Goal: Task Accomplishment & Management: Manage account settings

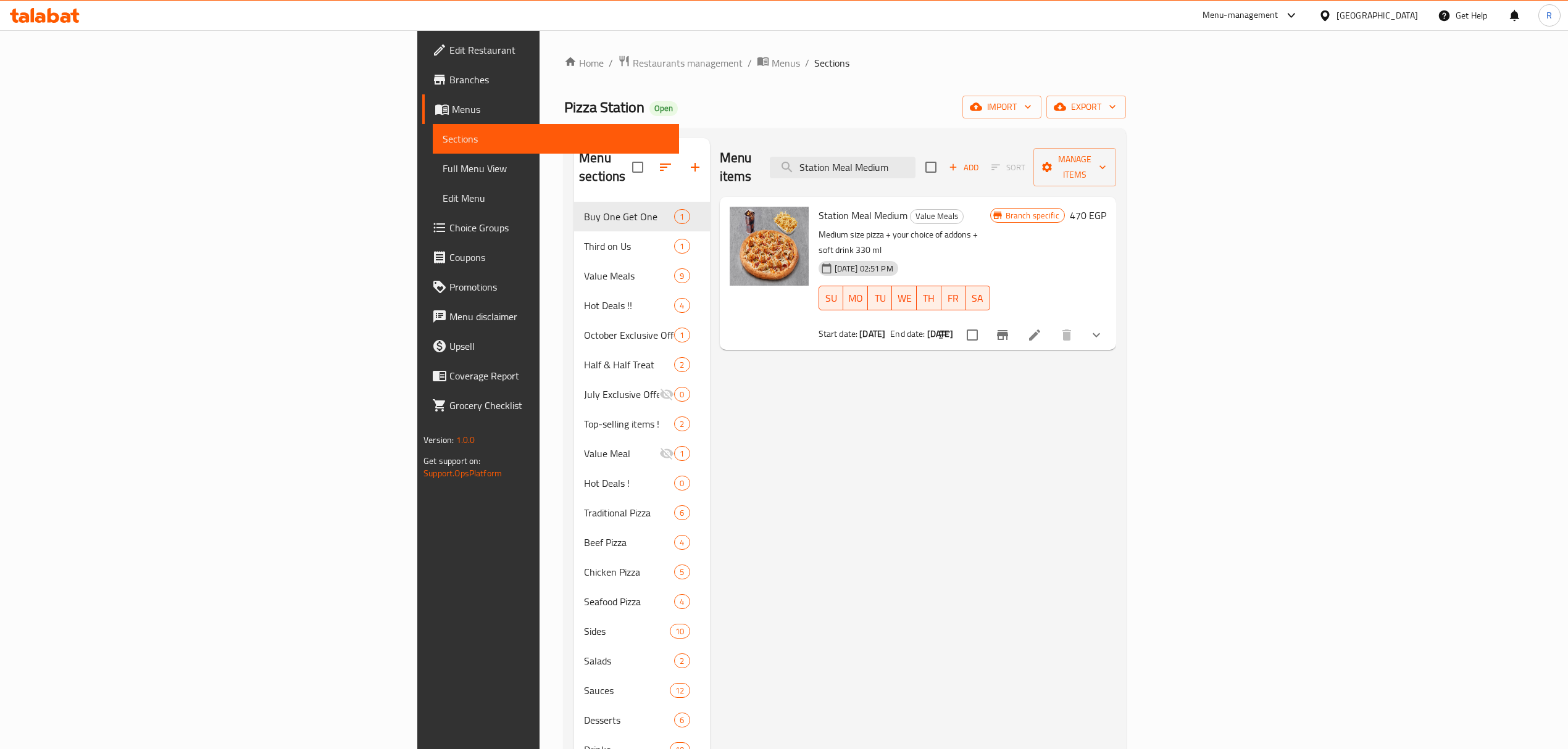
click at [819, 206] on span "Station Meal Medium" at bounding box center [863, 215] width 89 height 18
drag, startPoint x: 726, startPoint y: 198, endPoint x: 784, endPoint y: 199, distance: 58.0
click at [819, 206] on span "Station Meal Medium" at bounding box center [863, 215] width 89 height 18
copy span "Station Meal Medium"
click at [1008, 331] on icon "Branch-specific-item" at bounding box center [1003, 335] width 11 height 10
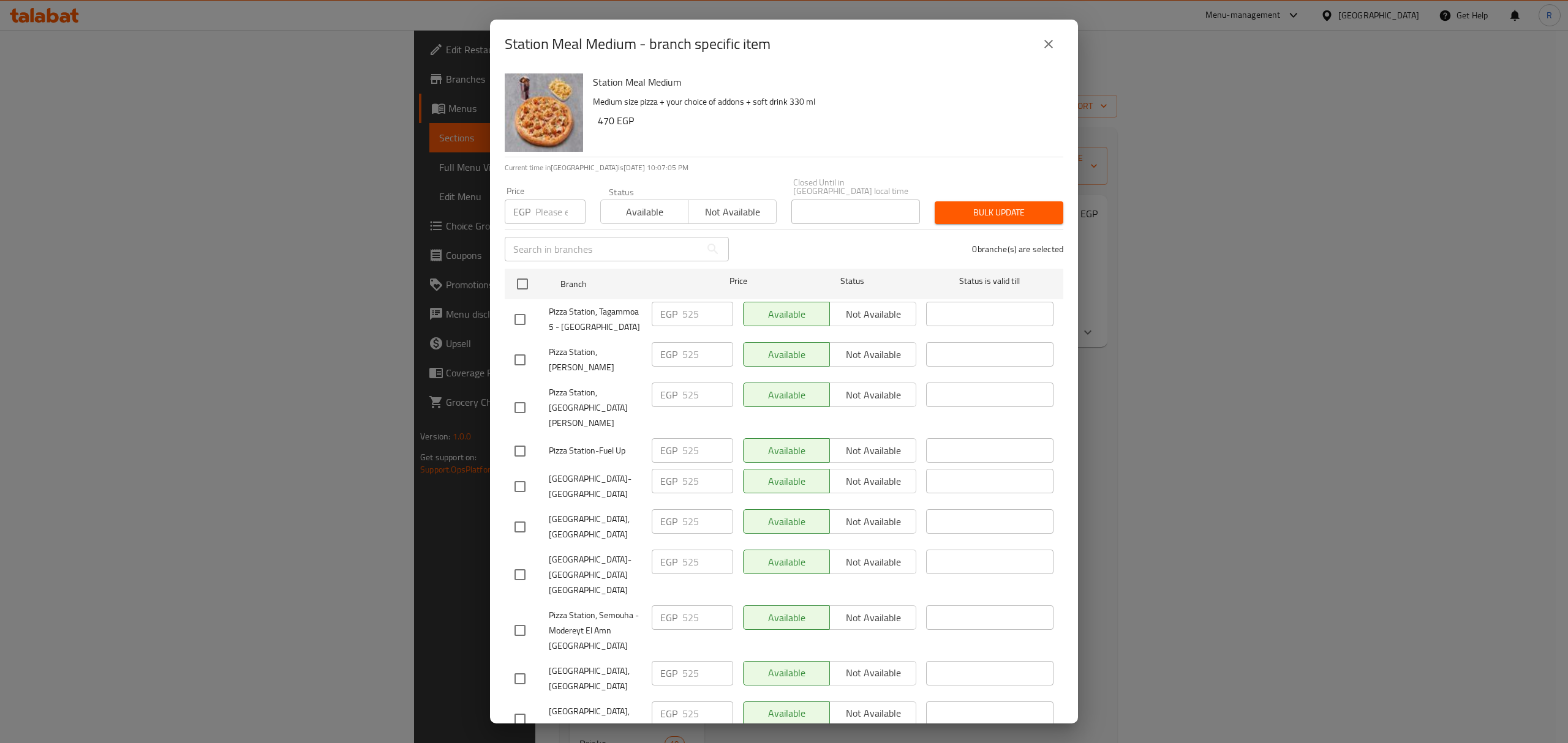
click at [1051, 33] on button "close" at bounding box center [1049, 44] width 30 height 30
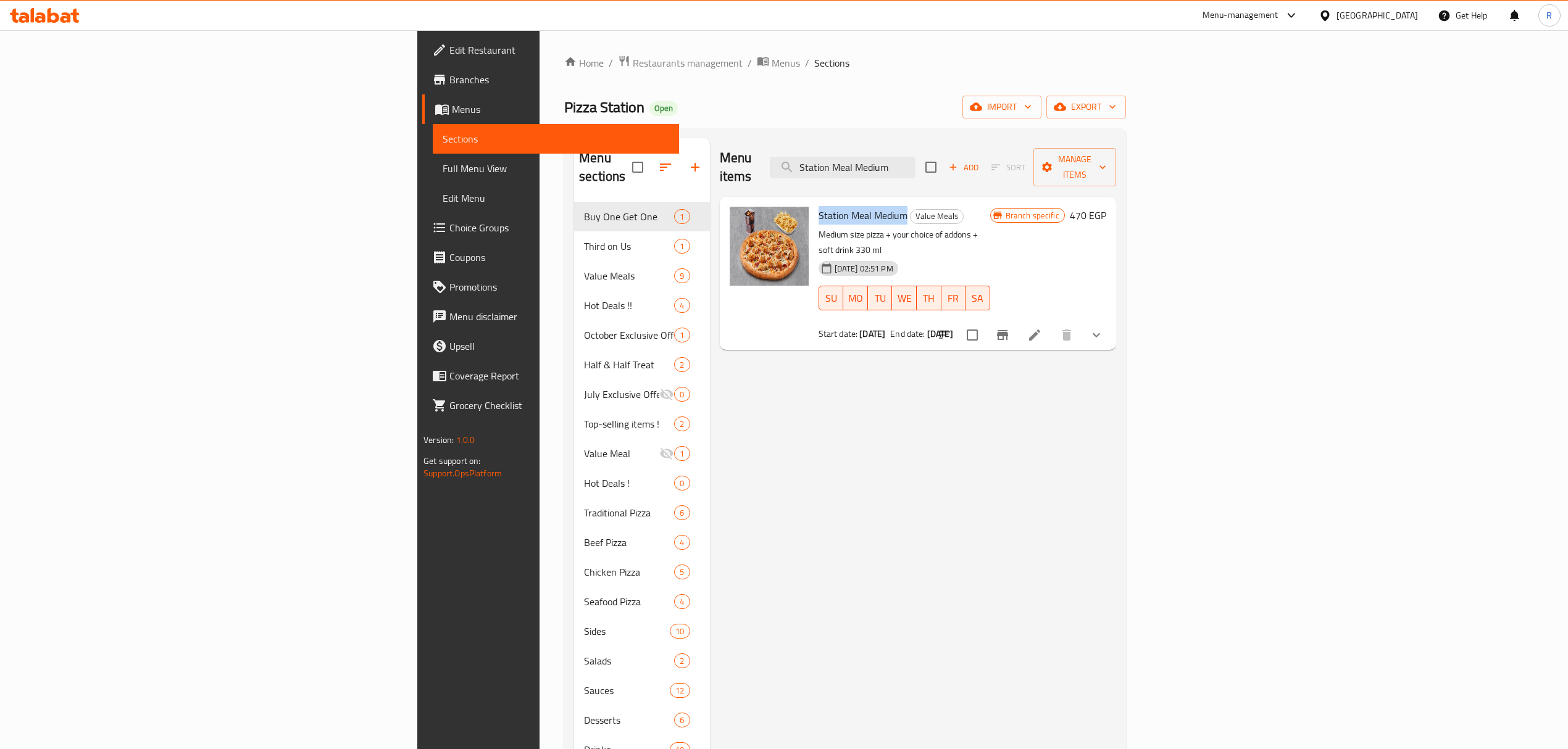
copy span "Station Meal Medium"
click at [915, 164] on input "Station Meal Medium" at bounding box center [842, 167] width 146 height 22
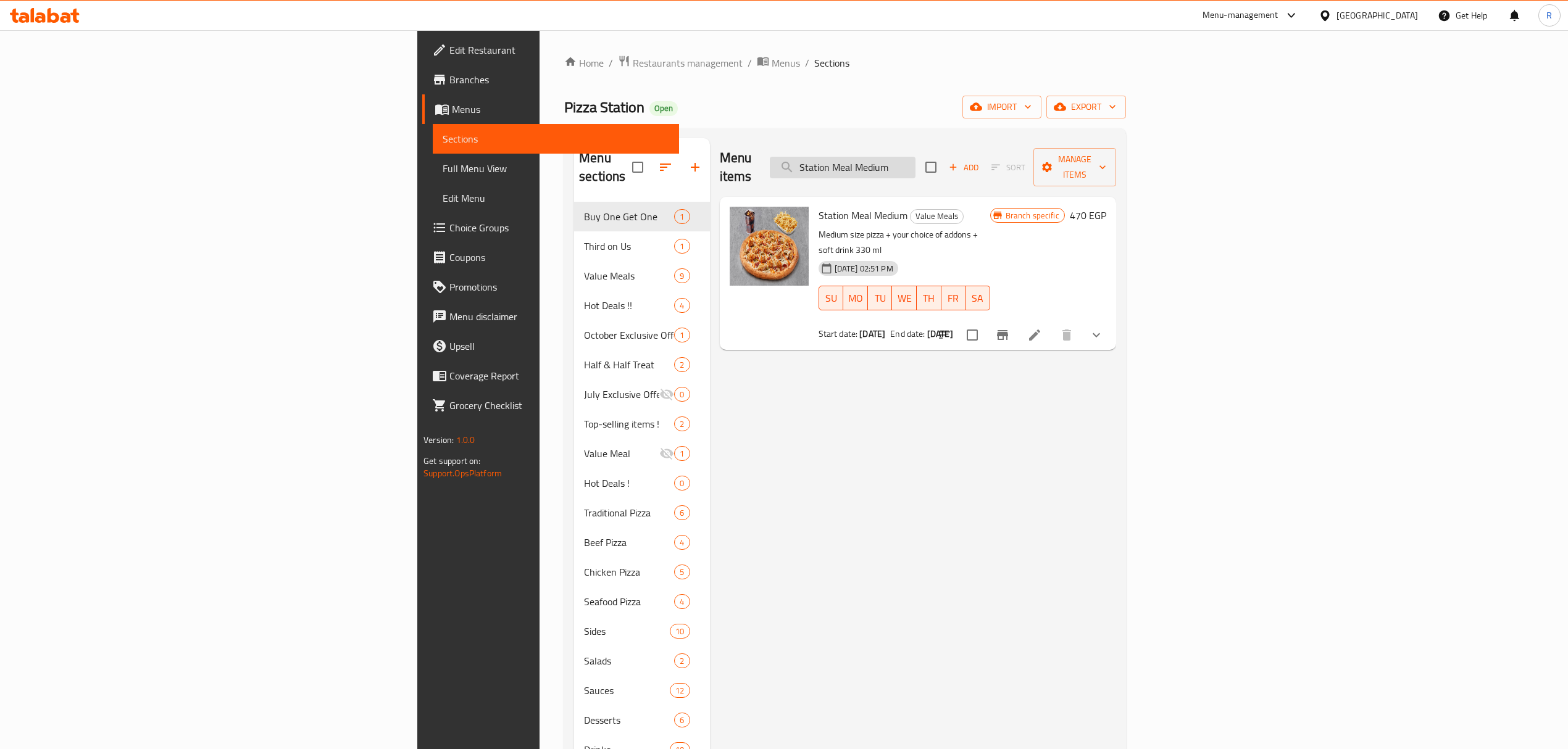
click at [915, 164] on input "Station Meal Medium" at bounding box center [842, 167] width 146 height 22
paste input "uper Double Deal"
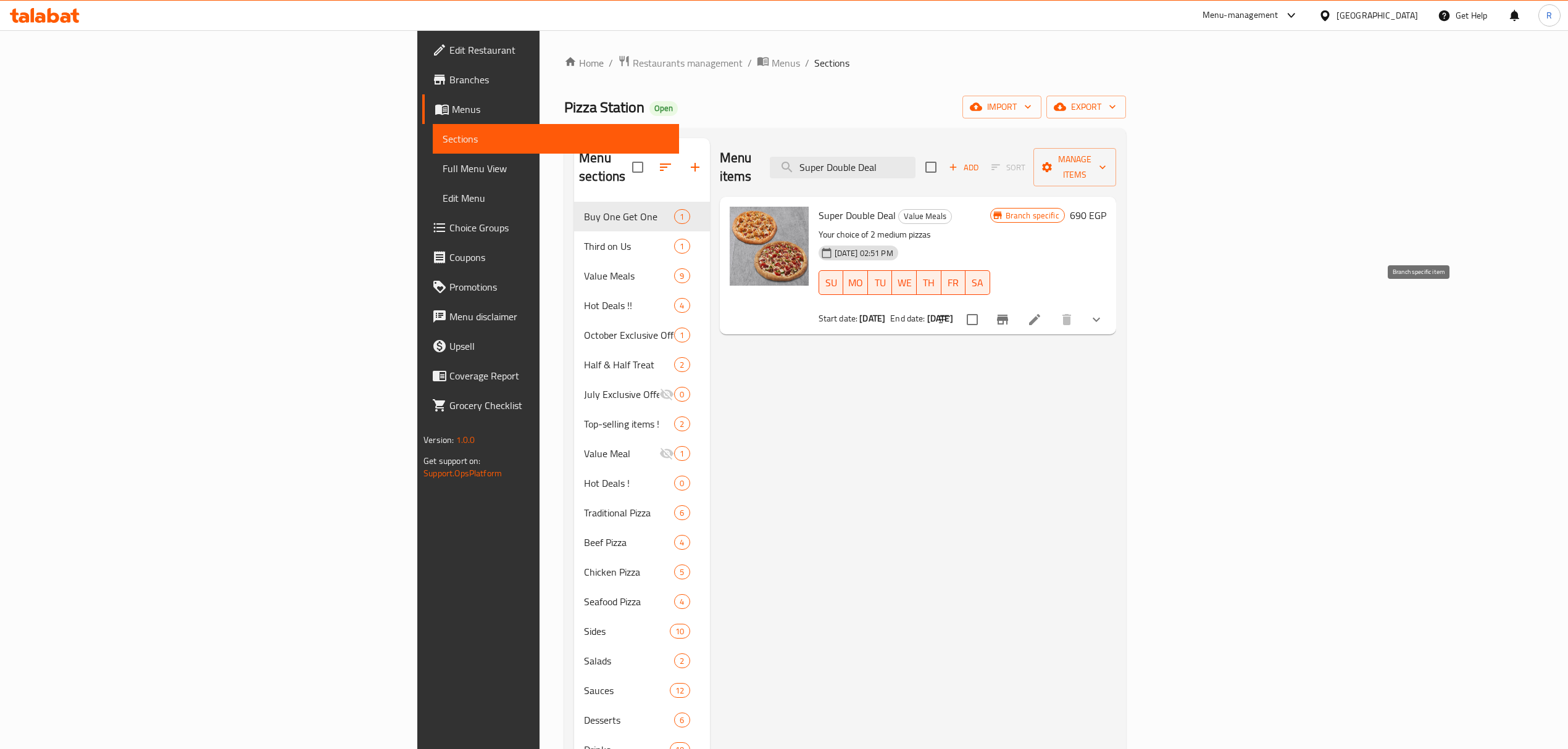
type input "Super Double Deal"
click at [1017, 305] on button "Branch-specific-item" at bounding box center [1003, 320] width 30 height 30
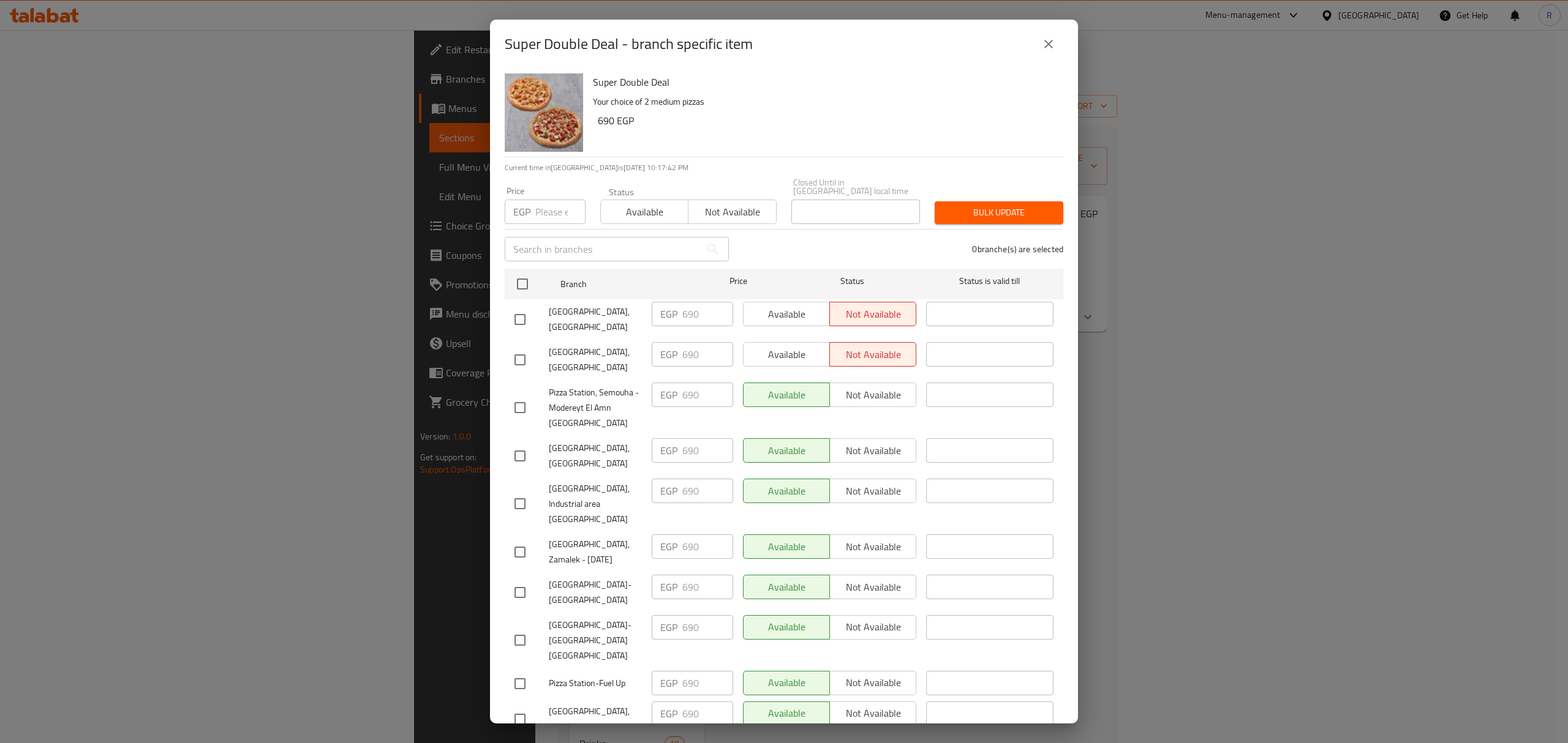
click at [523, 271] on input "checkbox" at bounding box center [522, 283] width 25 height 25
checkbox input "true"
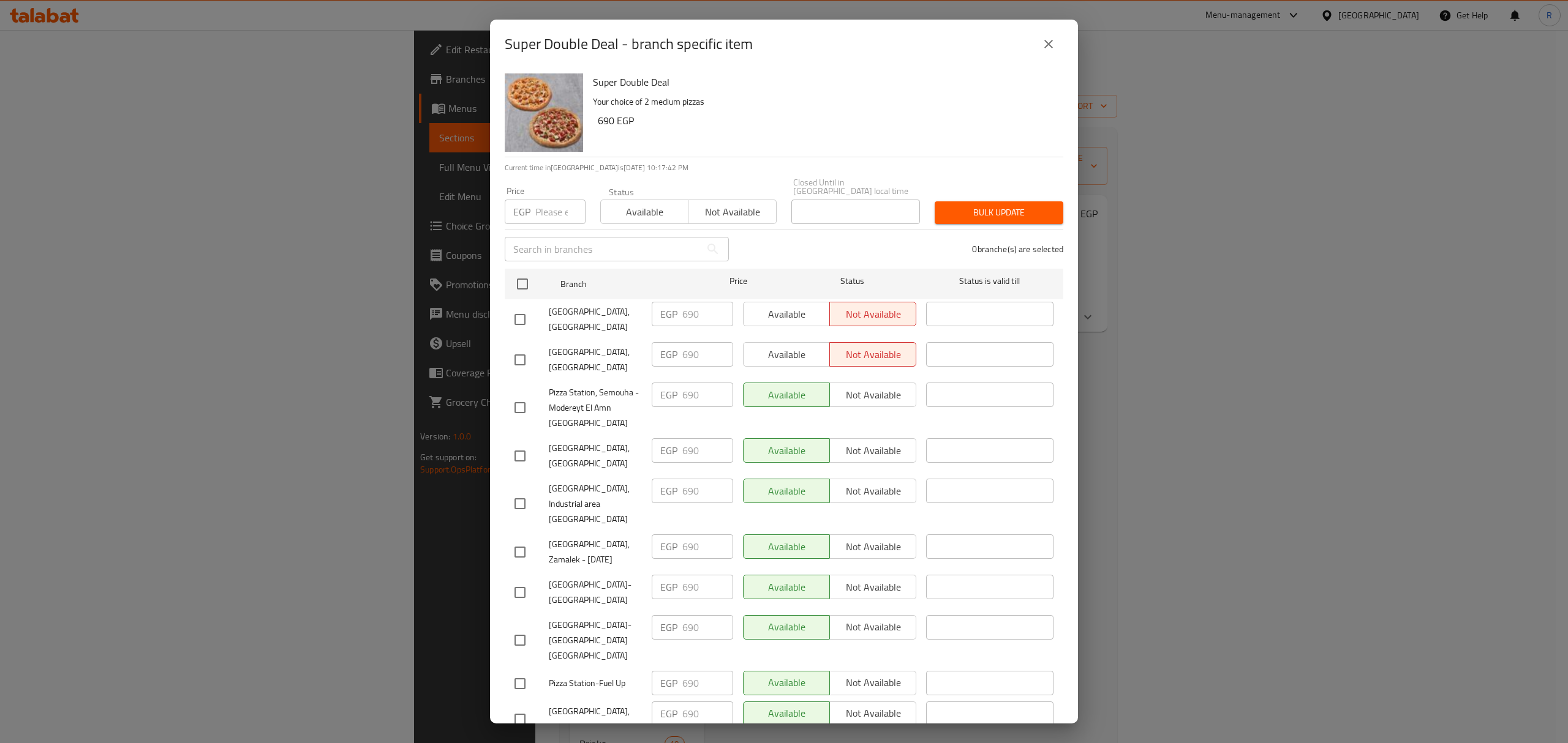
checkbox input "true"
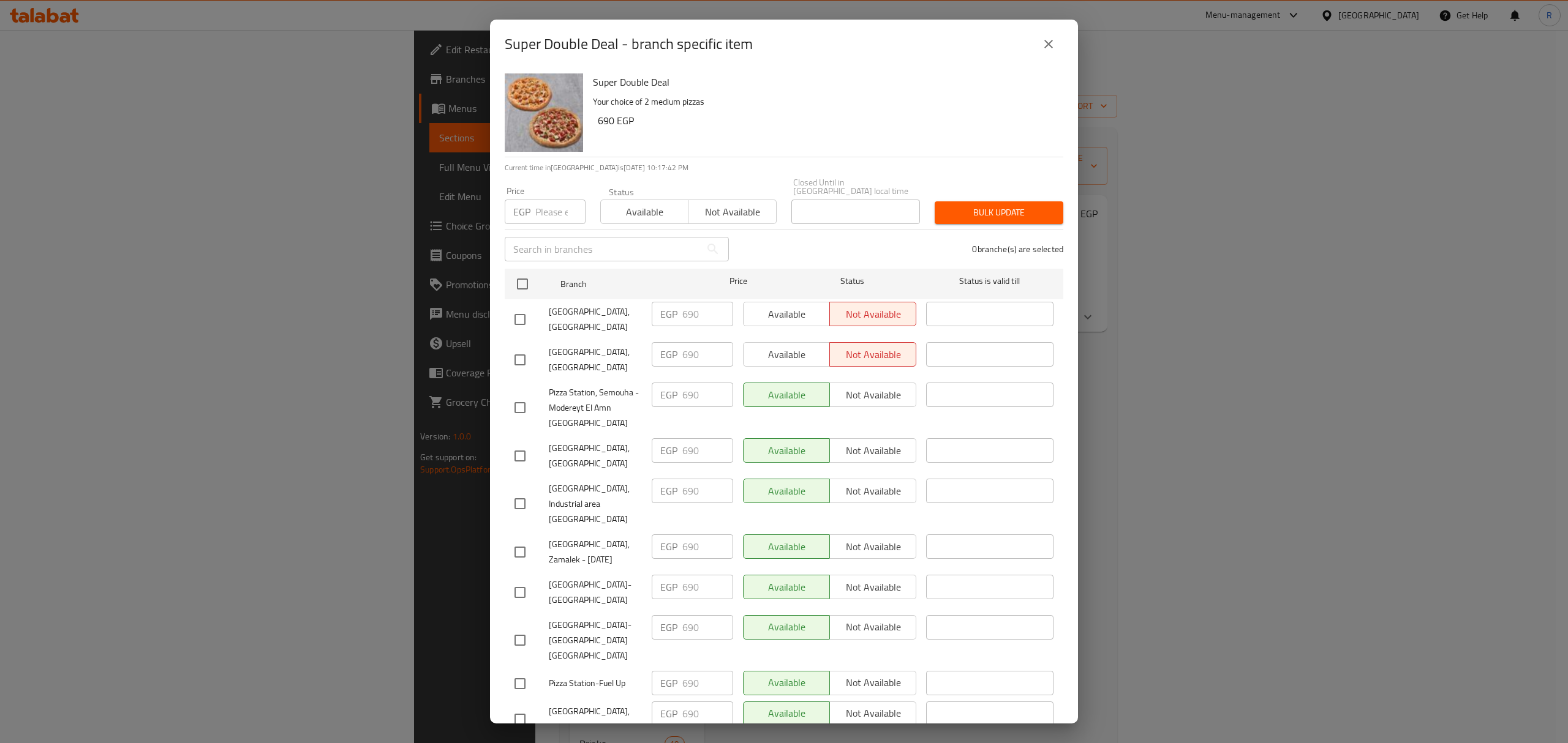
checkbox input "true"
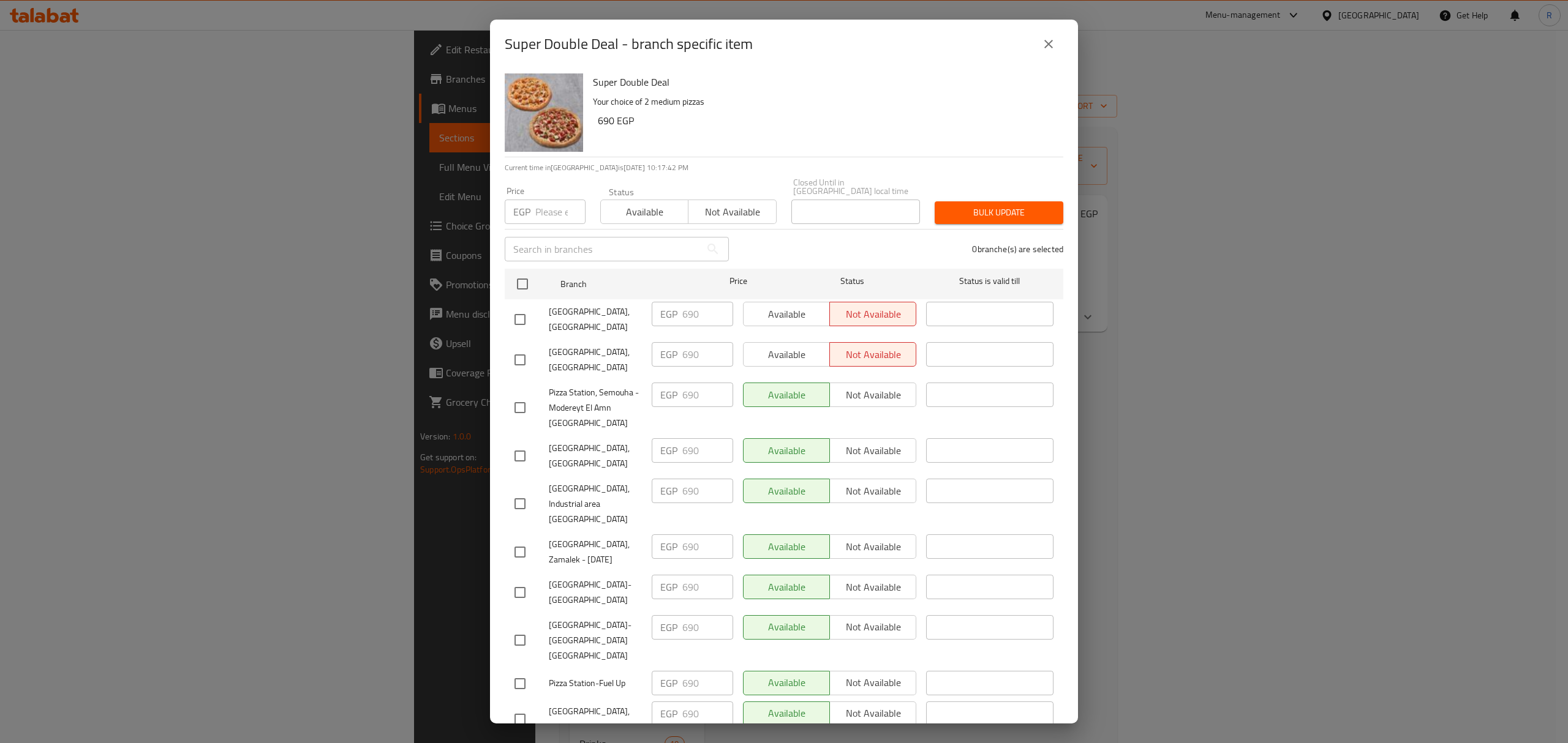
checkbox input "true"
click at [544, 201] on input "number" at bounding box center [561, 212] width 51 height 24
paste input "740"
type input "740"
click at [718, 147] on div "Super Double Deal Your choice of 2 medium pizzas 690 EGP" at bounding box center [823, 112] width 470 height 88
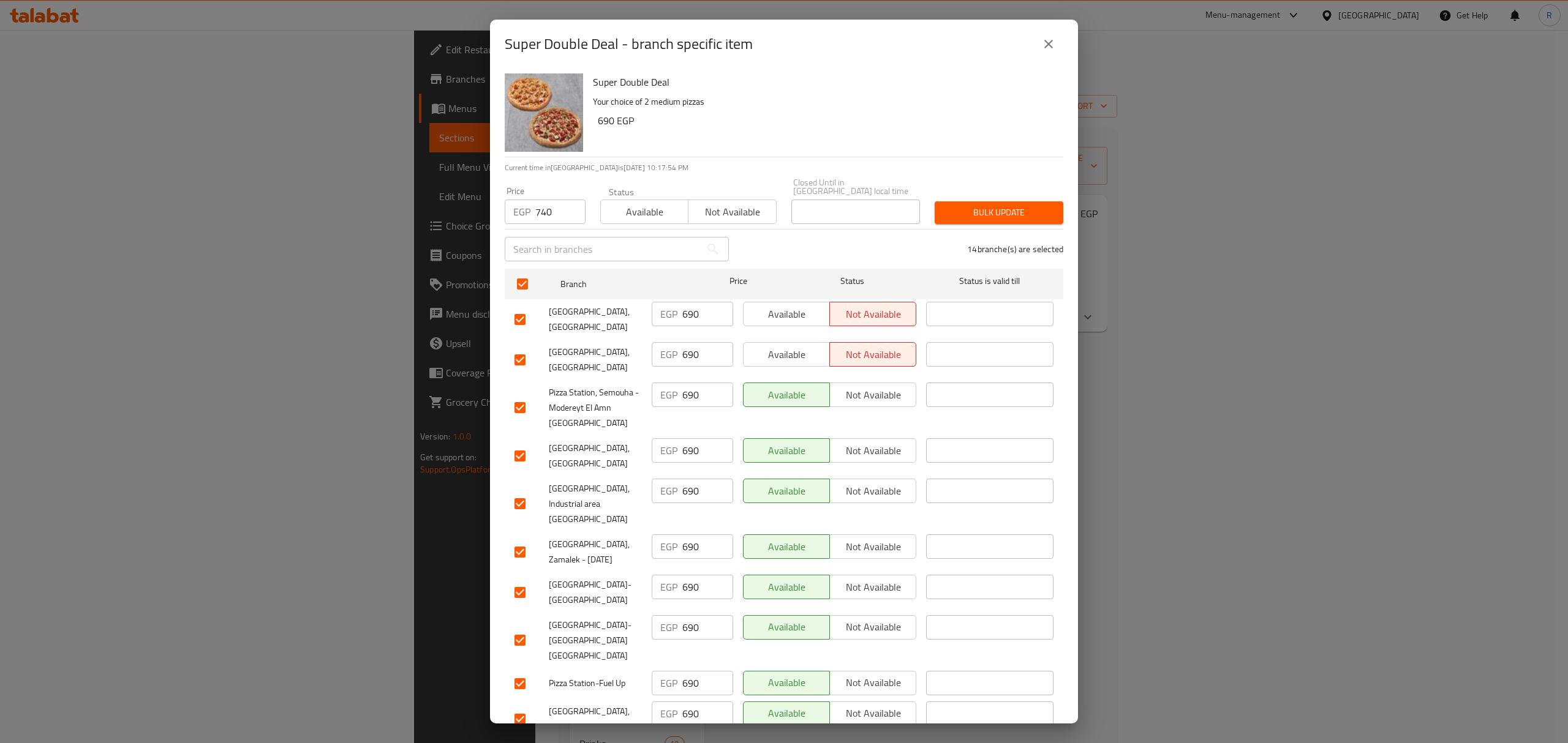
click at [523, 313] on input "checkbox" at bounding box center [519, 319] width 25 height 25
checkbox input "false"
click at [521, 351] on input "checkbox" at bounding box center [519, 359] width 25 height 25
checkbox input "false"
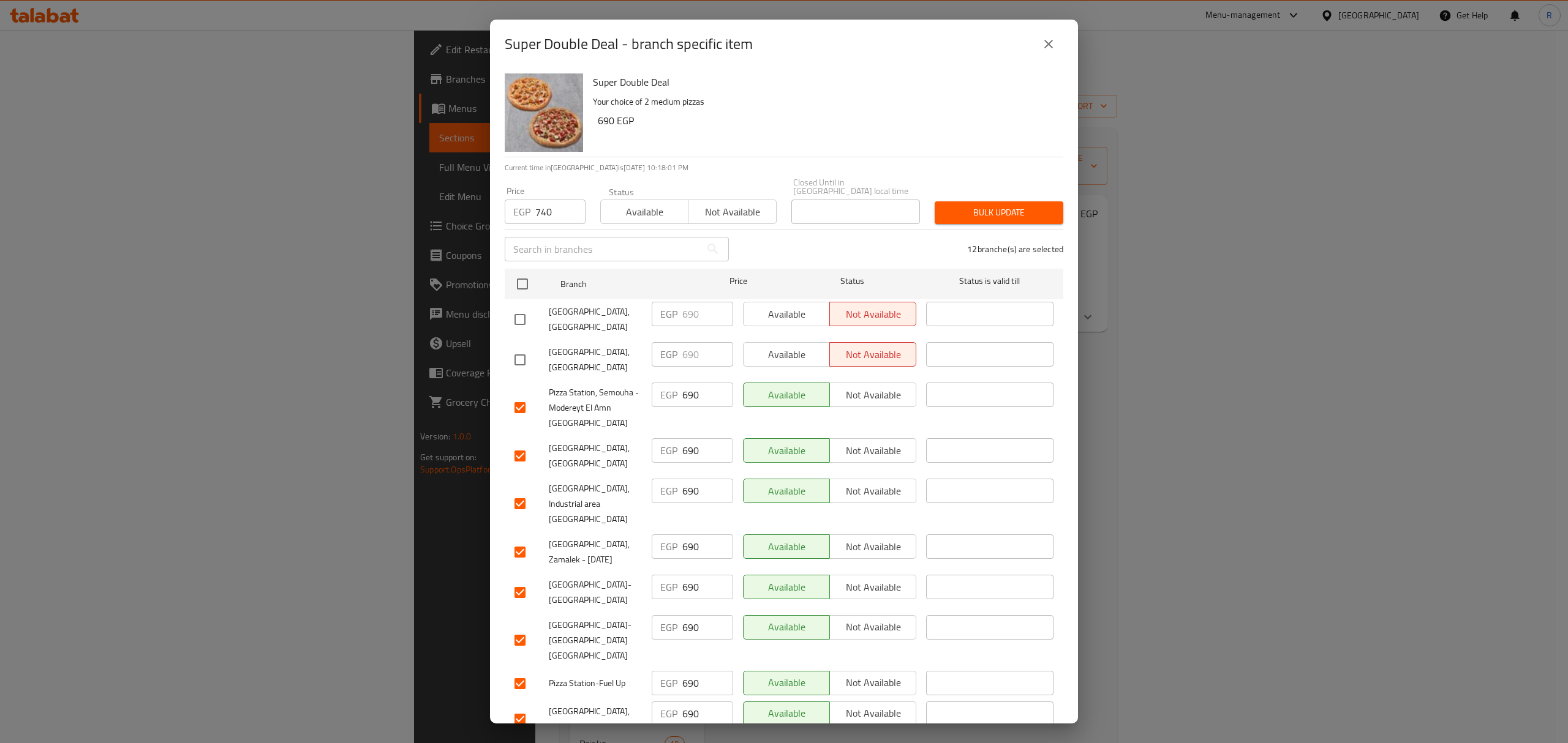
click at [527, 491] on input "checkbox" at bounding box center [519, 503] width 25 height 25
checkbox input "false"
click at [833, 118] on h6 "690 EGP" at bounding box center [825, 120] width 455 height 17
click at [969, 205] on span "Bulk update" at bounding box center [999, 213] width 109 height 16
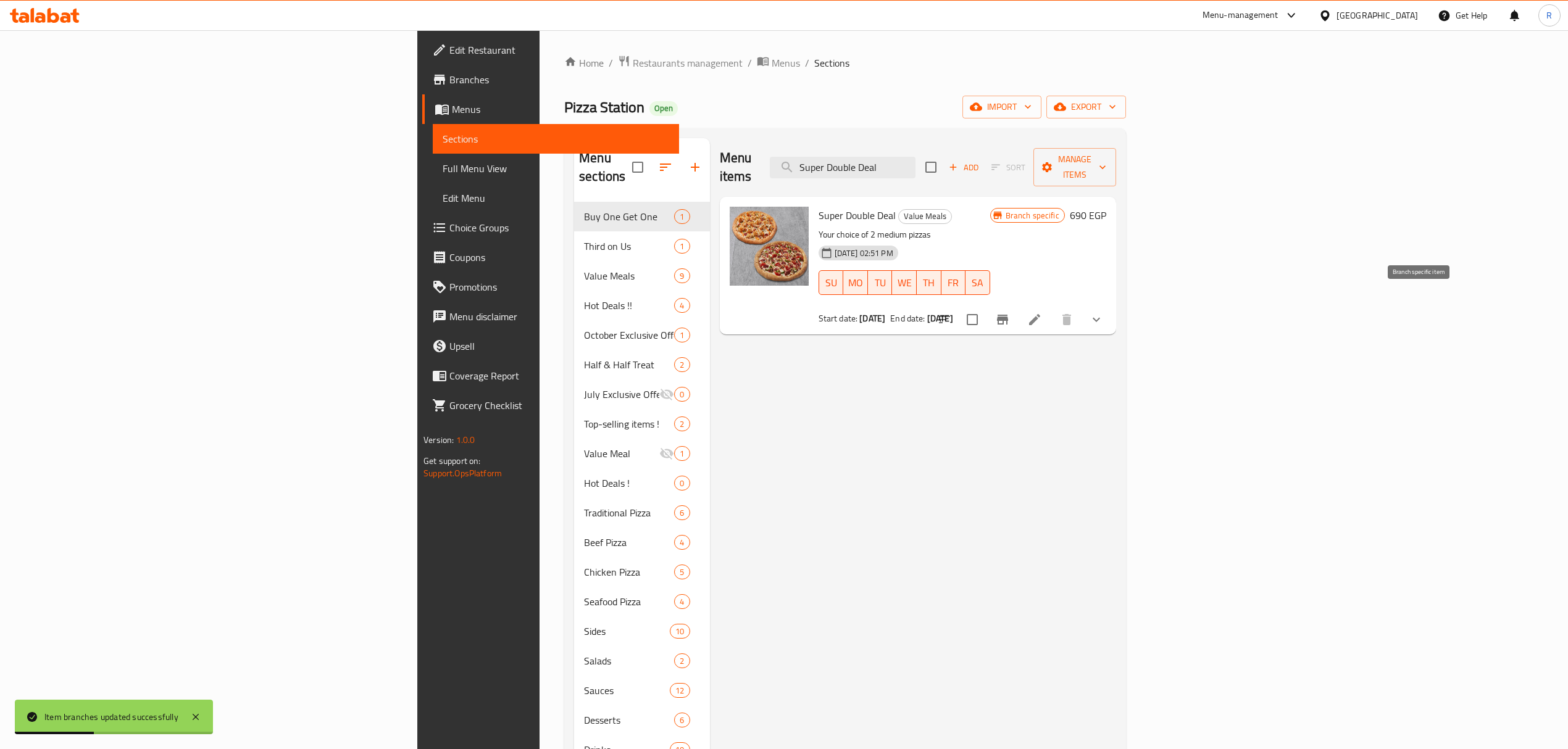
click at [1017, 305] on button "Branch-specific-item" at bounding box center [1003, 320] width 30 height 30
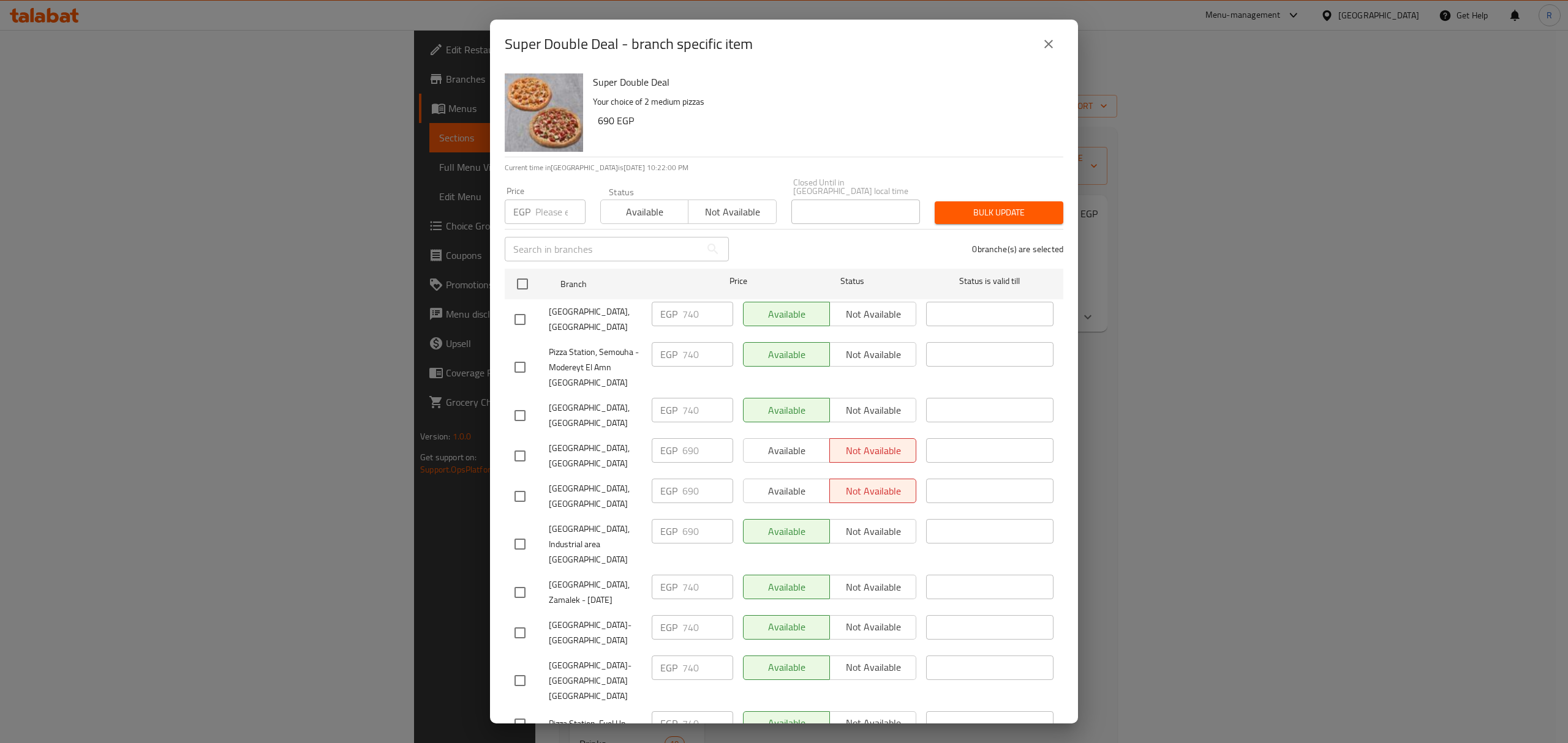
click at [1047, 42] on icon "close" at bounding box center [1048, 44] width 15 height 15
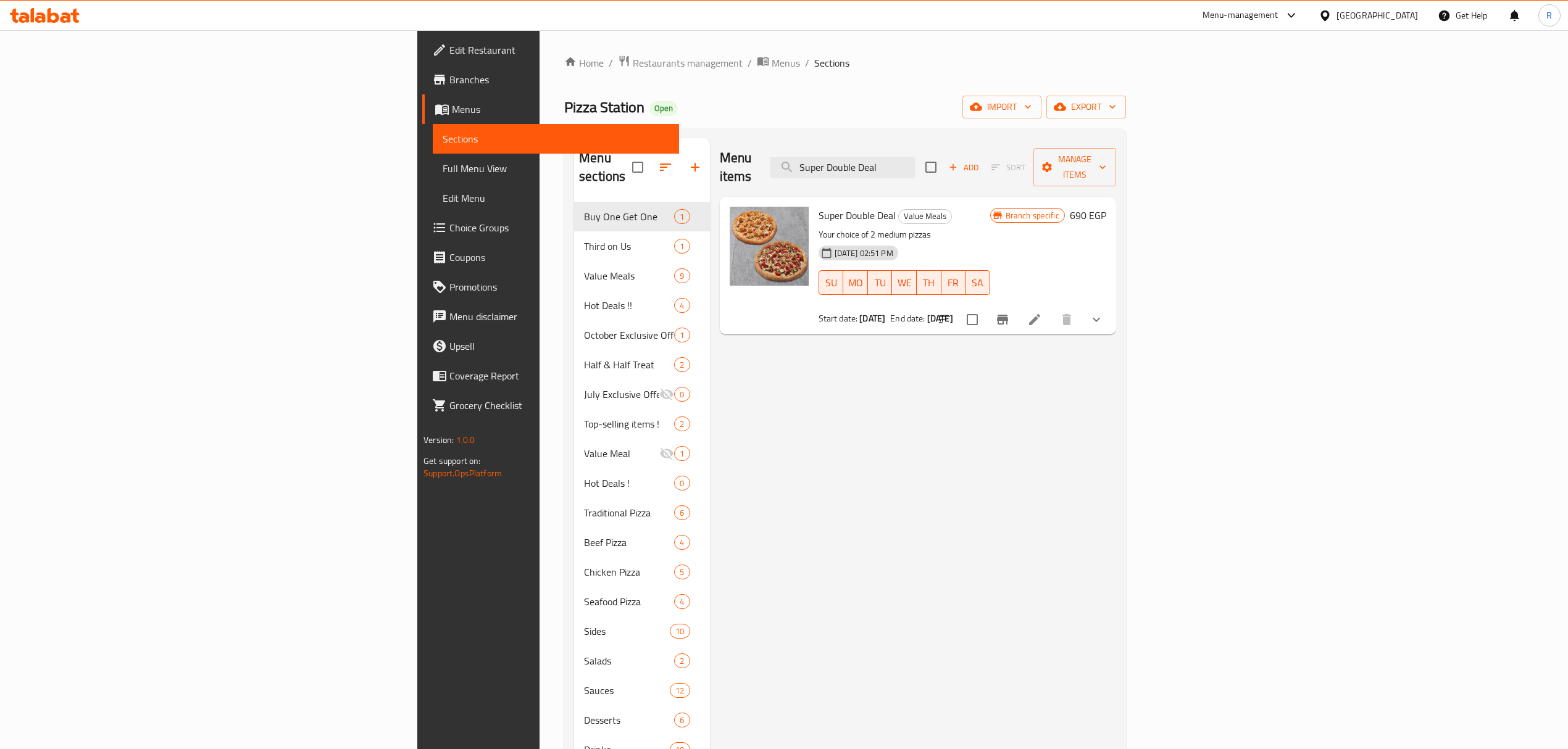
click at [819, 206] on span "Super Double Deal" at bounding box center [857, 215] width 77 height 18
drag, startPoint x: 718, startPoint y: 196, endPoint x: 776, endPoint y: 198, distance: 58.0
click at [819, 206] on span "Super Double Deal" at bounding box center [857, 215] width 77 height 18
copy span "Super Double Deal"
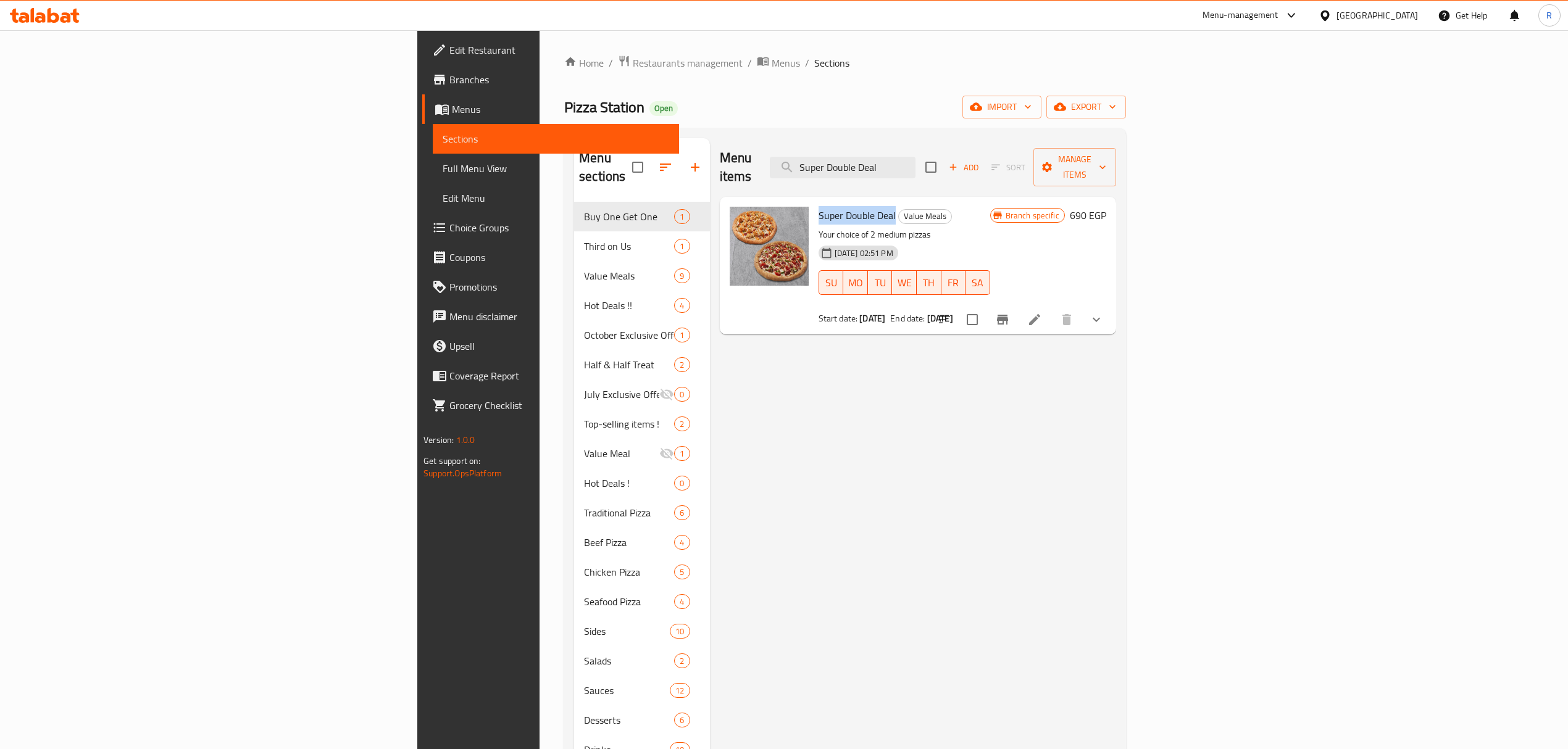
copy span "Super Double Deal"
click at [915, 156] on input "Super Double Deal" at bounding box center [842, 167] width 146 height 22
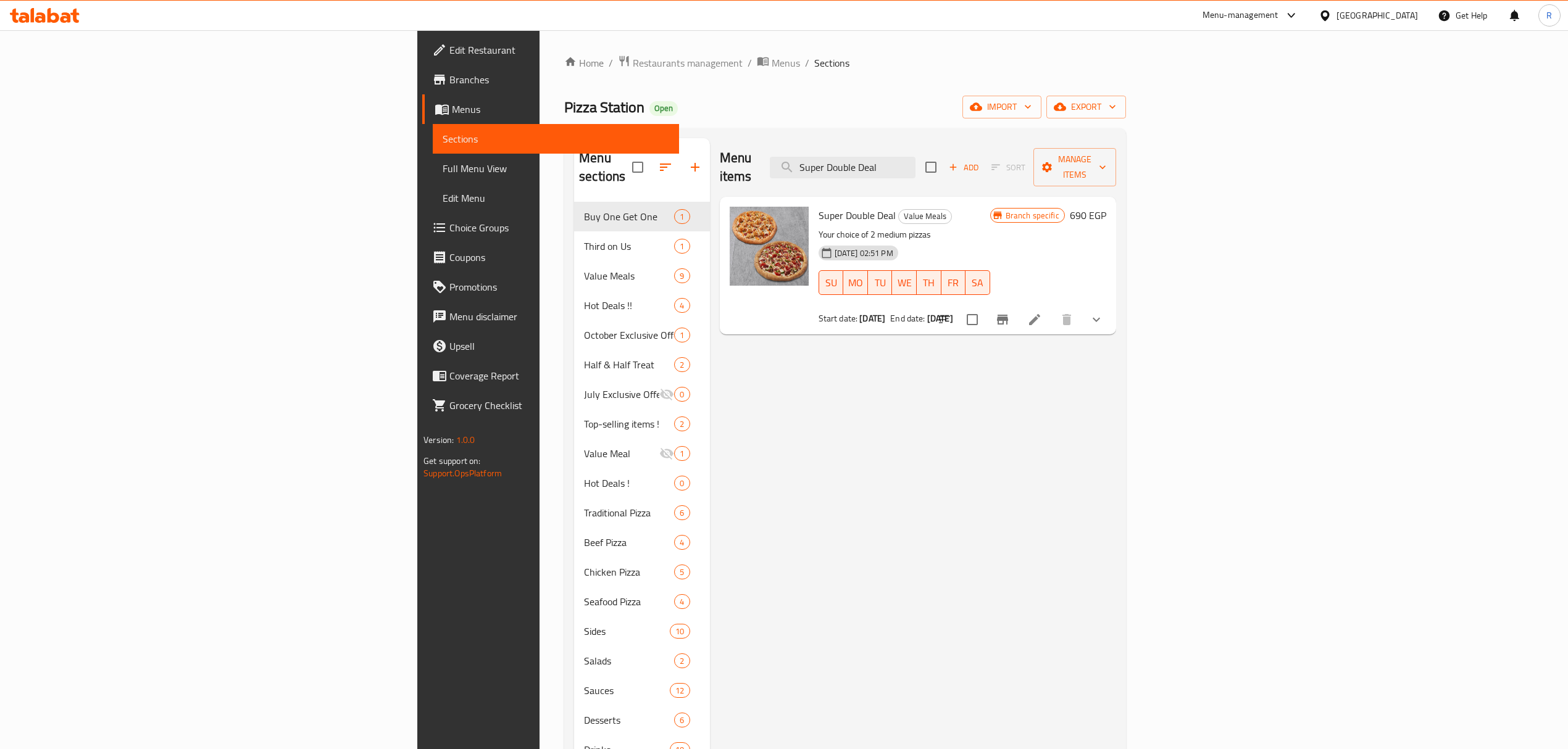
click at [915, 156] on input "Super Double Deal" at bounding box center [842, 167] width 146 height 22
paste input "Buy 2, Get 1 Medium"
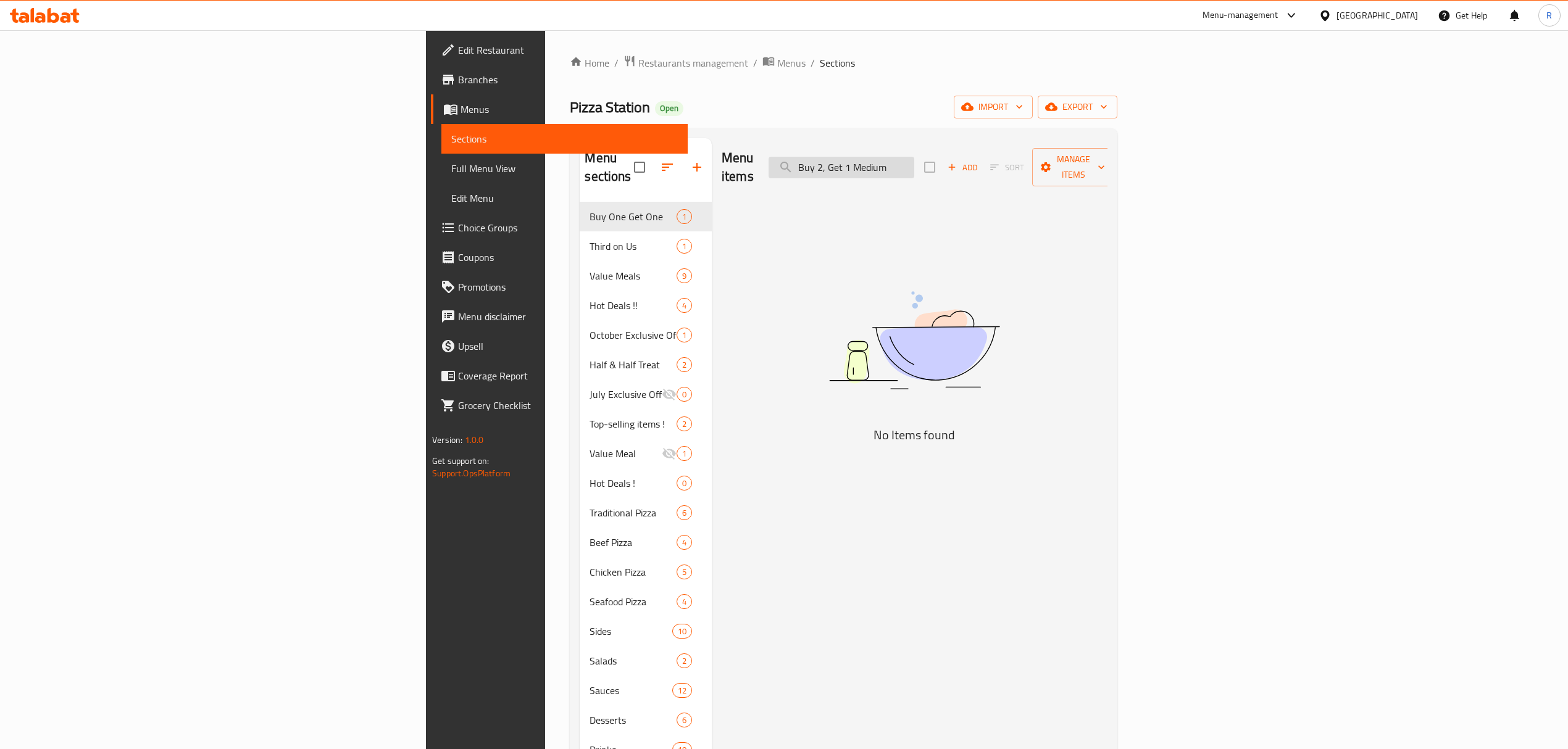
click at [915, 162] on input "Buy 2, Get 1 Medium" at bounding box center [842, 167] width 146 height 22
drag, startPoint x: 985, startPoint y: 161, endPoint x: 1098, endPoint y: 148, distance: 113.7
click at [1098, 148] on div "Menu items Buy 2 Get 1 Medium Add Sort Manage items" at bounding box center [915, 167] width 386 height 59
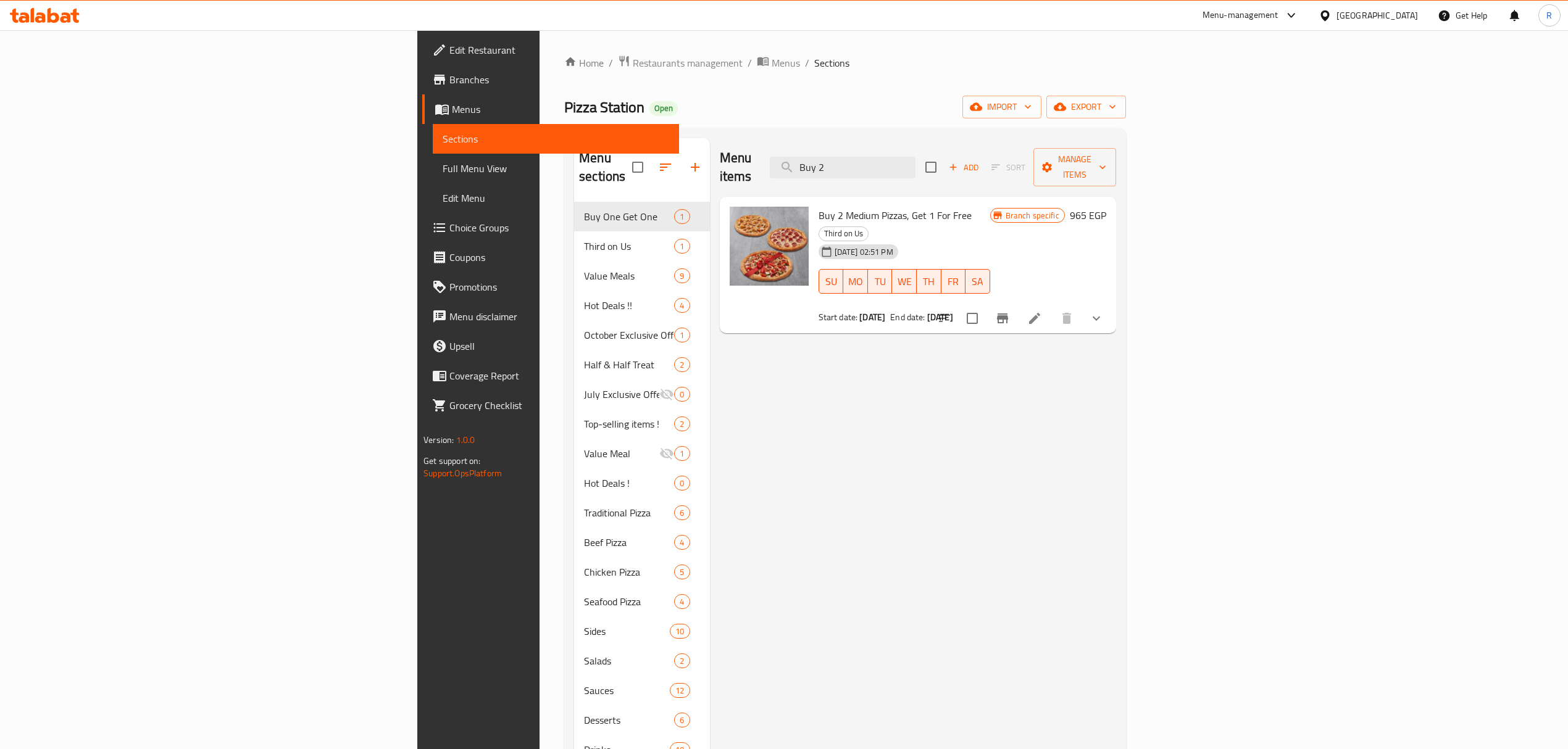
type input "Buy 2"
click at [819, 206] on span "Buy 2 Medium Pizzas, Get 1 For Free" at bounding box center [895, 215] width 153 height 18
drag, startPoint x: 722, startPoint y: 201, endPoint x: 855, endPoint y: 200, distance: 133.0
click at [855, 206] on span "Buy 2 Medium Pizzas, Get 1 For Free" at bounding box center [895, 215] width 153 height 18
copy span "Buy 2 Medium Pizzas, Get 1 For Free"
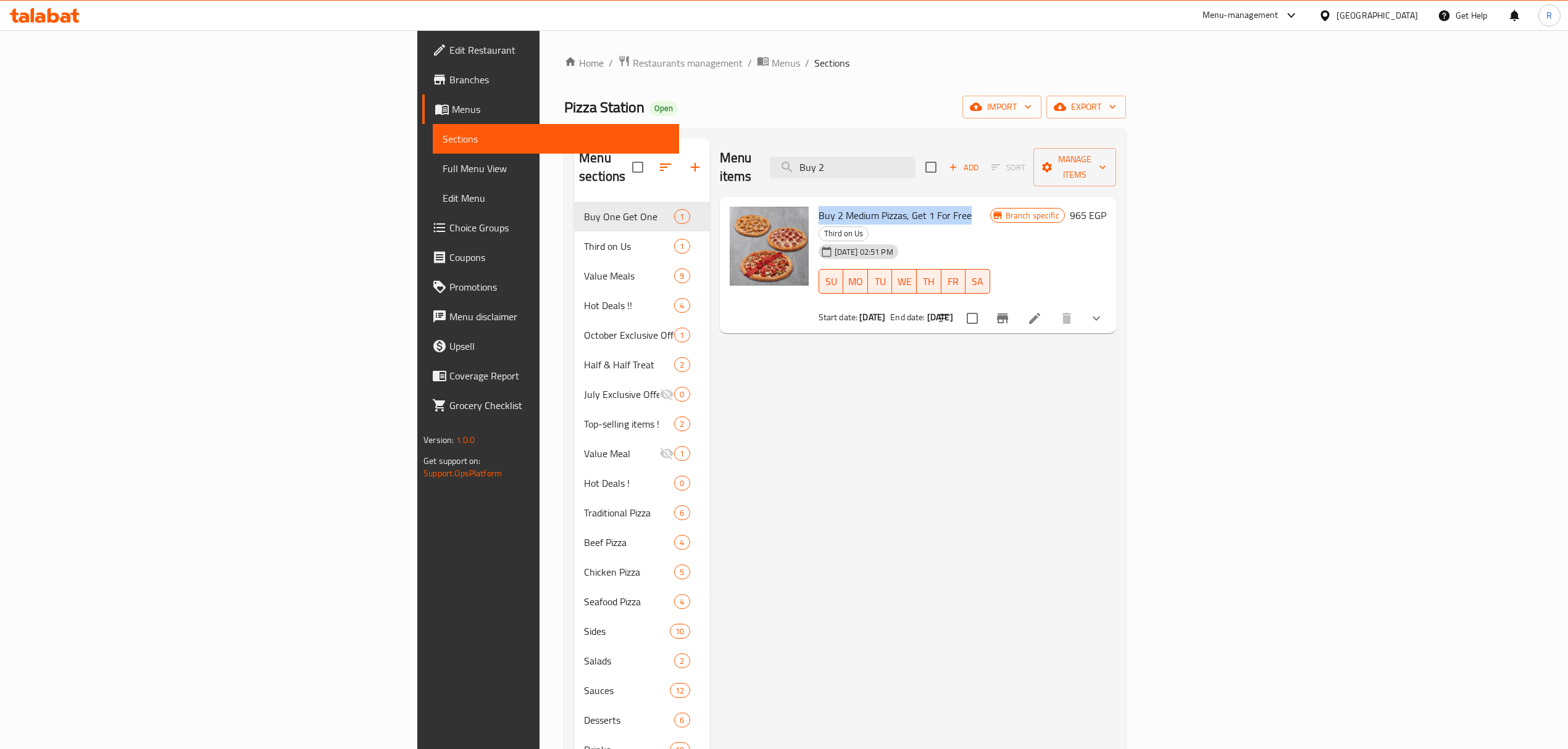
click at [1017, 303] on button "Branch-specific-item" at bounding box center [1003, 318] width 30 height 30
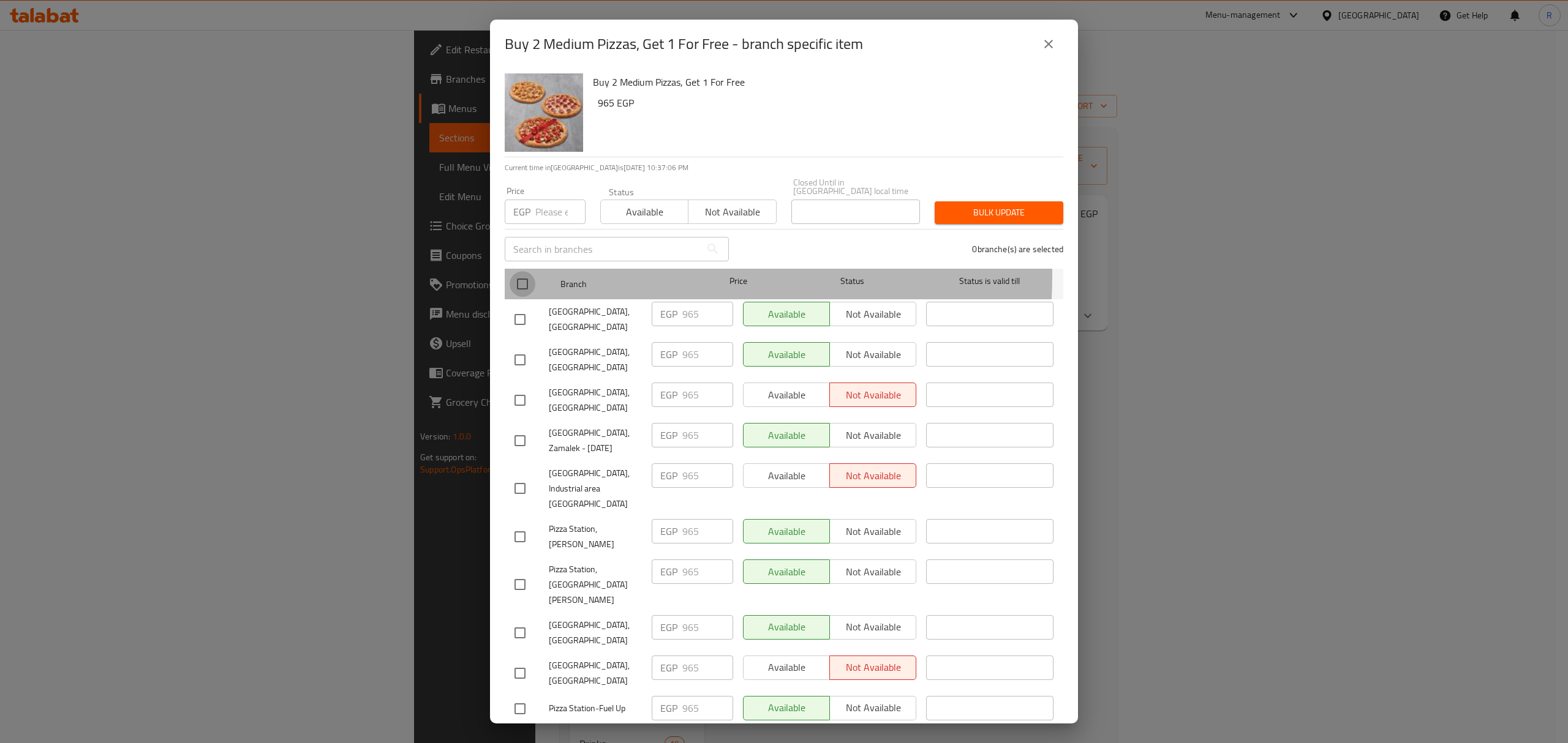
drag, startPoint x: 530, startPoint y: 266, endPoint x: 530, endPoint y: 251, distance: 15.0
click at [530, 271] on input "checkbox" at bounding box center [522, 283] width 25 height 25
checkbox input "true"
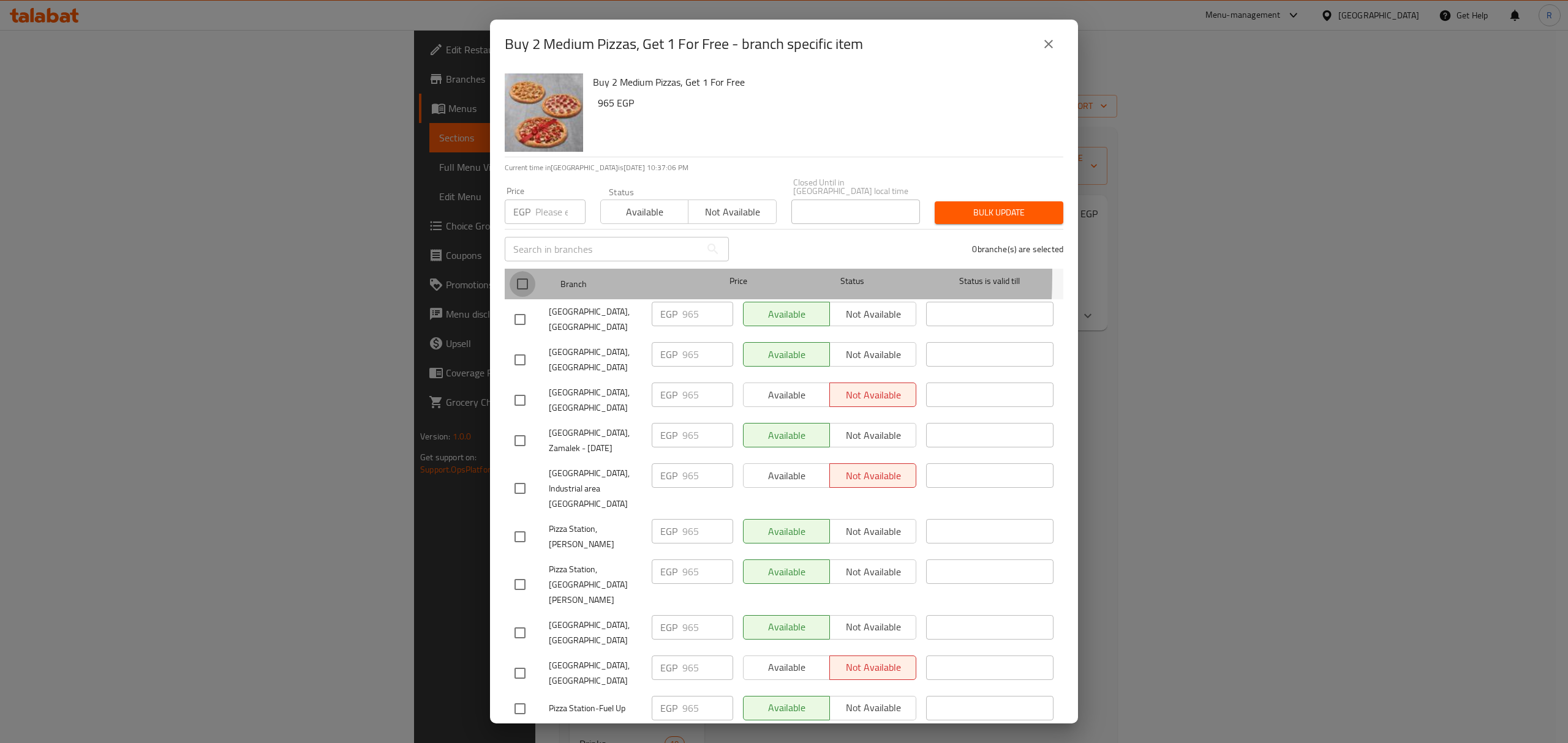
checkbox input "true"
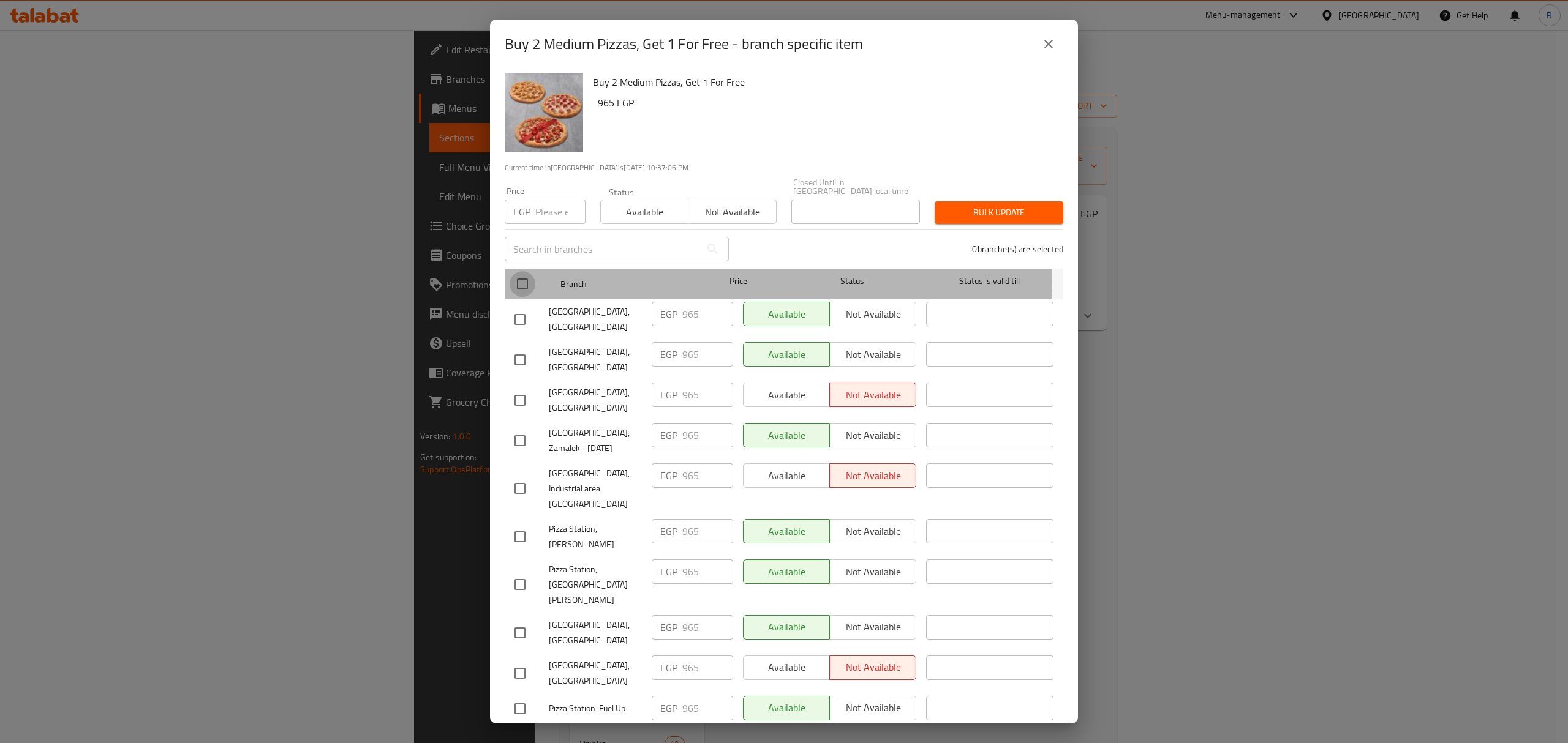
checkbox input "true"
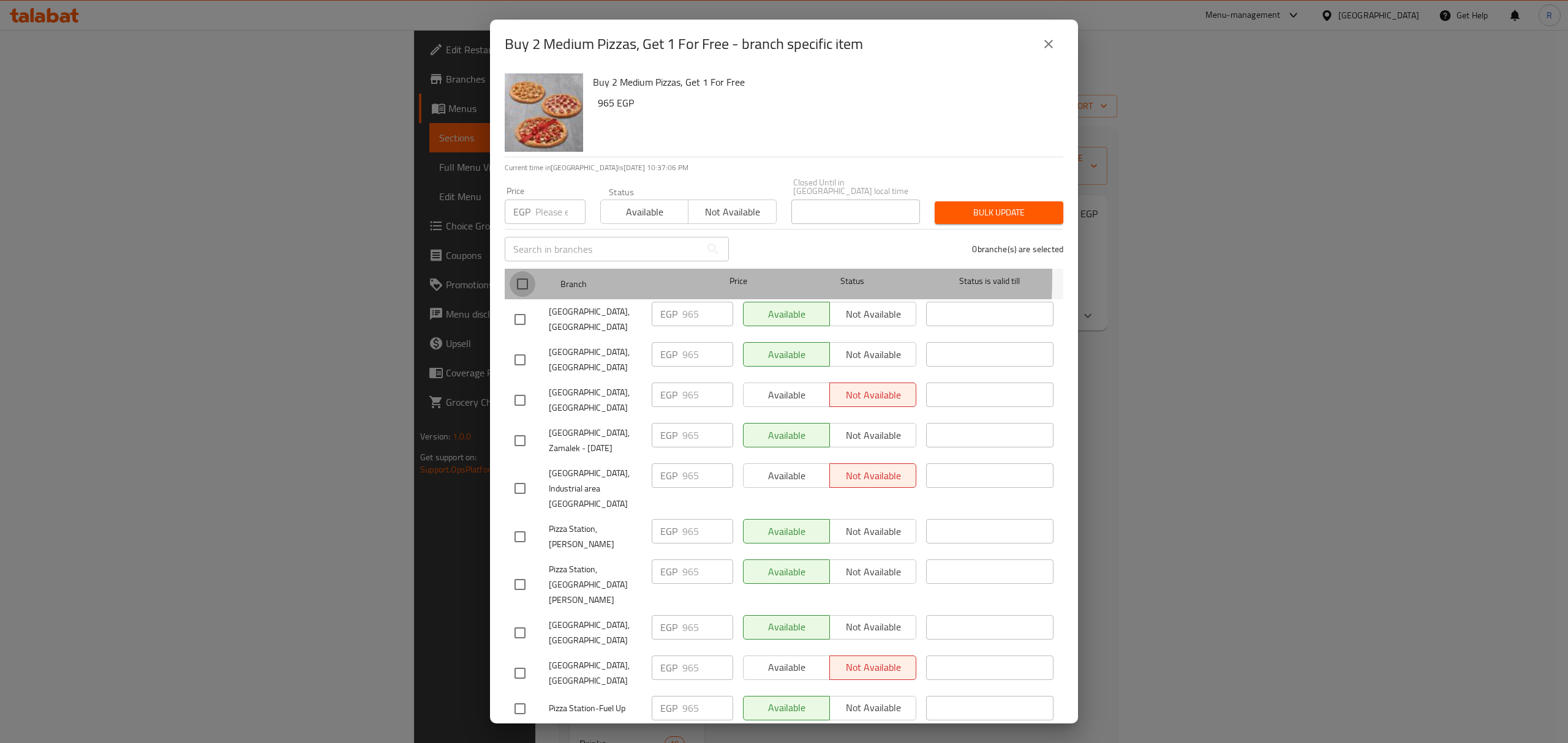
checkbox input "true"
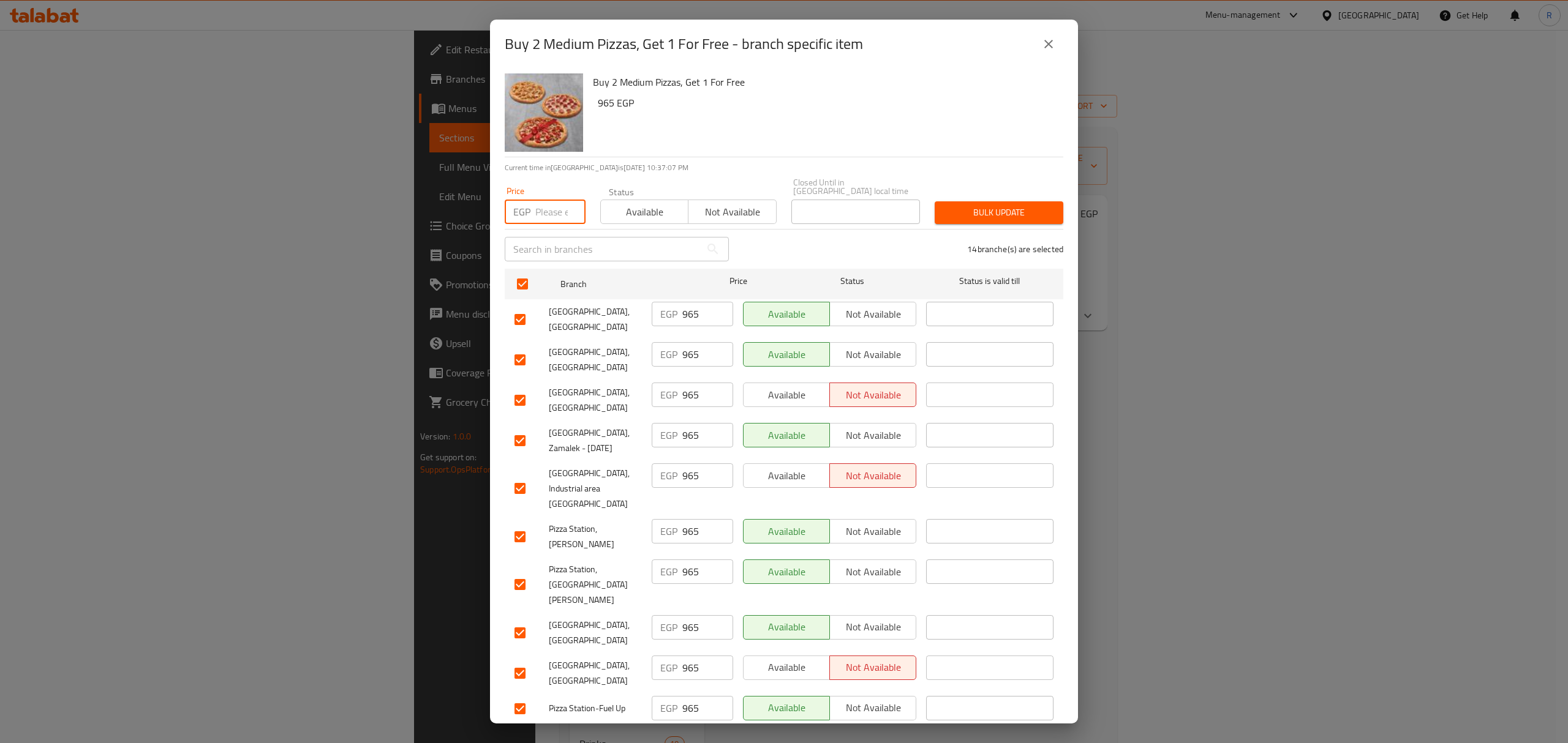
click at [542, 200] on input "number" at bounding box center [561, 212] width 51 height 24
paste input "960"
type input "960"
click at [791, 243] on div "14 branche(s) are selected" at bounding box center [903, 249] width 334 height 44
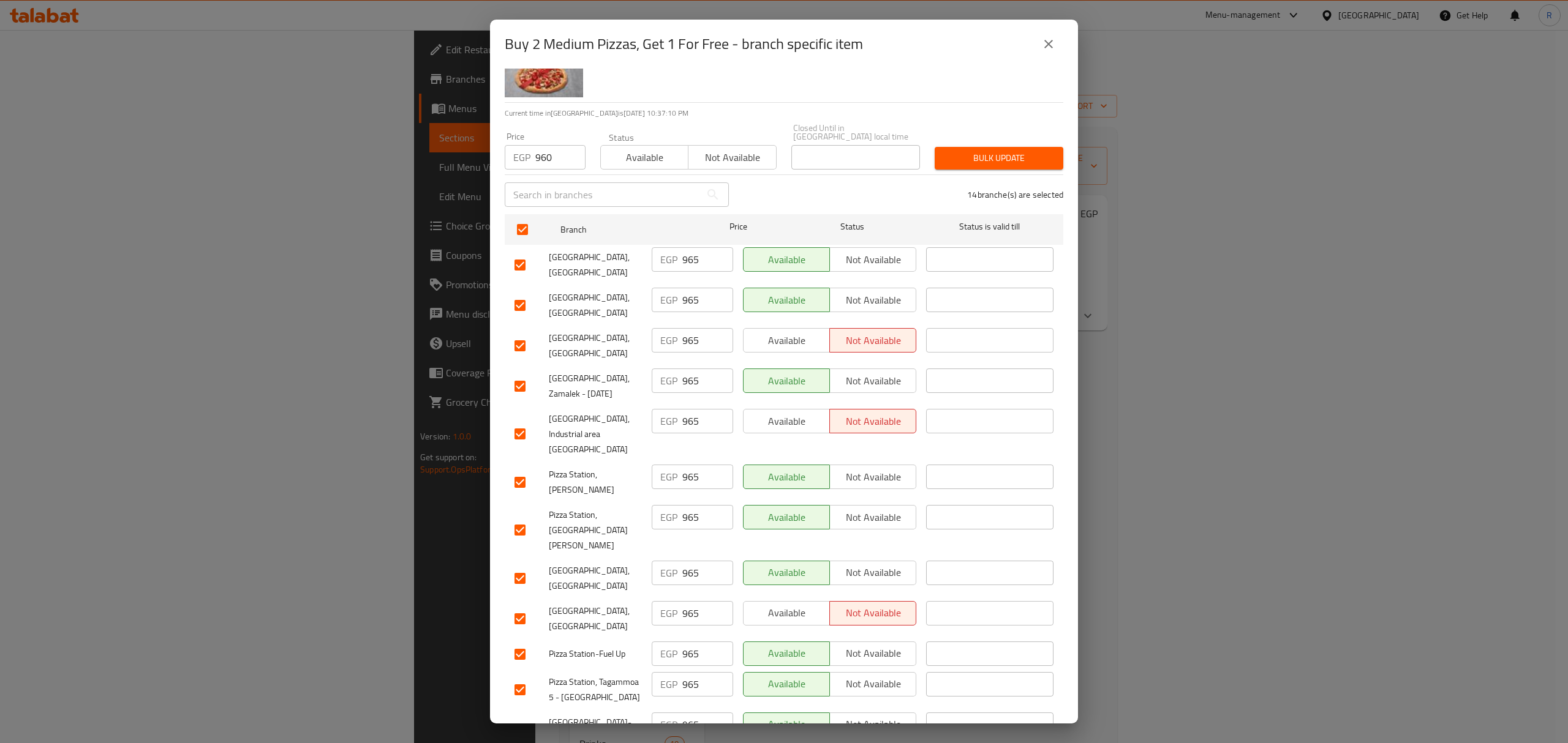
scroll to position [175, 0]
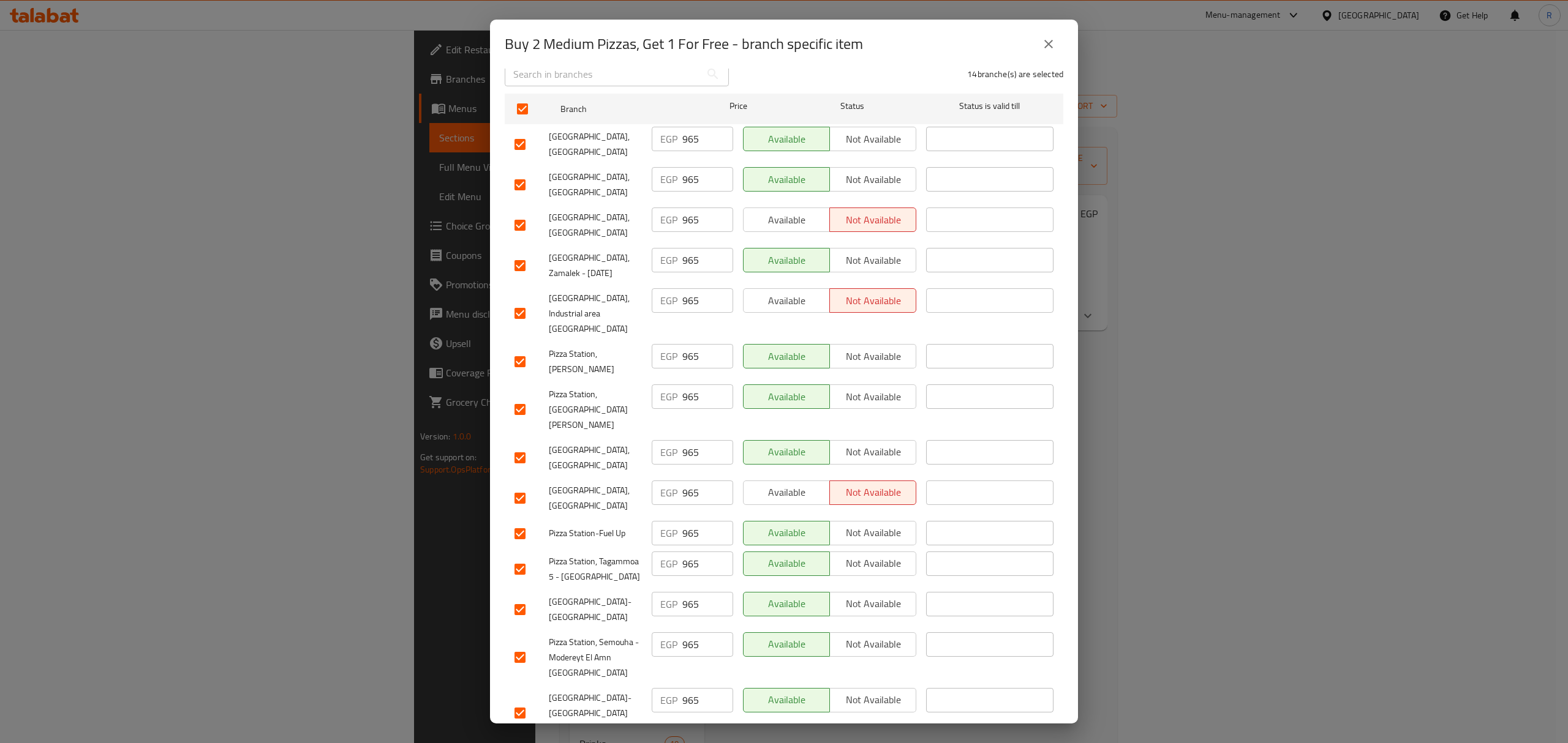
click at [527, 172] on input "checkbox" at bounding box center [519, 184] width 25 height 25
checkbox input "false"
click at [516, 172] on input "checkbox" at bounding box center [519, 184] width 25 height 25
checkbox input "true"
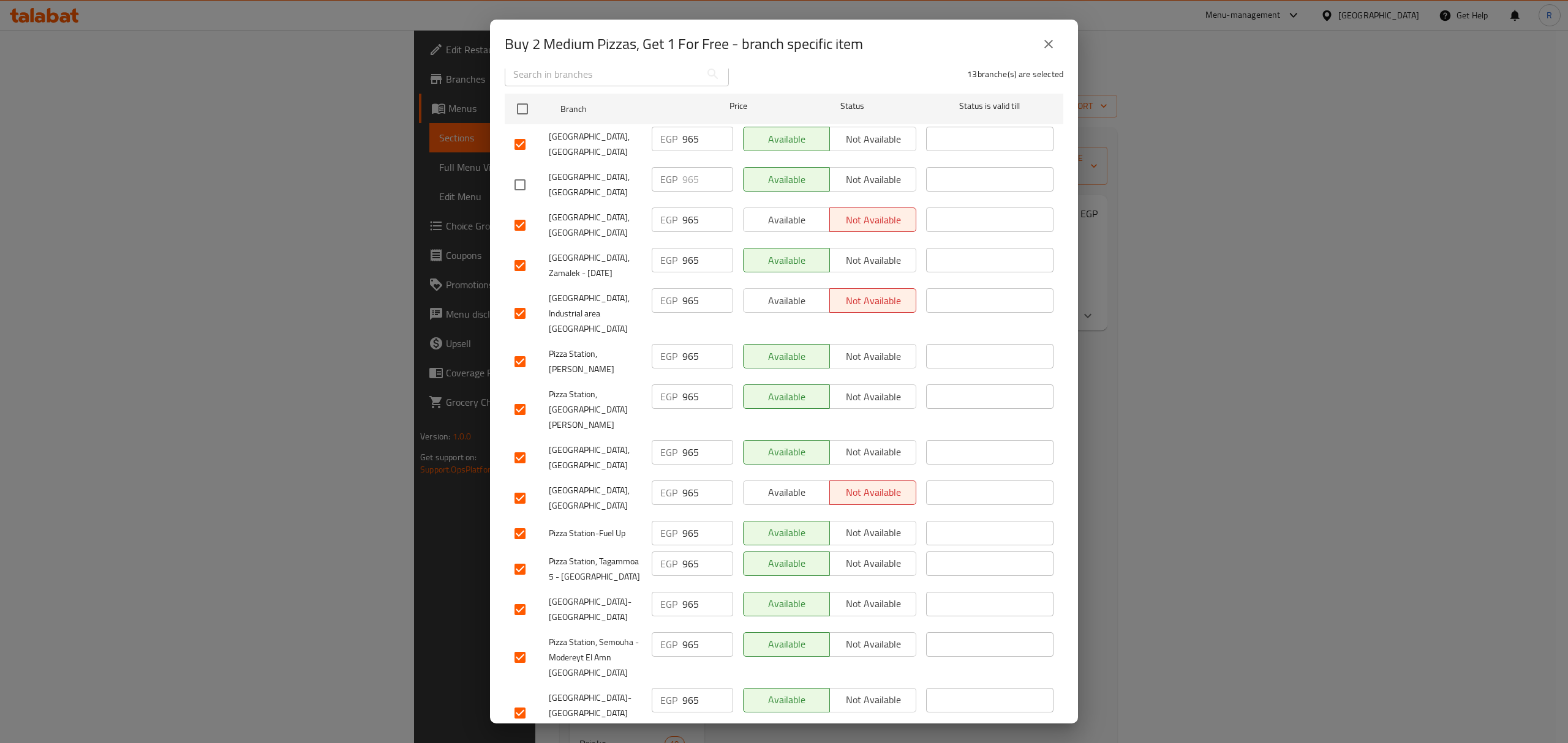
checkbox input "true"
drag, startPoint x: 517, startPoint y: 446, endPoint x: 576, endPoint y: 256, distance: 198.9
click at [517, 486] on input "checkbox" at bounding box center [519, 498] width 25 height 25
checkbox input "false"
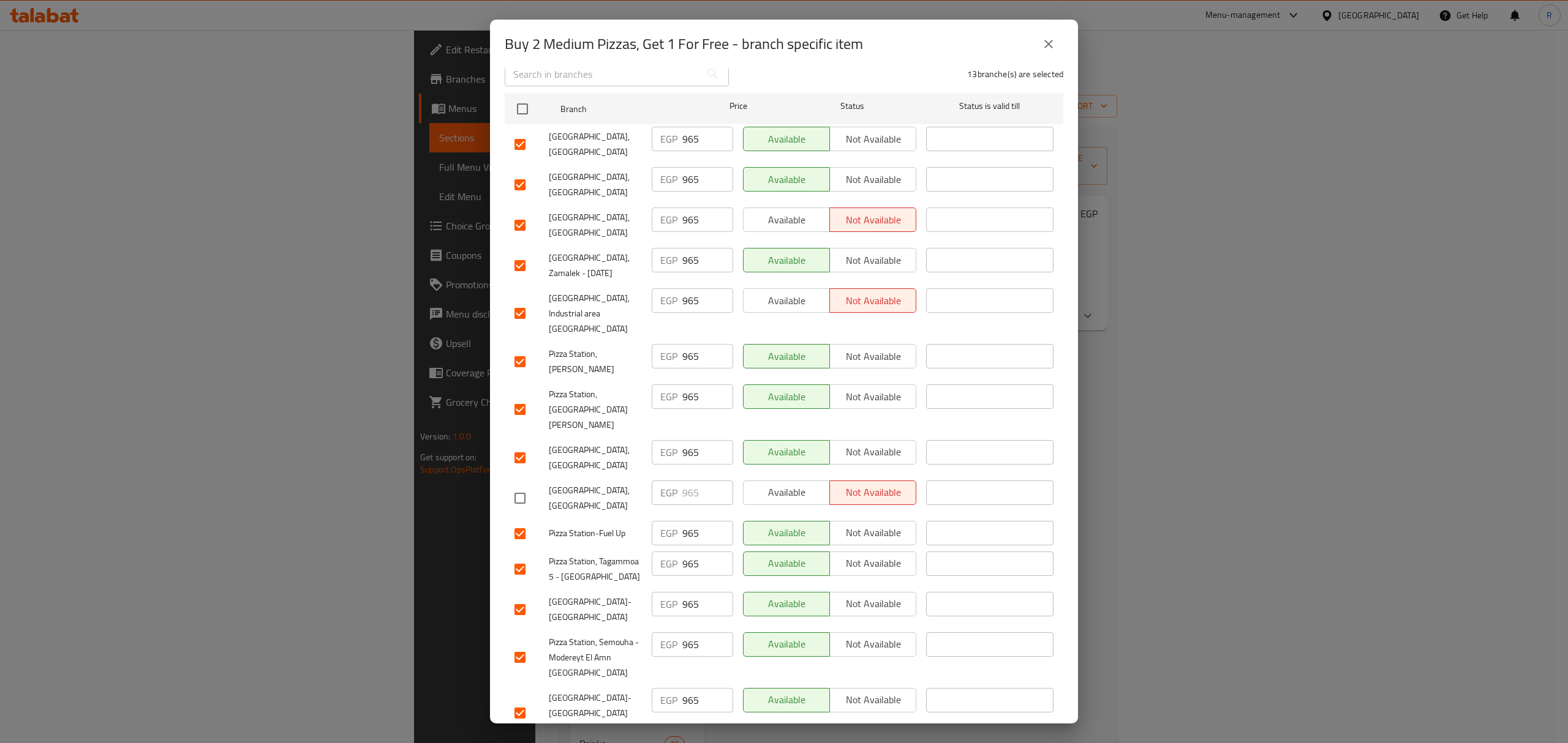
click at [519, 213] on input "checkbox" at bounding box center [519, 225] width 25 height 25
checkbox input "false"
click at [515, 301] on input "checkbox" at bounding box center [519, 313] width 25 height 25
checkbox input "false"
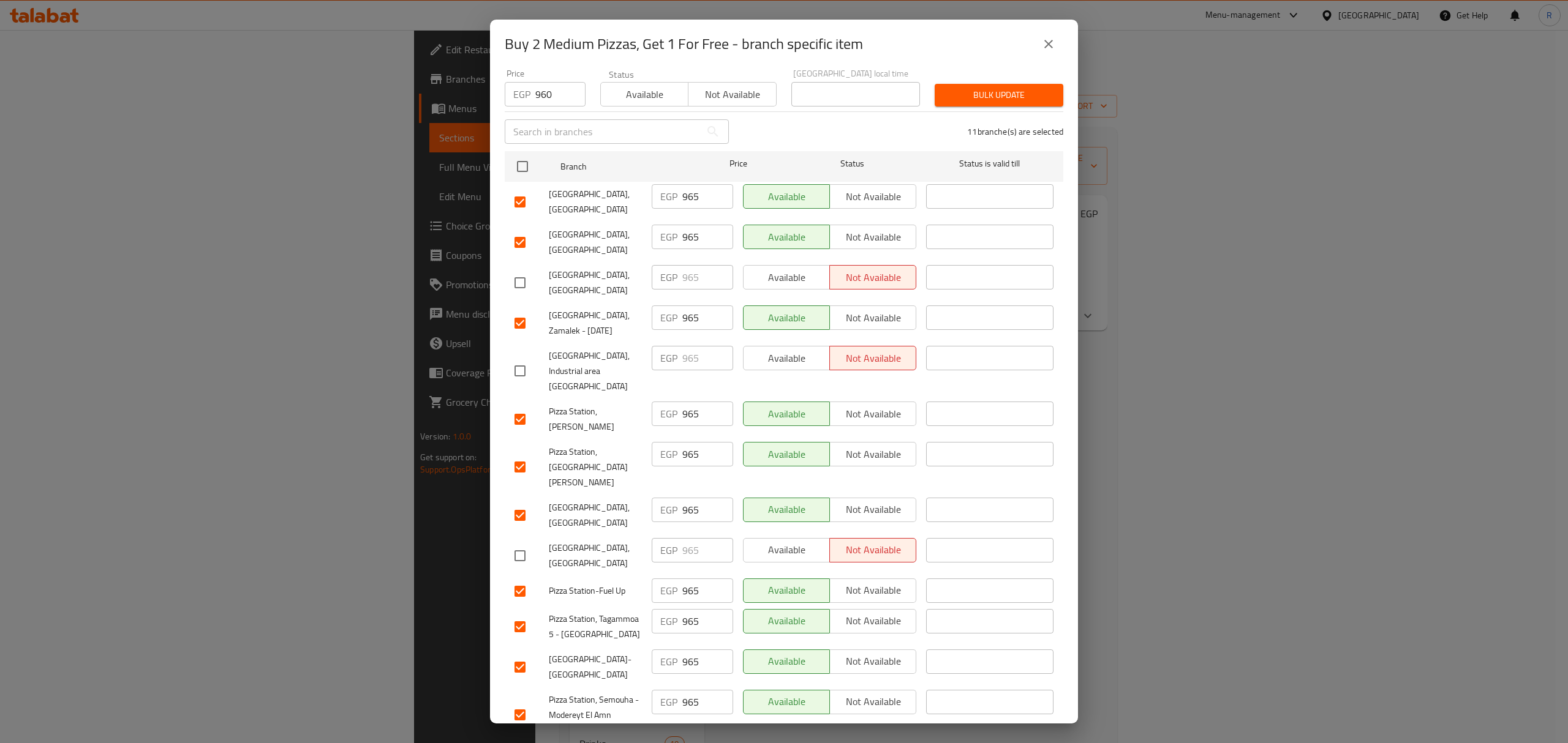
scroll to position [0, 0]
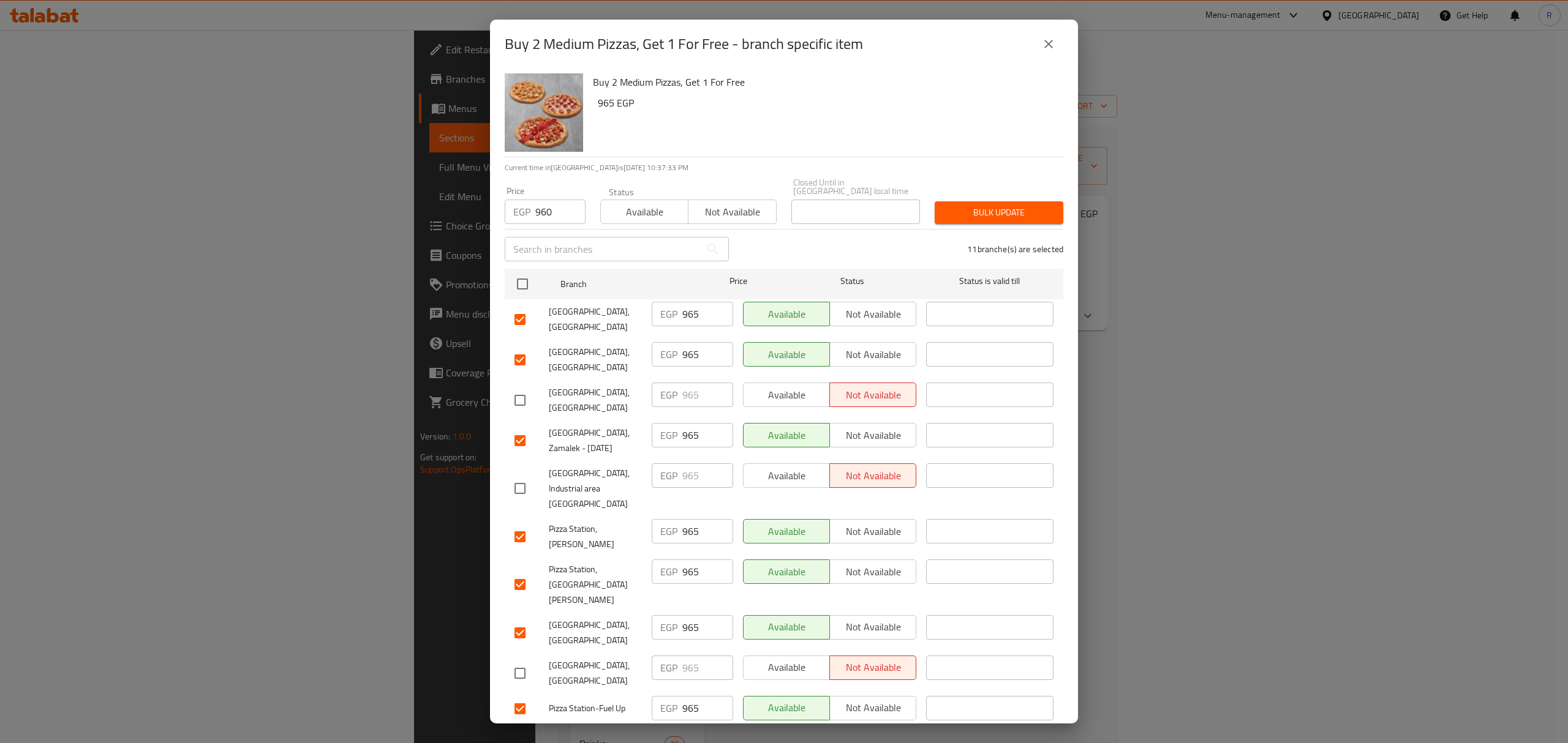
click at [977, 201] on button "Bulk update" at bounding box center [998, 213] width 128 height 23
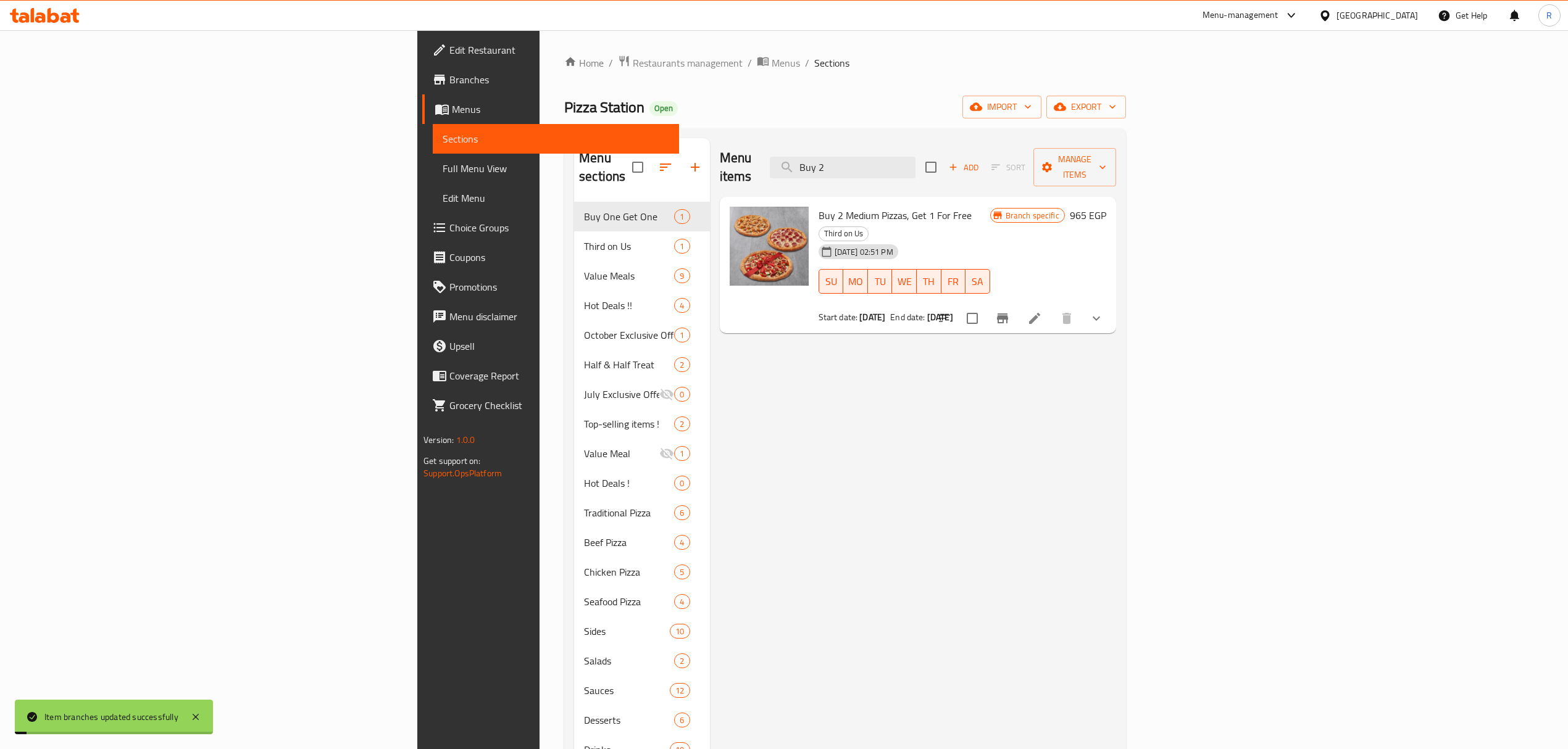
click at [1079, 369] on div "Menu items Buy 2 Add Sort Manage items Buy 2 Medium Pizzas, Get 1 For Free Thir…" at bounding box center [913, 542] width 406 height 809
click at [819, 206] on span "Buy 2 Medium Pizzas, Get 1 For Free" at bounding box center [895, 215] width 153 height 18
drag, startPoint x: 714, startPoint y: 196, endPoint x: 852, endPoint y: 199, distance: 138.0
click at [852, 206] on span "Buy 2 Medium Pizzas, Get 1 For Free" at bounding box center [895, 215] width 153 height 18
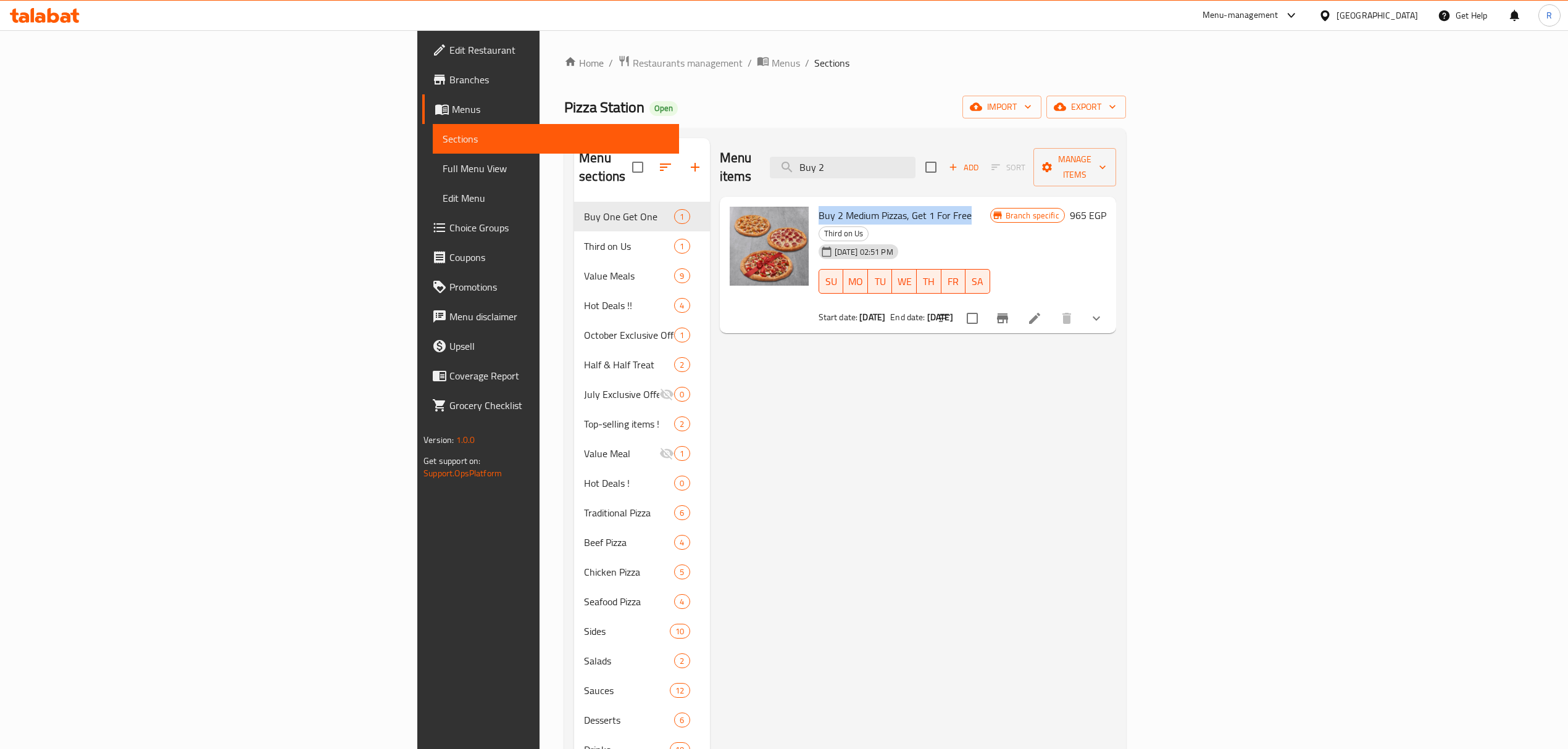
click at [737, 542] on div "Menu items Buy 2 Add Sort Manage items Buy 2 Medium Pizzas, Get 1 For Free Thir…" at bounding box center [913, 542] width 406 height 809
click at [819, 206] on span "Buy 2 Medium Pizzas, Get 1 For Free" at bounding box center [895, 215] width 153 height 18
drag, startPoint x: 726, startPoint y: 193, endPoint x: 850, endPoint y: 191, distance: 124.0
click at [850, 206] on span "Buy 2 Medium Pizzas, Get 1 For Free" at bounding box center [895, 215] width 153 height 18
drag, startPoint x: 755, startPoint y: 186, endPoint x: 751, endPoint y: 193, distance: 8.1
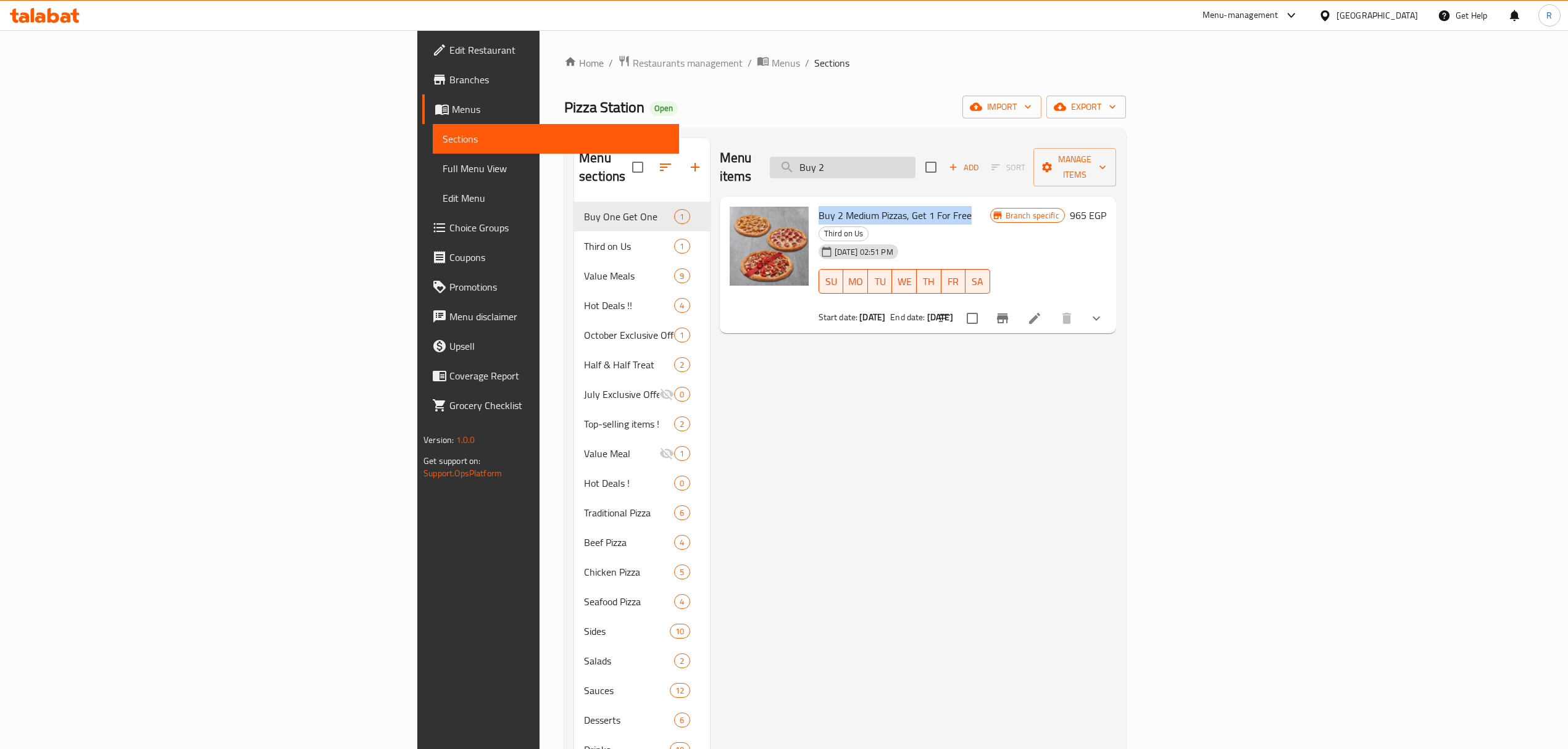
click at [915, 156] on input "Buy 2" at bounding box center [842, 167] width 146 height 22
paste input "One Get One Offer"
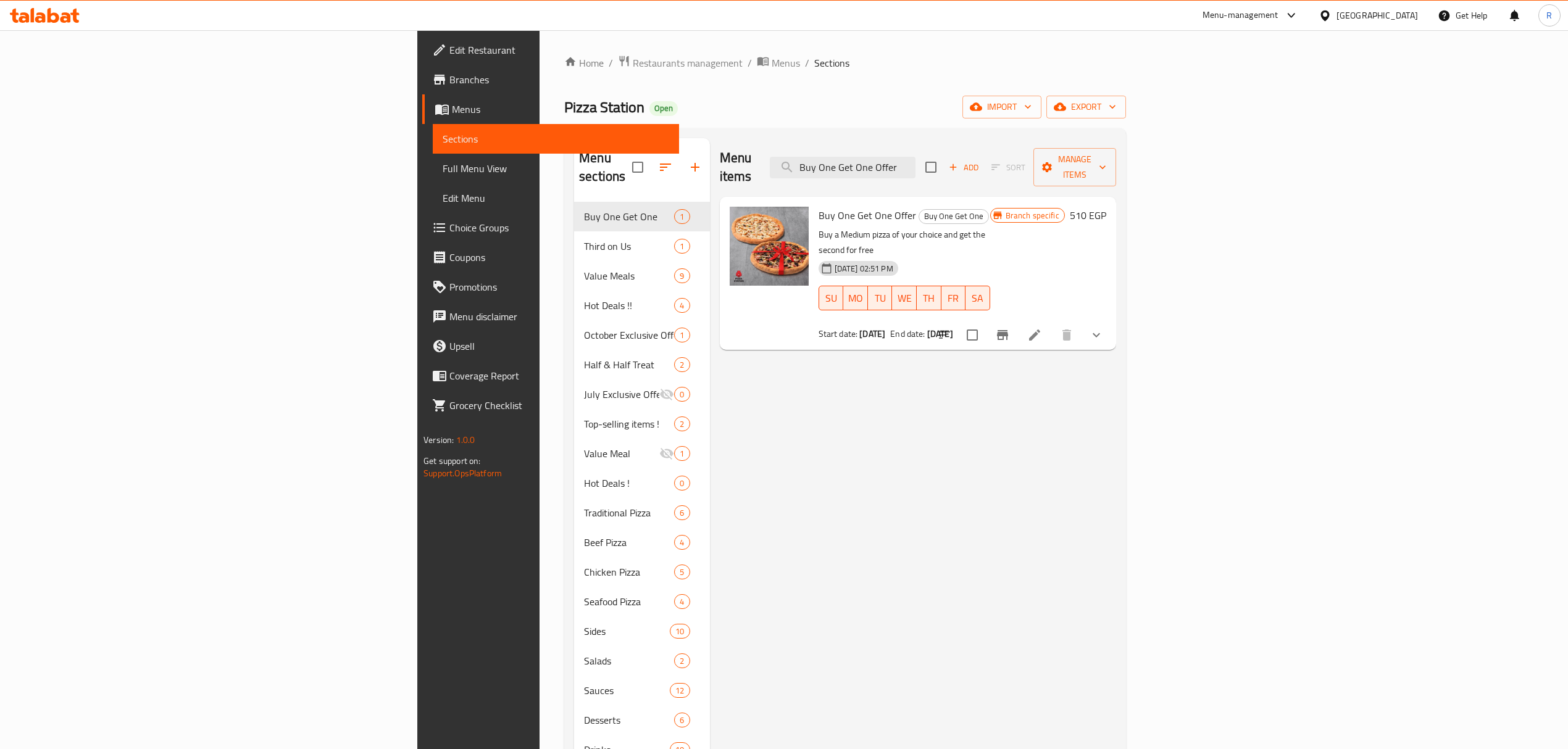
type input "Buy One Get One Offer"
click at [1010, 328] on icon "Branch-specific-item" at bounding box center [1003, 335] width 15 height 15
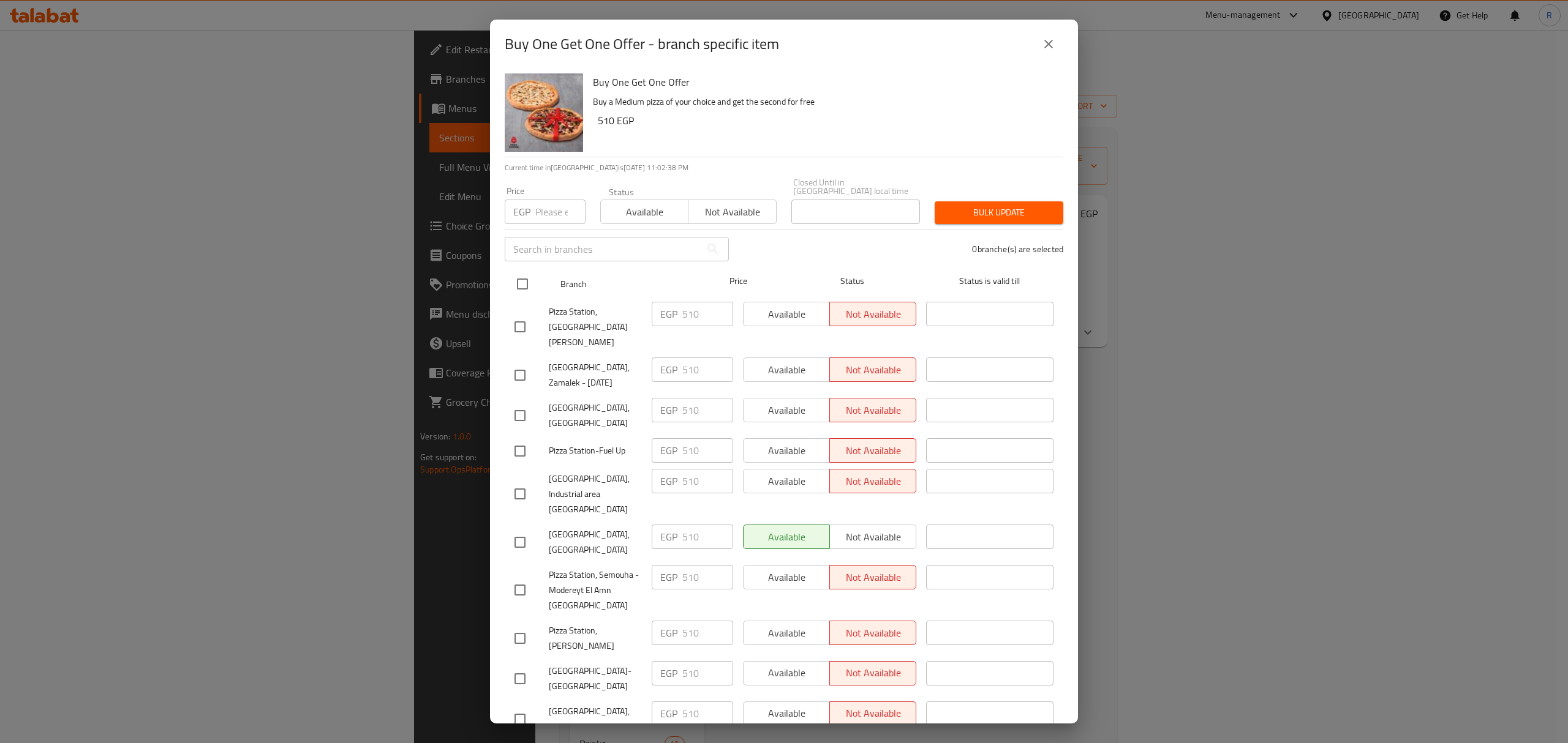
click at [520, 278] on input "checkbox" at bounding box center [522, 283] width 25 height 25
checkbox input "true"
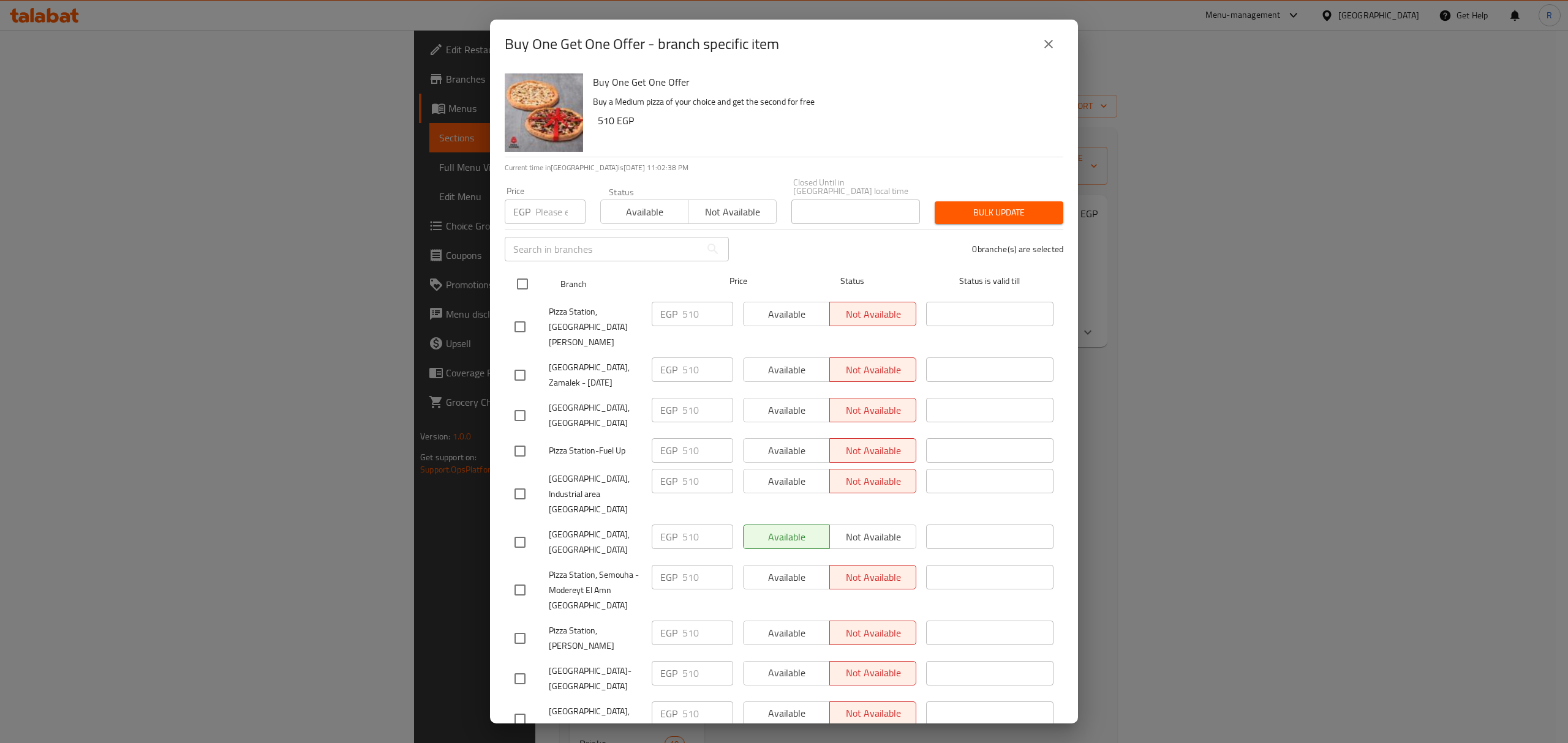
checkbox input "true"
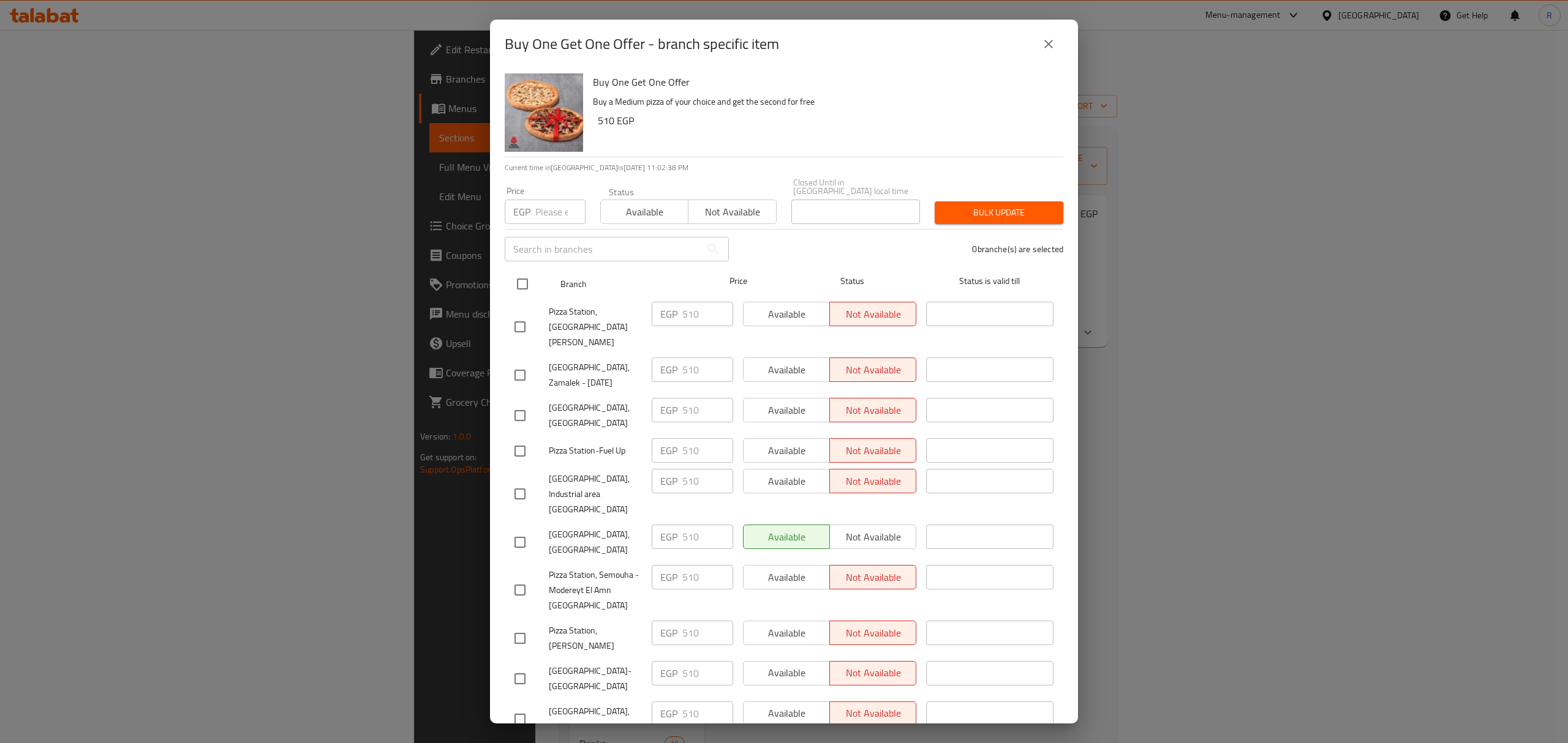
checkbox input "true"
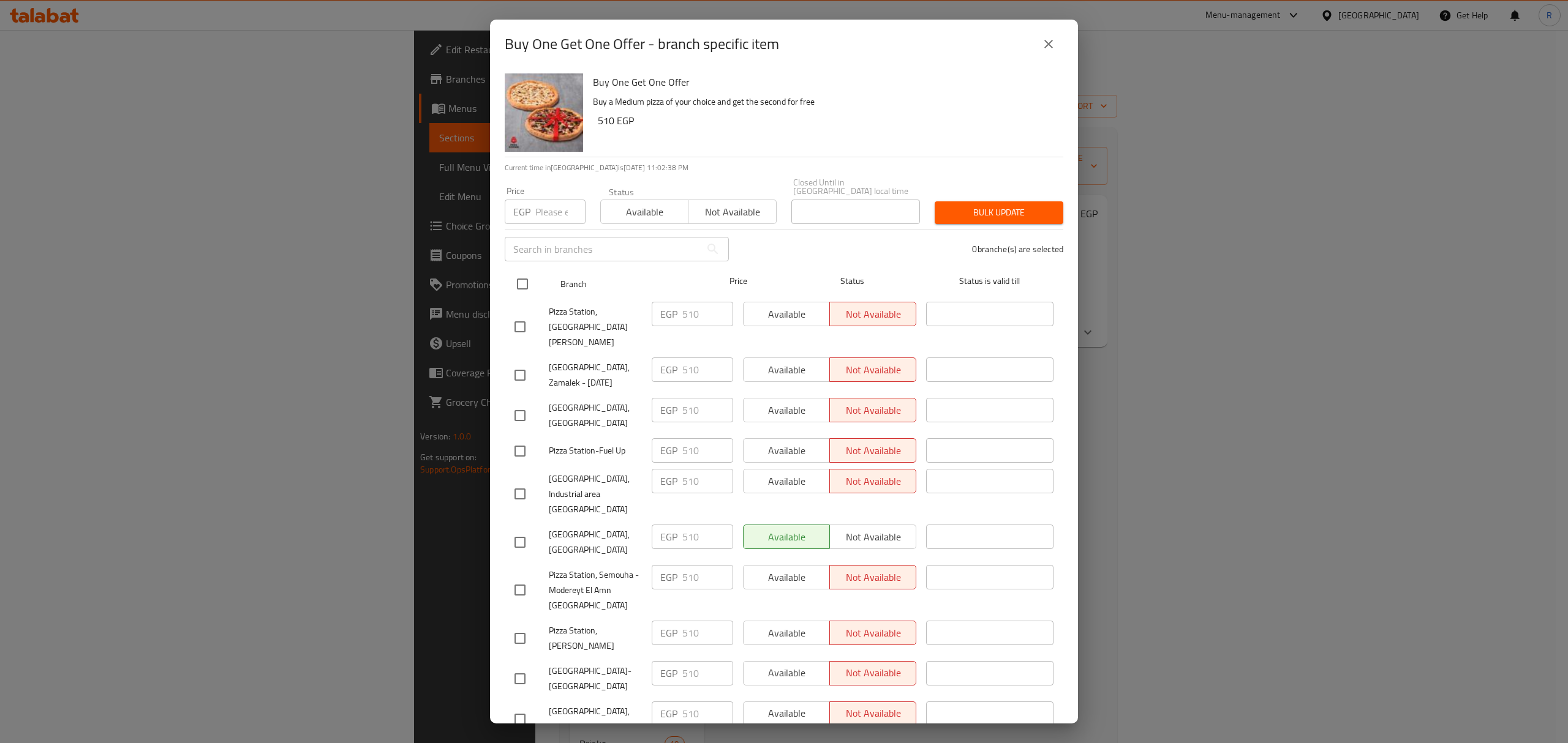
checkbox input "true"
click at [544, 208] on input "number" at bounding box center [561, 212] width 51 height 24
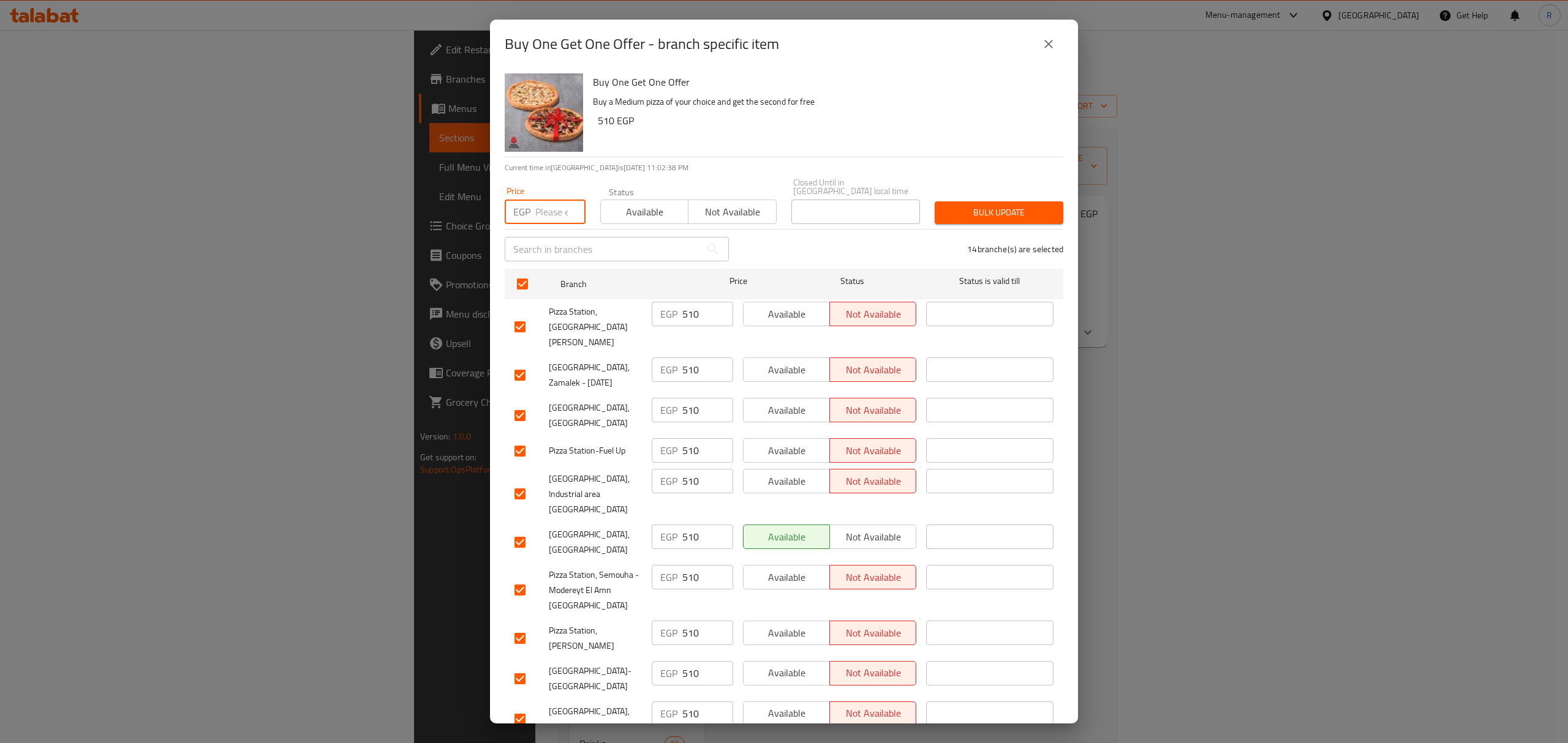
paste input "740"
type input "740"
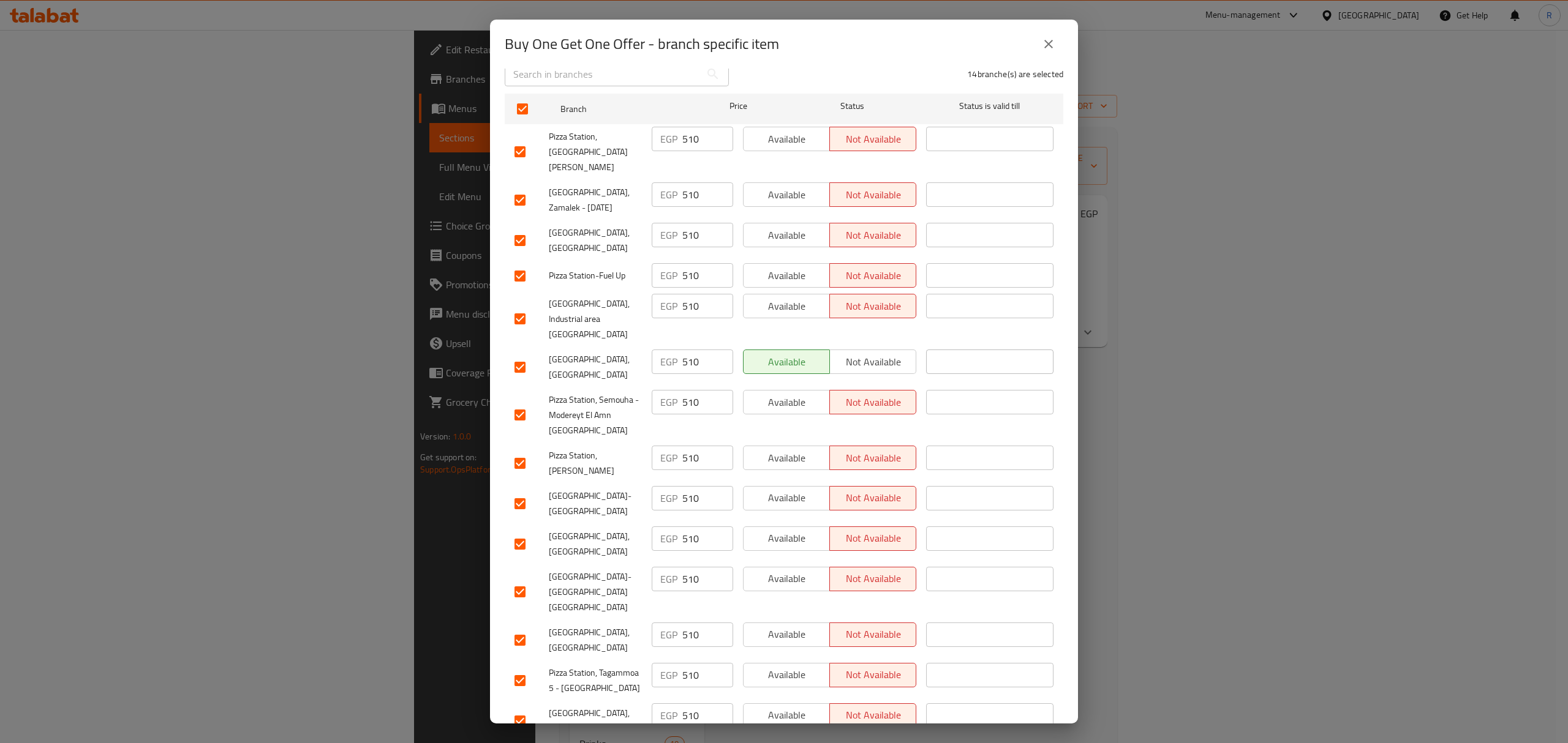
click at [520, 628] on input "checkbox" at bounding box center [519, 640] width 25 height 25
checkbox input "false"
click at [515, 708] on input "checkbox" at bounding box center [519, 720] width 25 height 25
checkbox input "false"
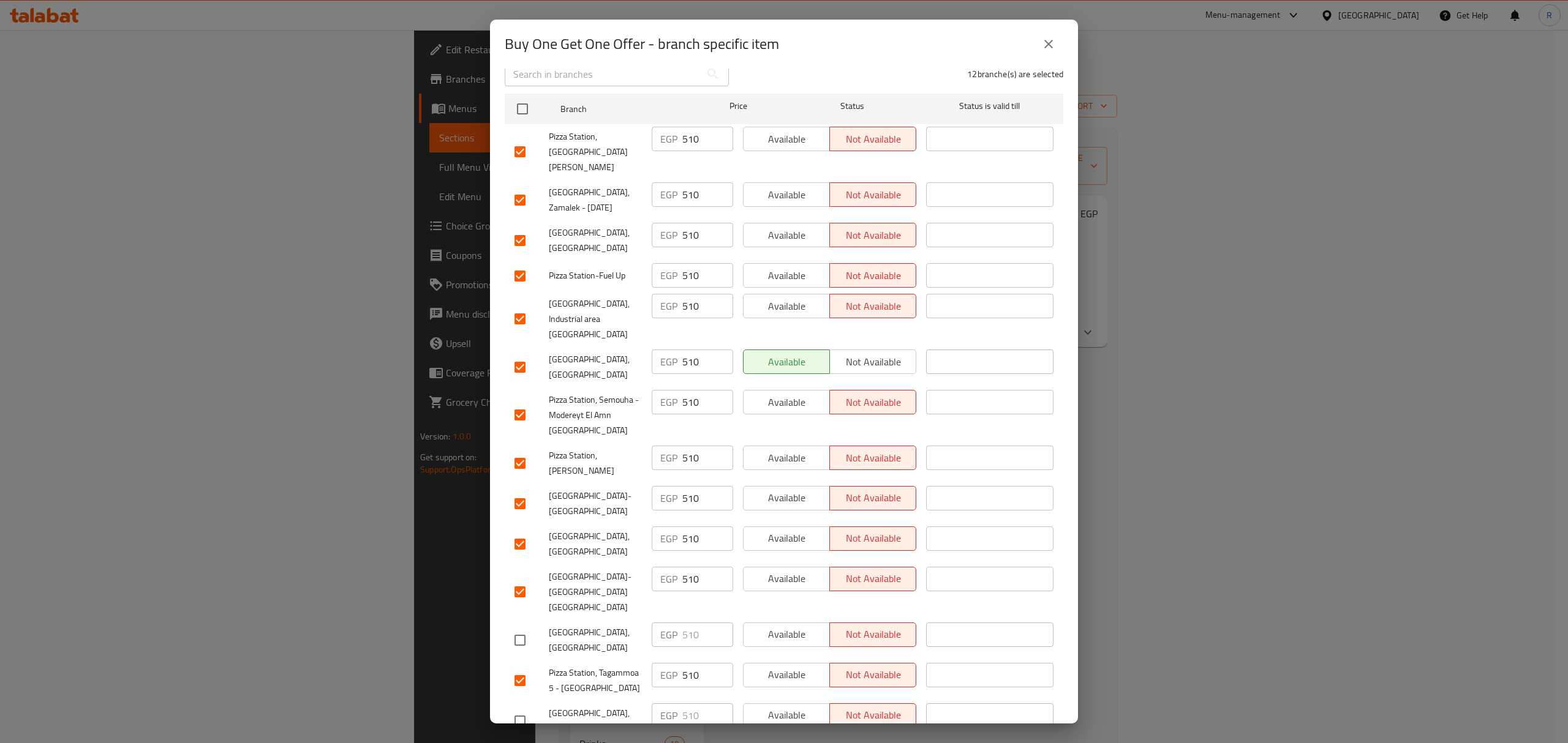
click at [516, 306] on input "checkbox" at bounding box center [519, 318] width 25 height 25
checkbox input "false"
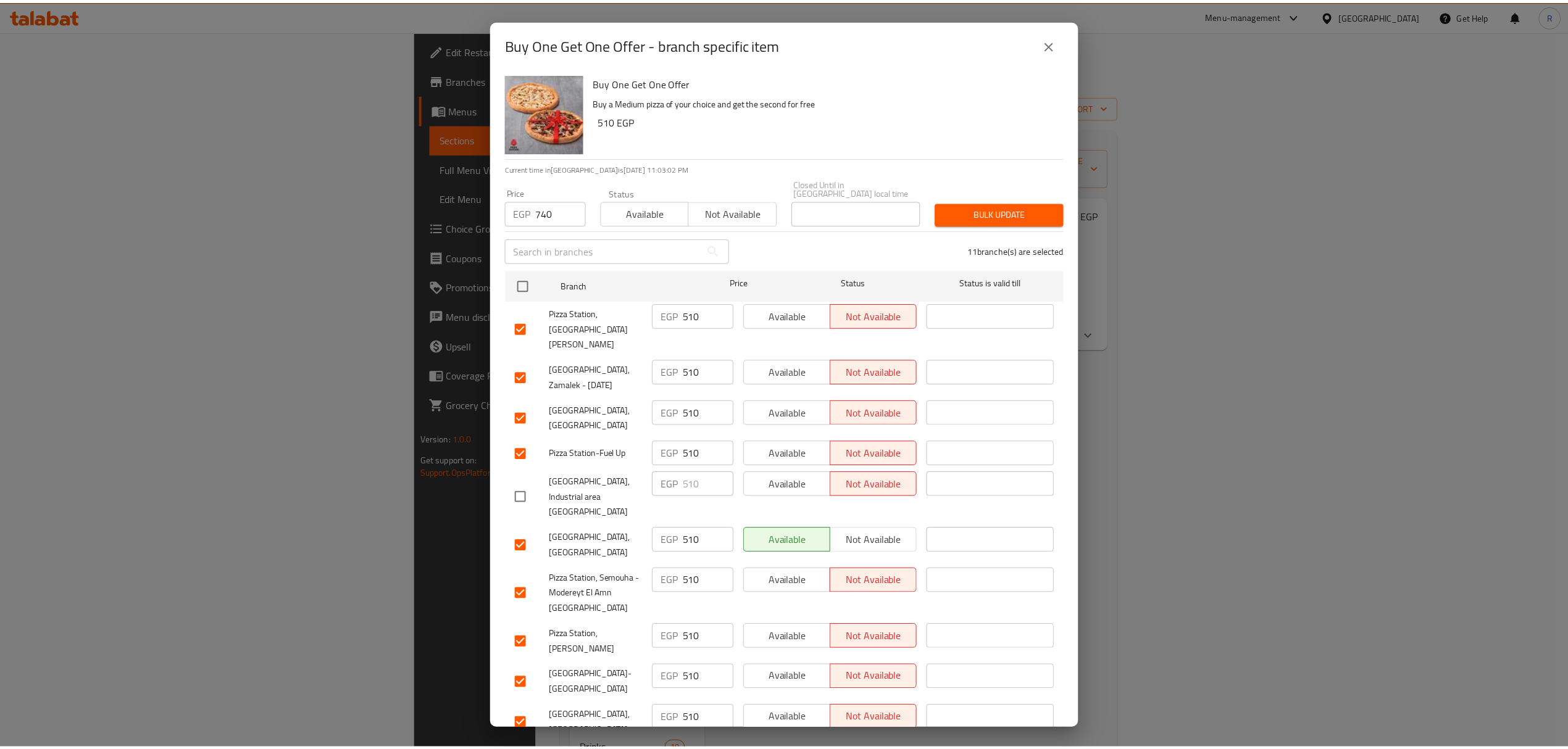
scroll to position [0, 0]
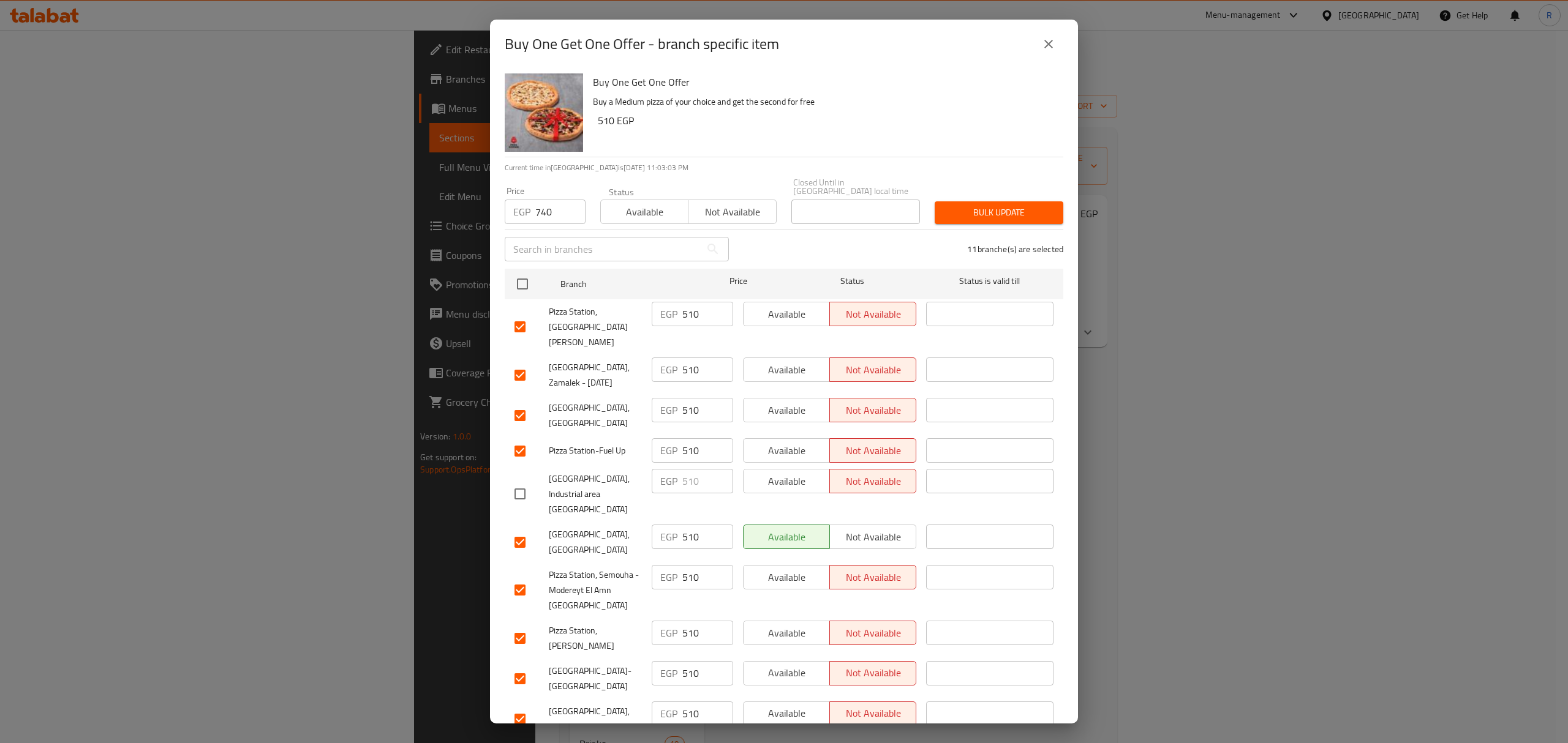
click at [945, 210] on span "Bulk update" at bounding box center [999, 213] width 109 height 16
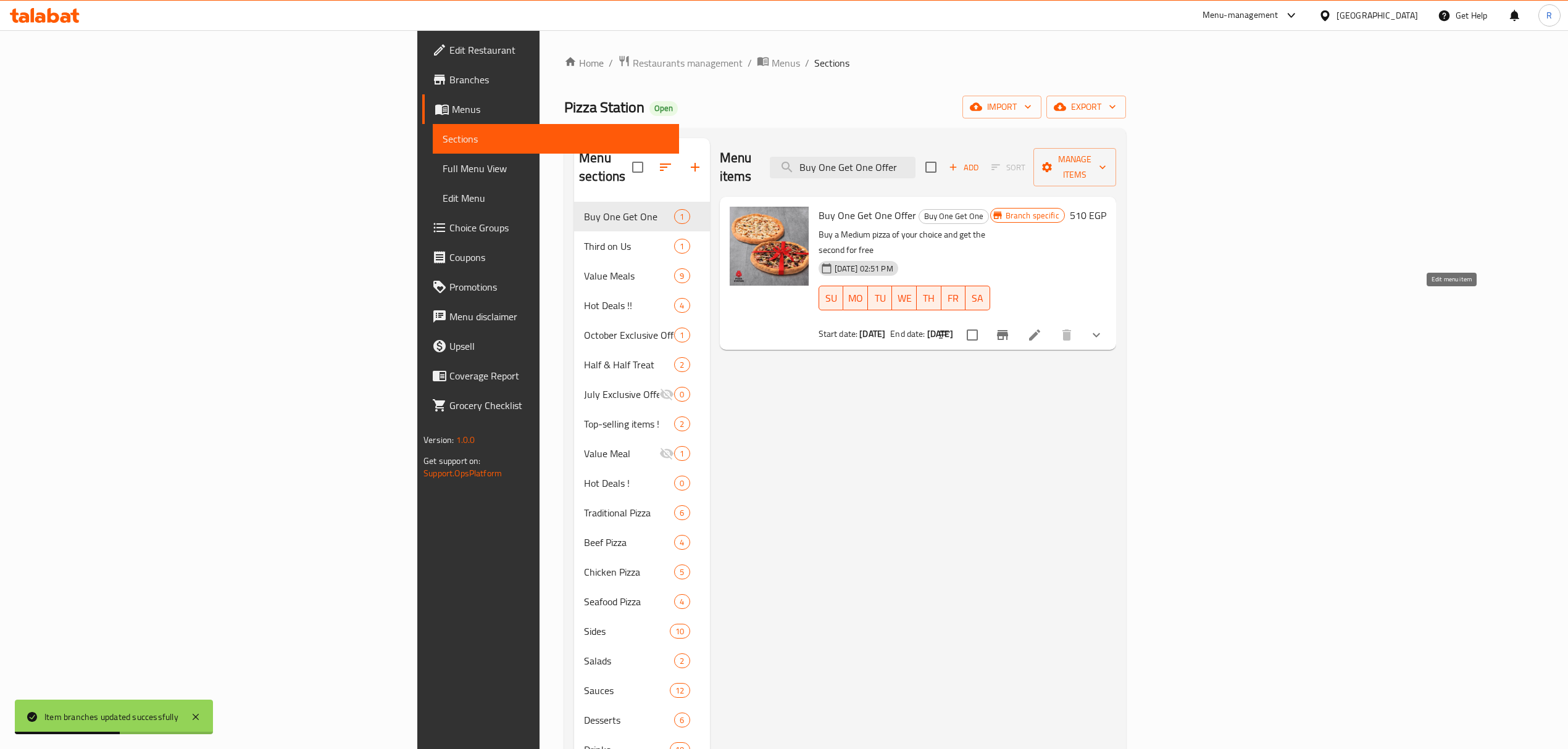
click at [1040, 330] on icon at bounding box center [1034, 335] width 11 height 11
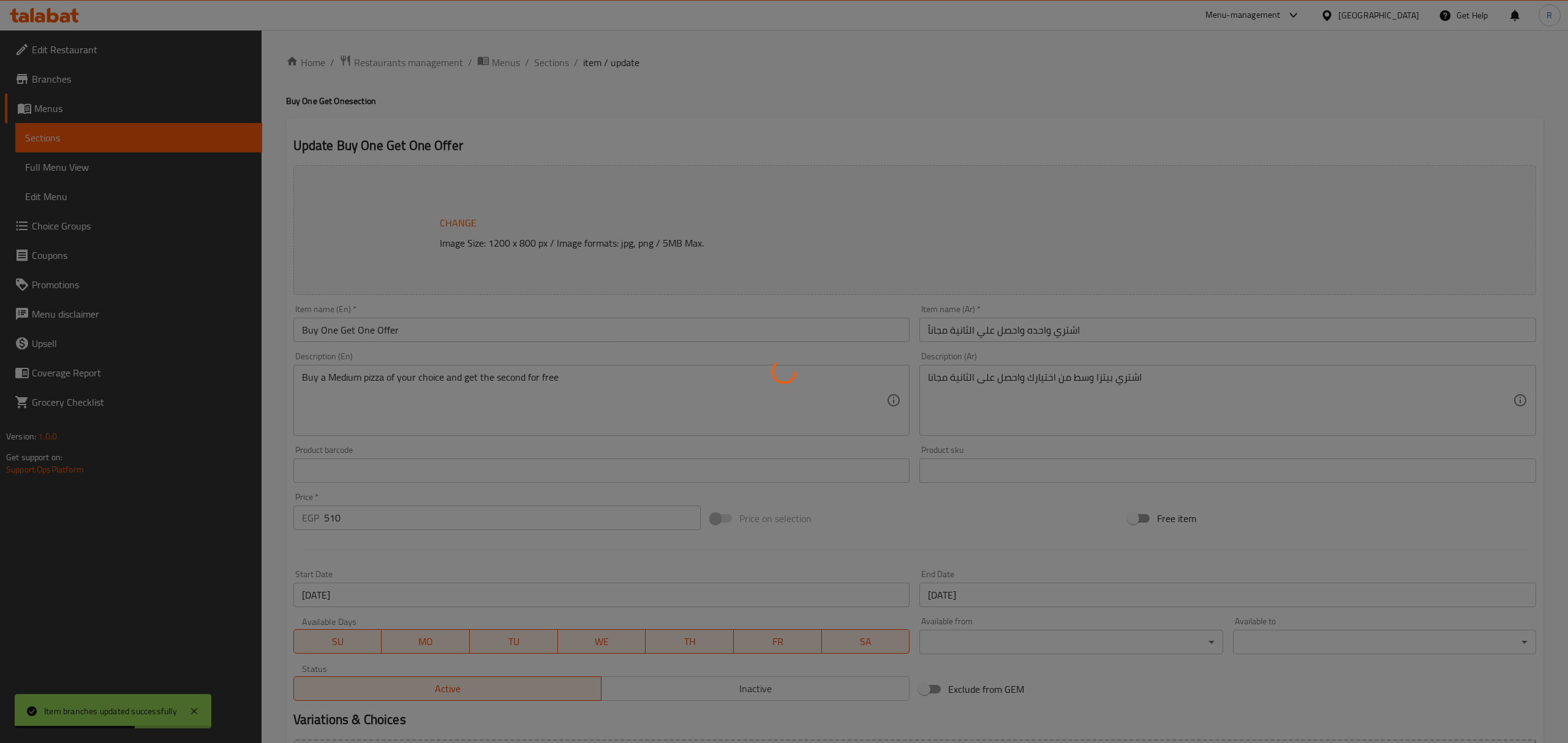
type input "اختيارك للبيتزا الأولى"
type input "1"
type input "نوع الاطراف للبيتزا الاولي"
type input "1"
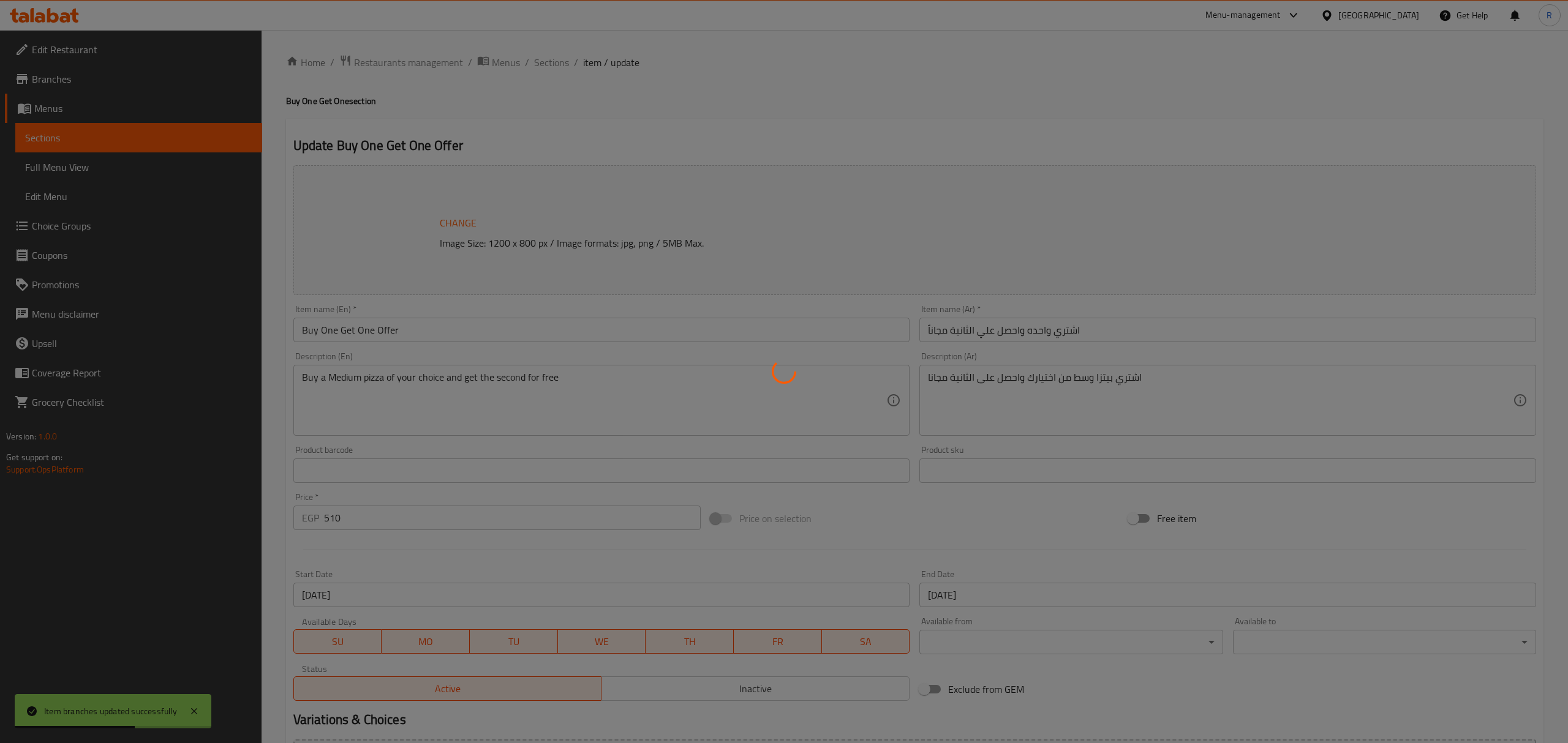
type input "1"
type input "اضافات البيتزا الاولي"
type input "0"
type input "10"
type input "اختيارك للبيتزا الثانية"
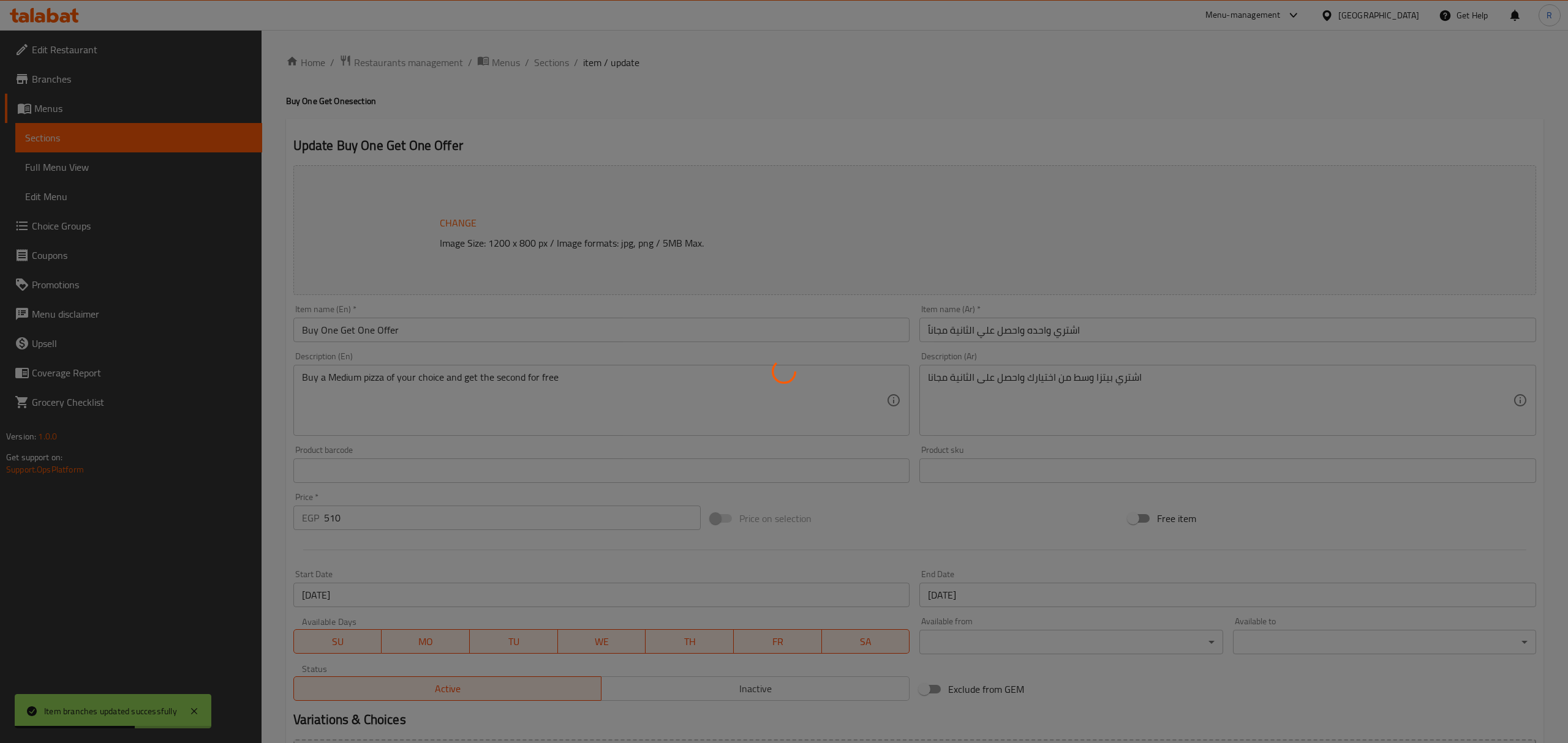
type input "1"
type input "نوع الاطراف للبيتزا الثاثنية"
type input "1"
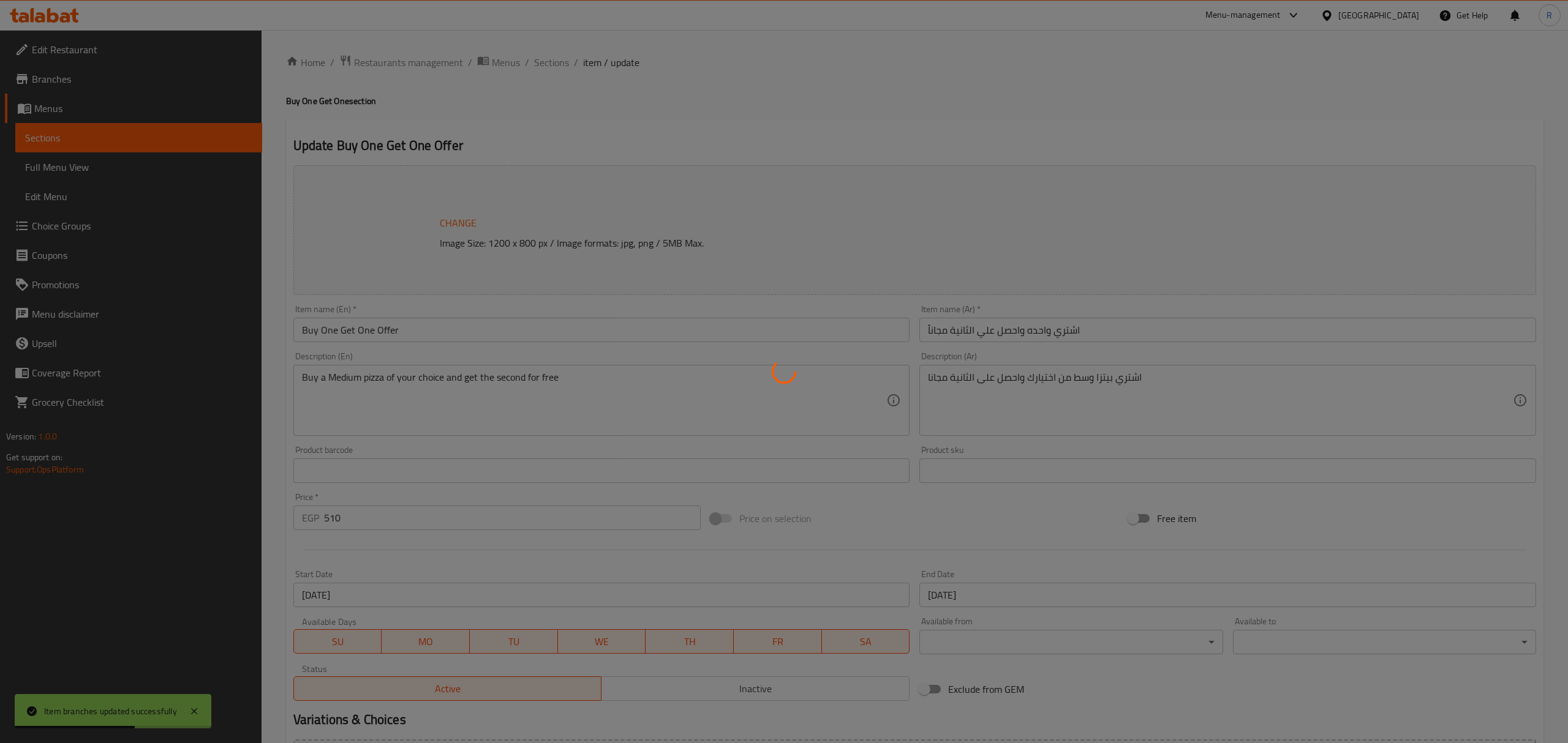
type input "اضافات البيتزا الثانية"
type input "0"
type input "10"
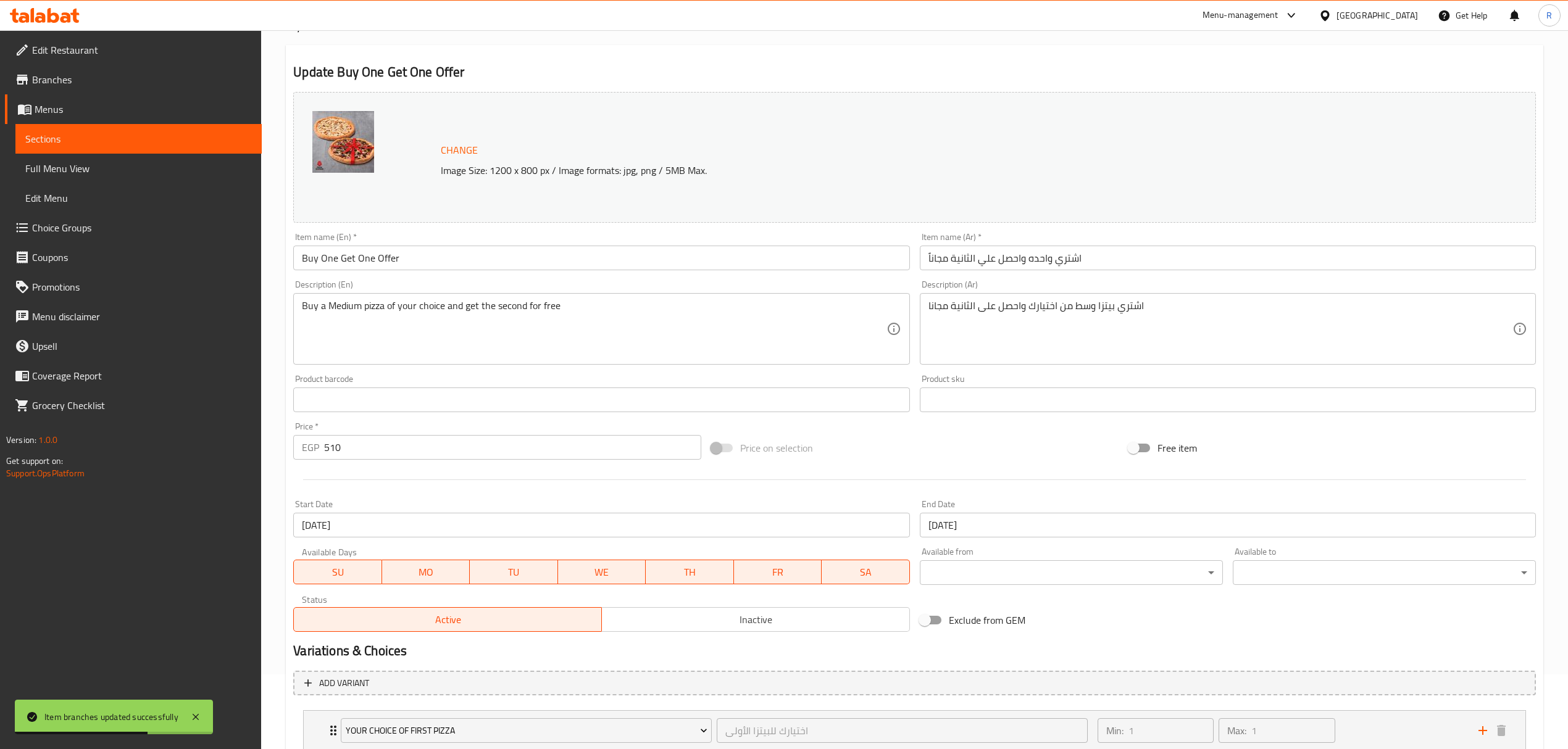
scroll to position [247, 0]
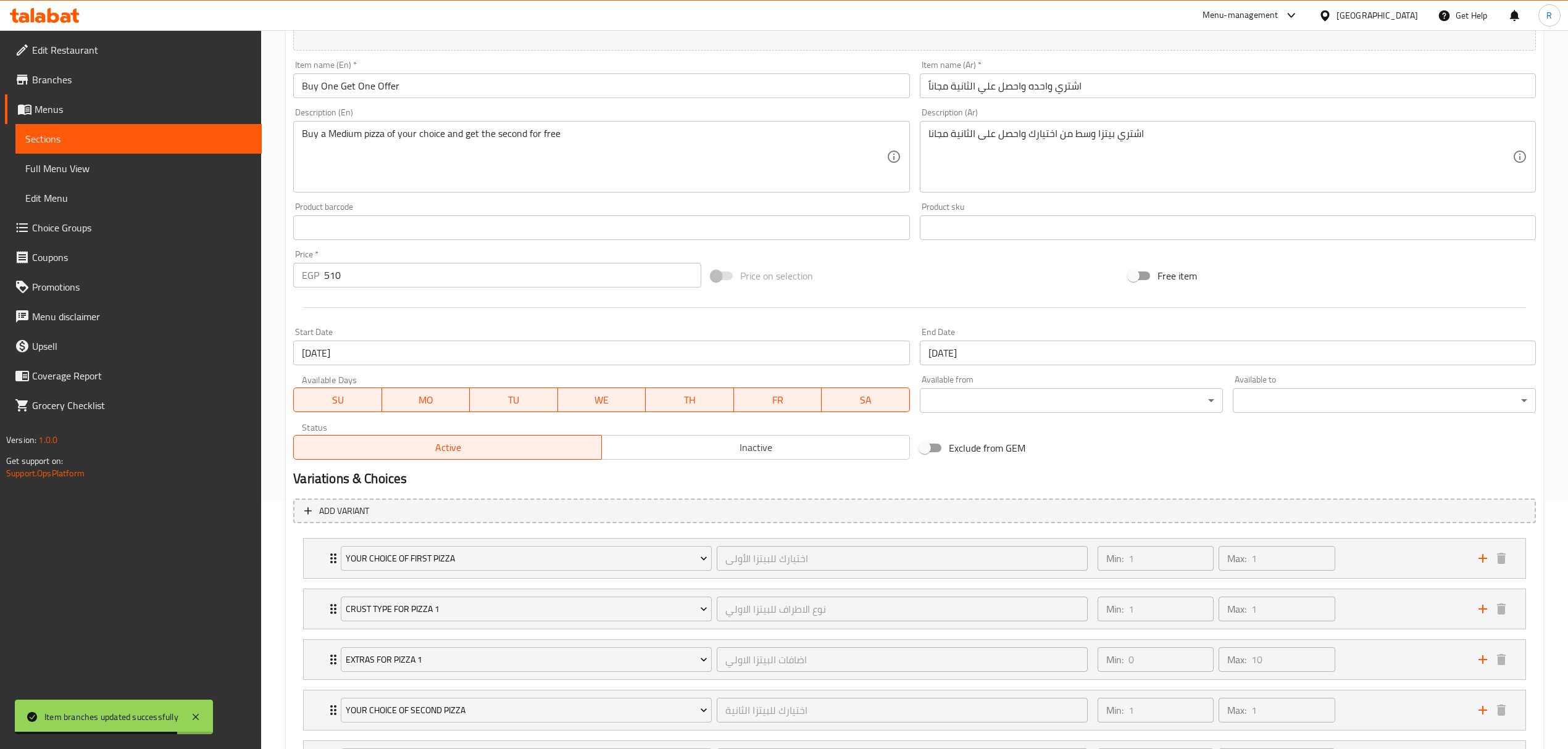
drag, startPoint x: 465, startPoint y: 390, endPoint x: 511, endPoint y: 403, distance: 47.8
click at [465, 390] on button "MO" at bounding box center [427, 400] width 88 height 25
click at [535, 403] on span "TU" at bounding box center [514, 400] width 77 height 18
click at [616, 400] on span "WE" at bounding box center [602, 400] width 77 height 18
click at [679, 403] on span "TH" at bounding box center [689, 400] width 77 height 18
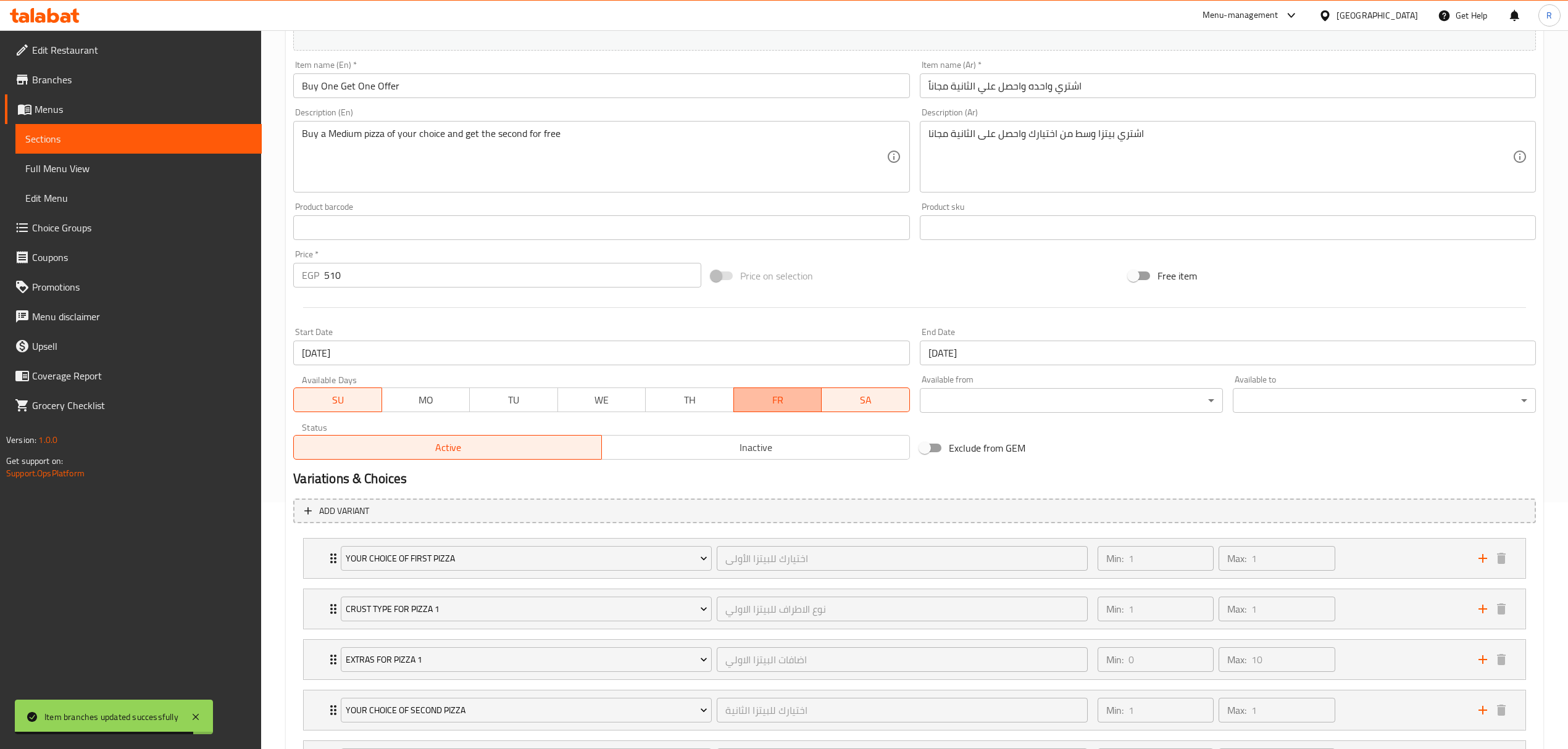
drag, startPoint x: 759, startPoint y: 399, endPoint x: 820, endPoint y: 405, distance: 61.3
click at [762, 399] on span "FR" at bounding box center [777, 400] width 77 height 18
click at [830, 400] on span "SA" at bounding box center [865, 400] width 77 height 18
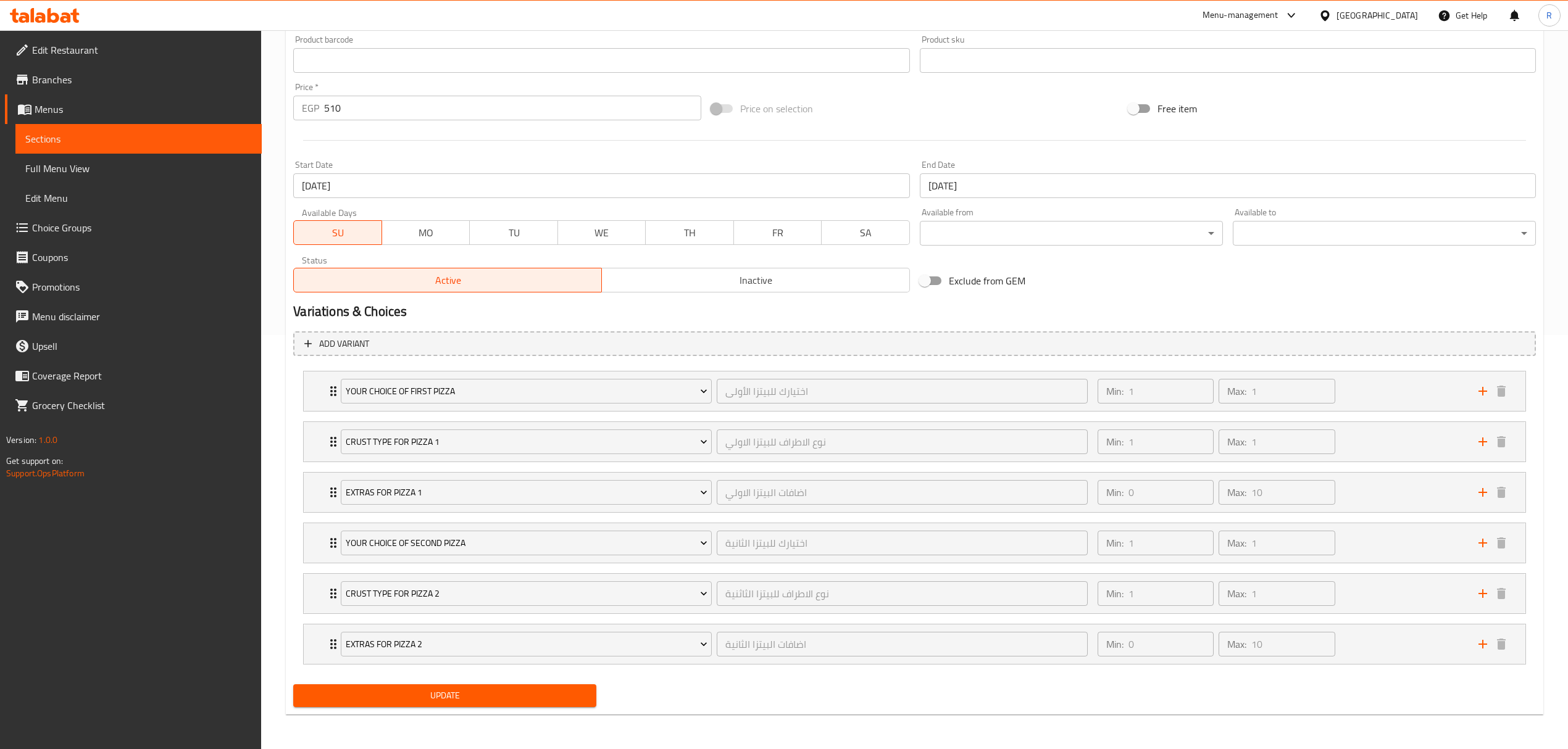
scroll to position [418, 0]
click at [505, 699] on span "Update" at bounding box center [445, 696] width 283 height 16
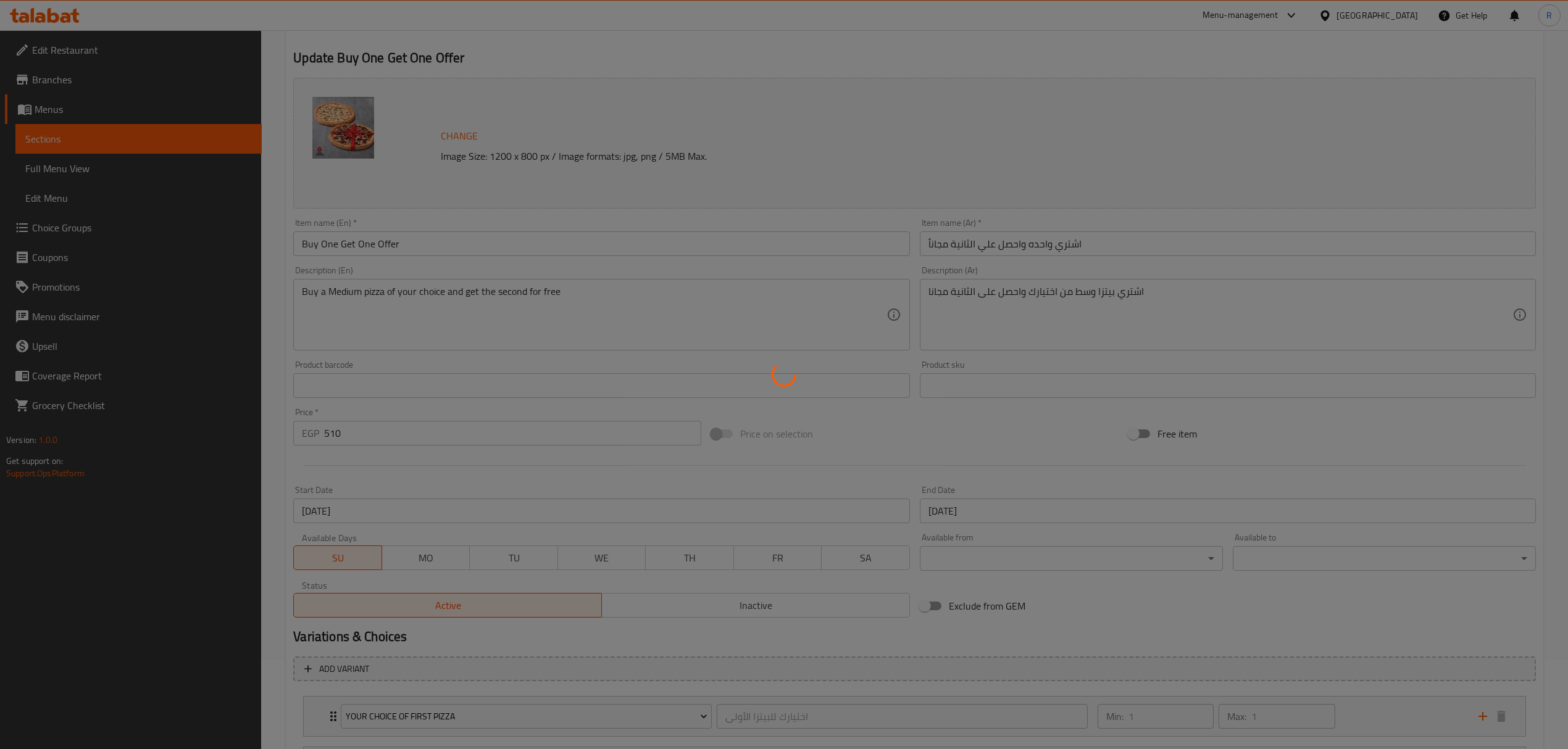
scroll to position [0, 0]
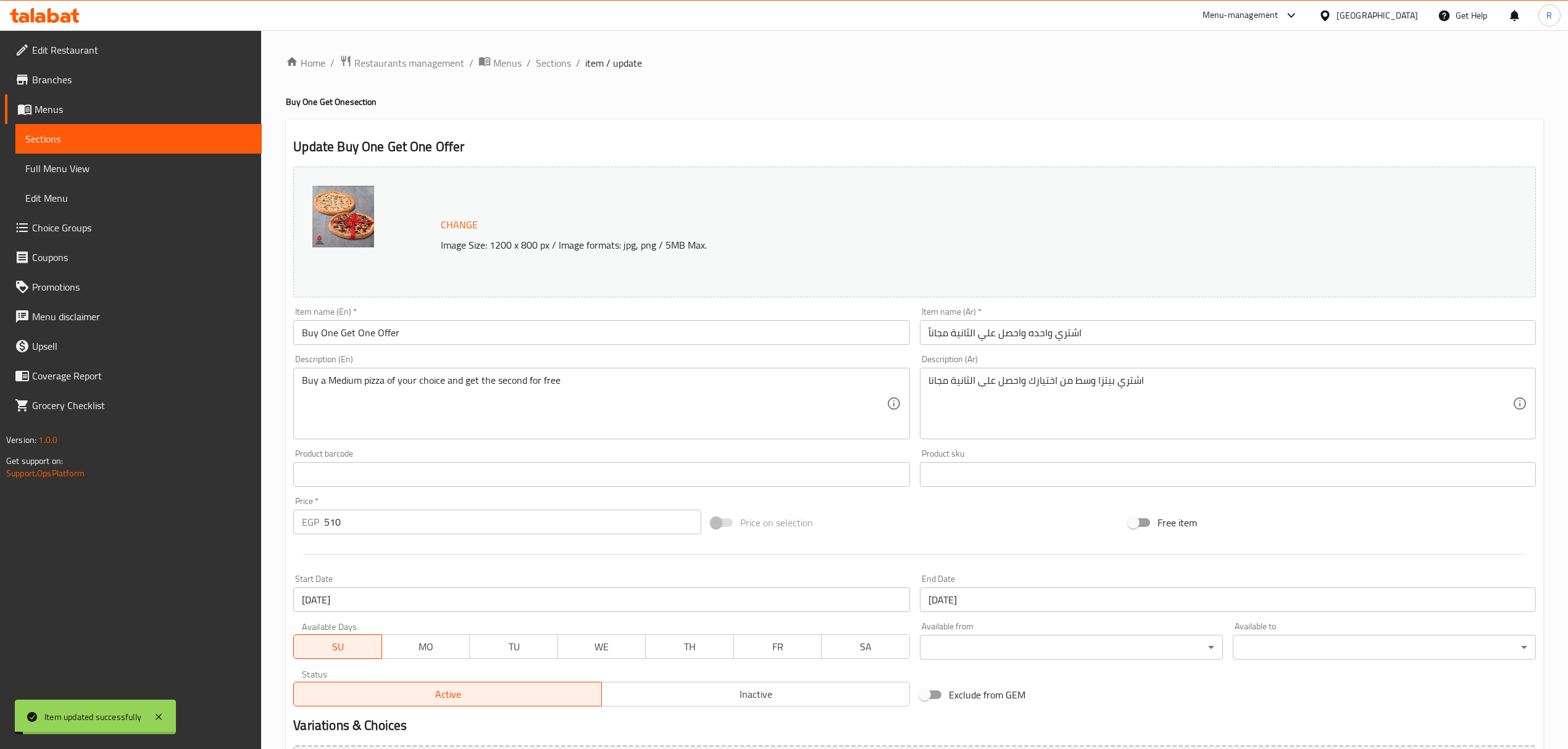
click at [558, 65] on span "Sections" at bounding box center [553, 62] width 35 height 15
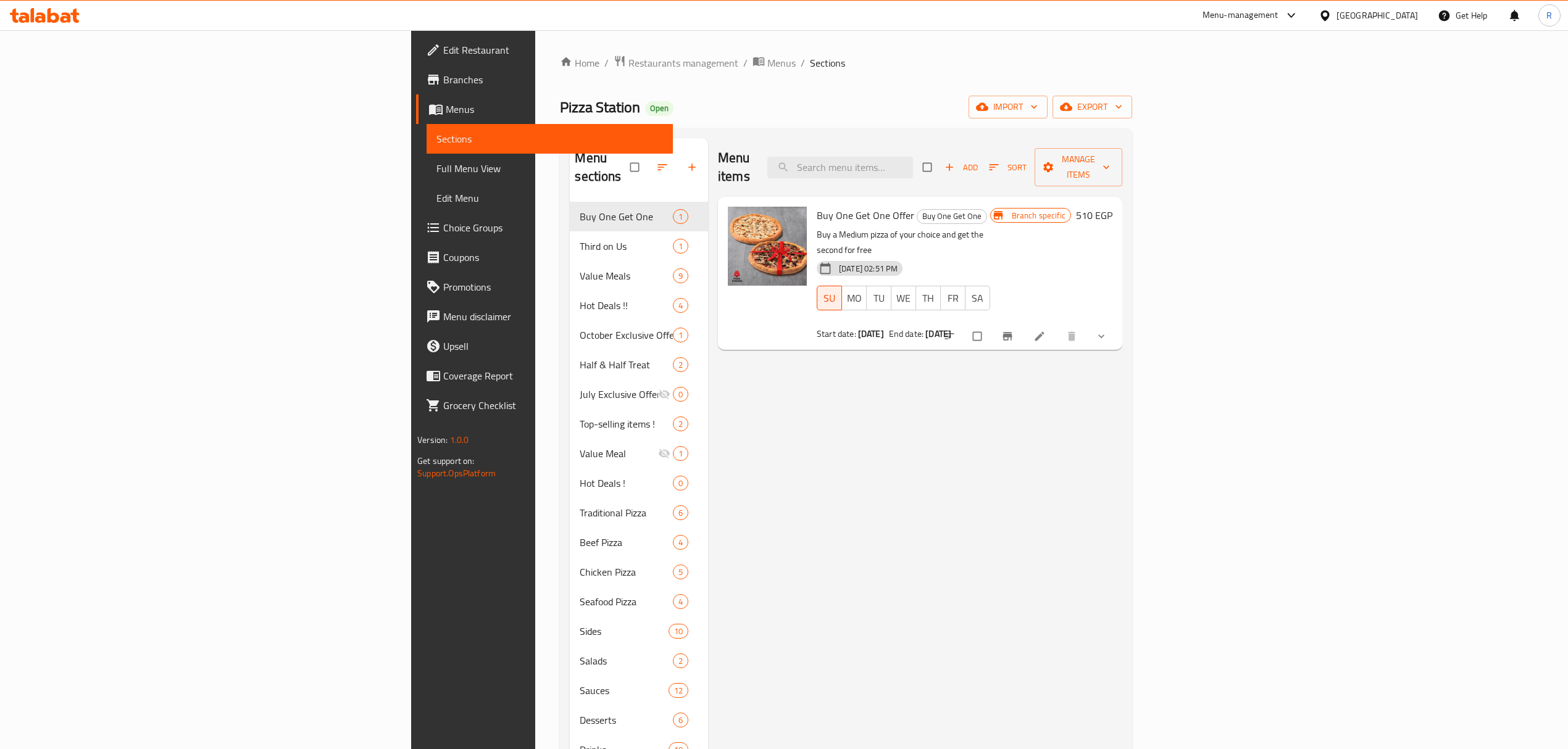
click at [1039, 425] on div "Menu items Add Sort Manage items Buy One Get One Offer Buy One Get One Buy a Me…" at bounding box center [915, 542] width 414 height 809
click at [817, 206] on span "Buy One Get One Offer" at bounding box center [865, 215] width 98 height 18
drag, startPoint x: 721, startPoint y: 198, endPoint x: 788, endPoint y: 201, distance: 67.1
click at [817, 206] on span "Buy One Get One Offer" at bounding box center [865, 215] width 98 height 18
copy span "Buy One Get One Offer"
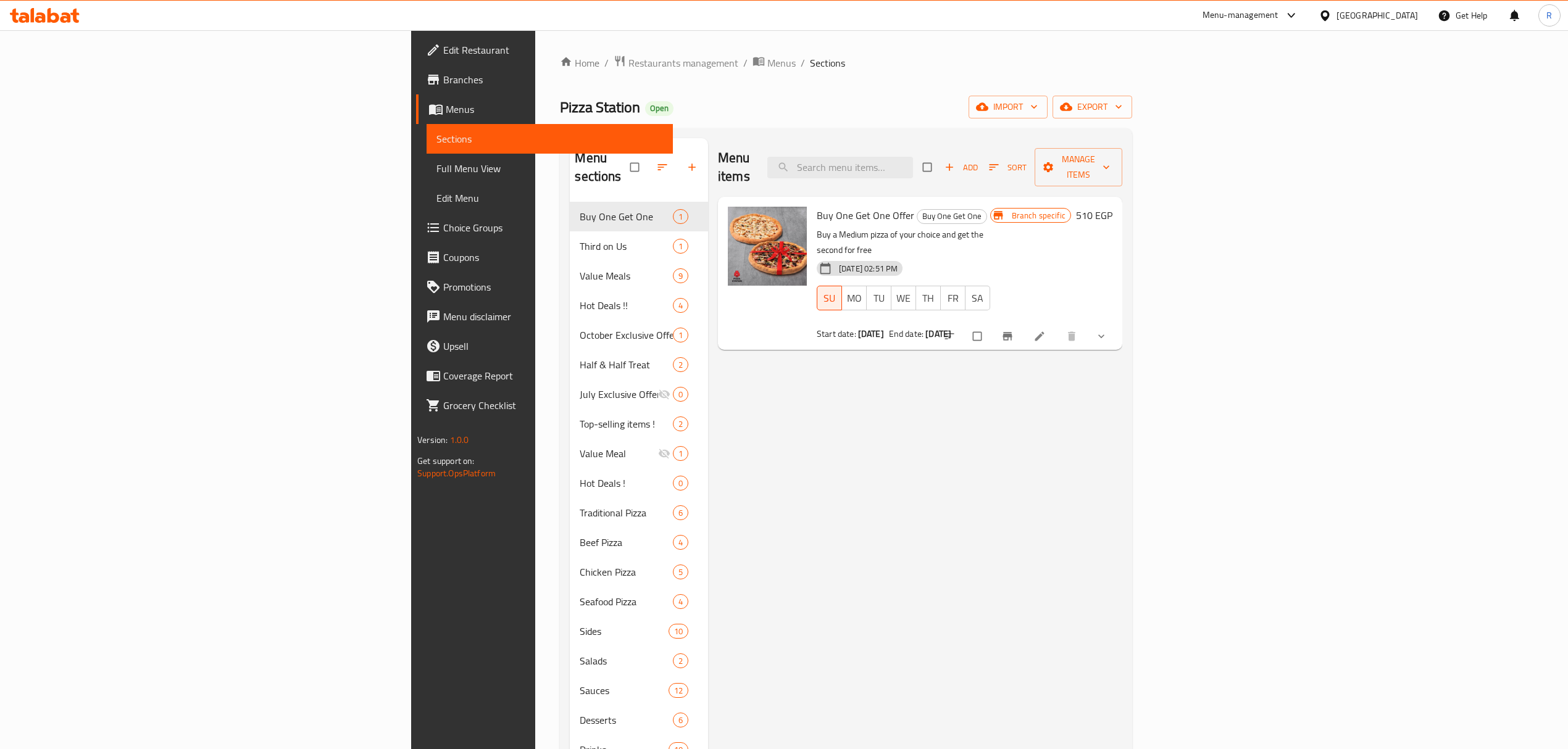
click at [879, 543] on div "Menu items Add Sort Manage items Buy One Get One Offer Buy One Get One Buy a Me…" at bounding box center [915, 542] width 414 height 809
click at [817, 206] on span "Buy One Get One Offer" at bounding box center [865, 215] width 98 height 18
drag, startPoint x: 722, startPoint y: 193, endPoint x: 730, endPoint y: 198, distance: 9.4
click at [817, 206] on span "Buy One Get One Offer" at bounding box center [865, 215] width 98 height 18
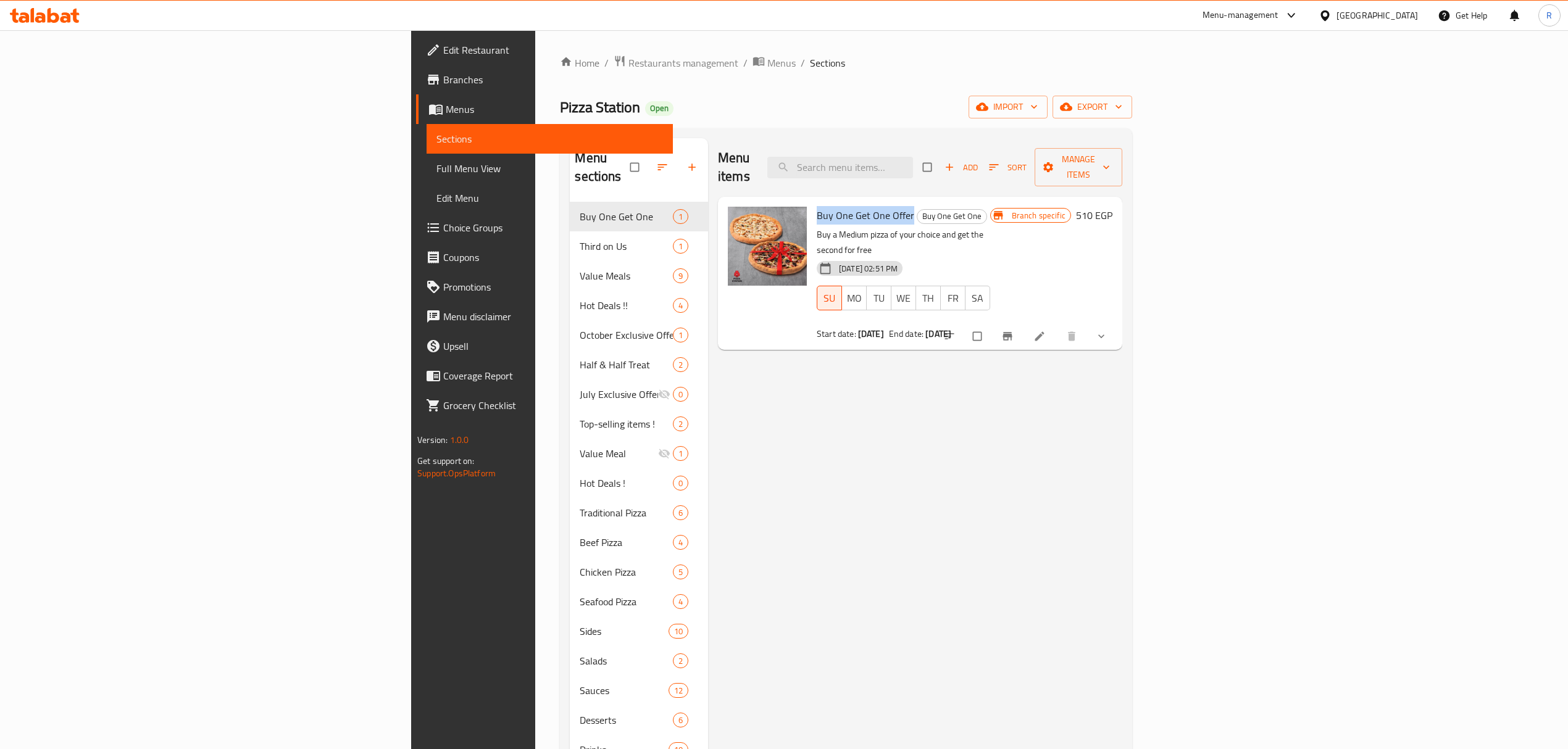
drag, startPoint x: 722, startPoint y: 198, endPoint x: 791, endPoint y: 184, distance: 70.4
click at [812, 202] on div "Buy One Get One Offer Buy One Get One Buy a Medium pizza of your choice and get…" at bounding box center [903, 273] width 183 height 143
click at [954, 106] on div "Pizza Station Open import export" at bounding box center [846, 107] width 572 height 23
click at [913, 156] on input "search" at bounding box center [841, 167] width 146 height 22
click at [991, 324] on input "checkbox" at bounding box center [978, 336] width 26 height 24
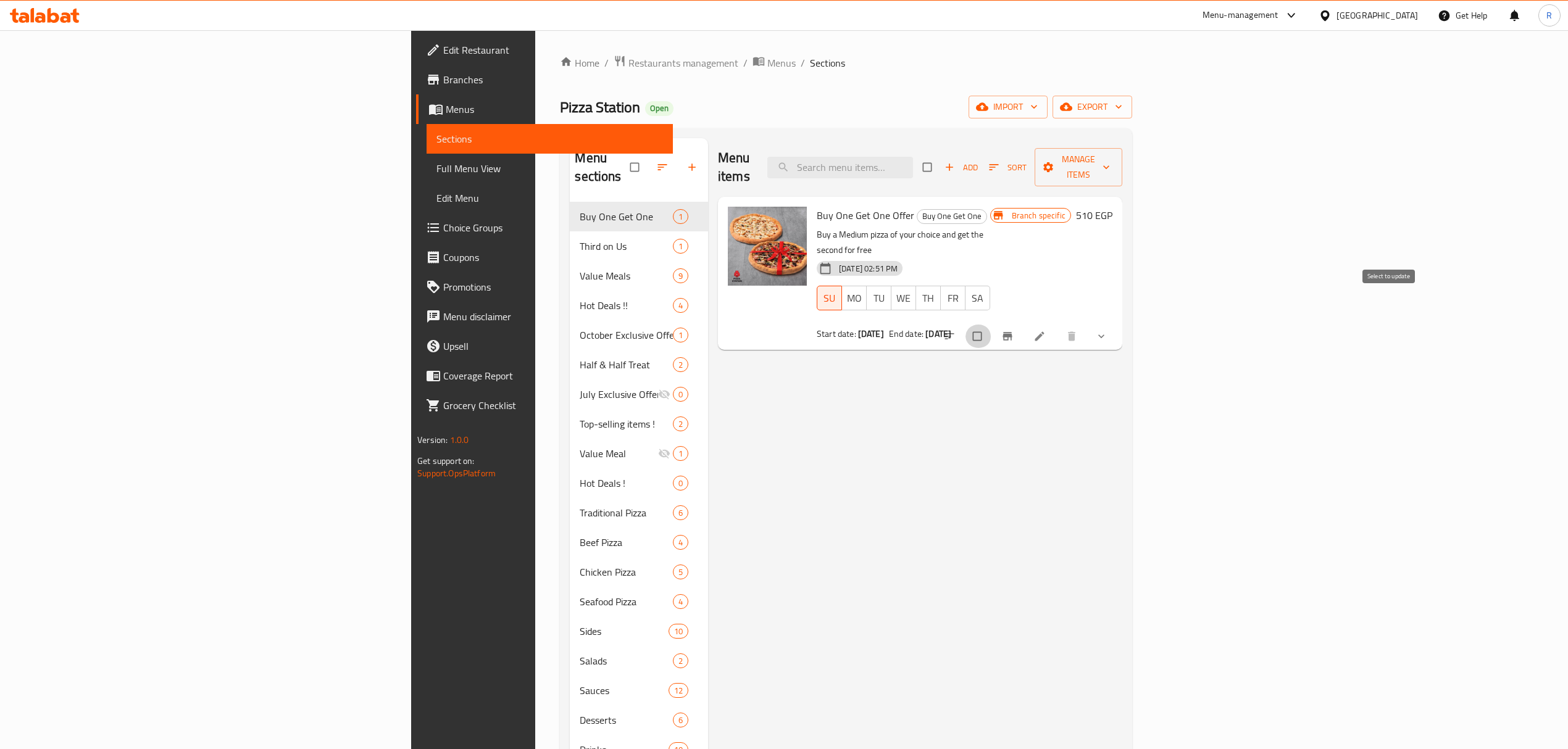
checkbox input "true"
click at [1014, 171] on div "Menu items Add Sort Manage items" at bounding box center [920, 167] width 405 height 59
click at [913, 163] on input "search" at bounding box center [841, 167] width 146 height 22
paste input "Station Meal Medium"
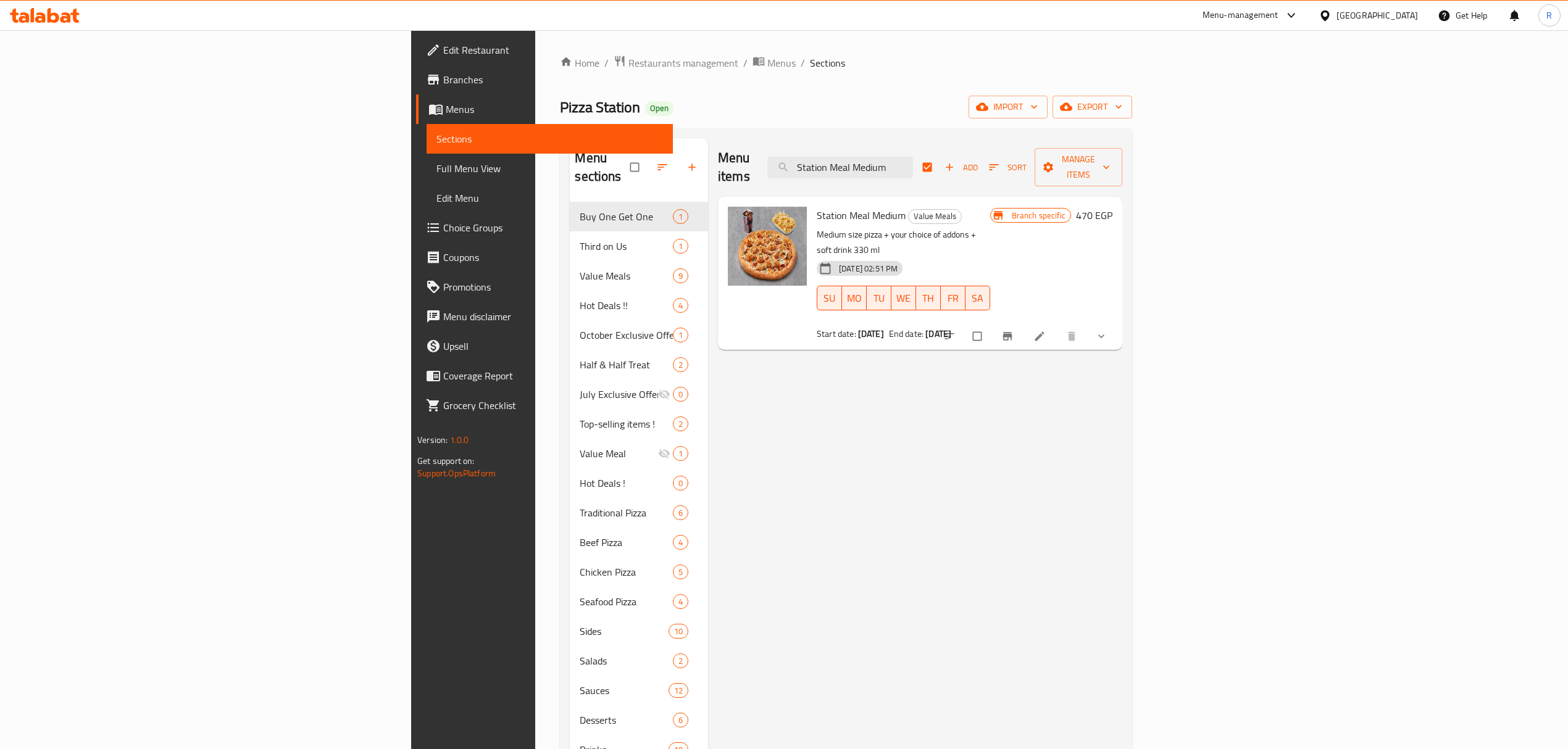
type input "Station Meal Medium"
click at [991, 324] on input "checkbox" at bounding box center [978, 336] width 26 height 24
checkbox input "true"
checkbox input "false"
click at [913, 169] on input "Station Meal Medium" at bounding box center [841, 167] width 146 height 22
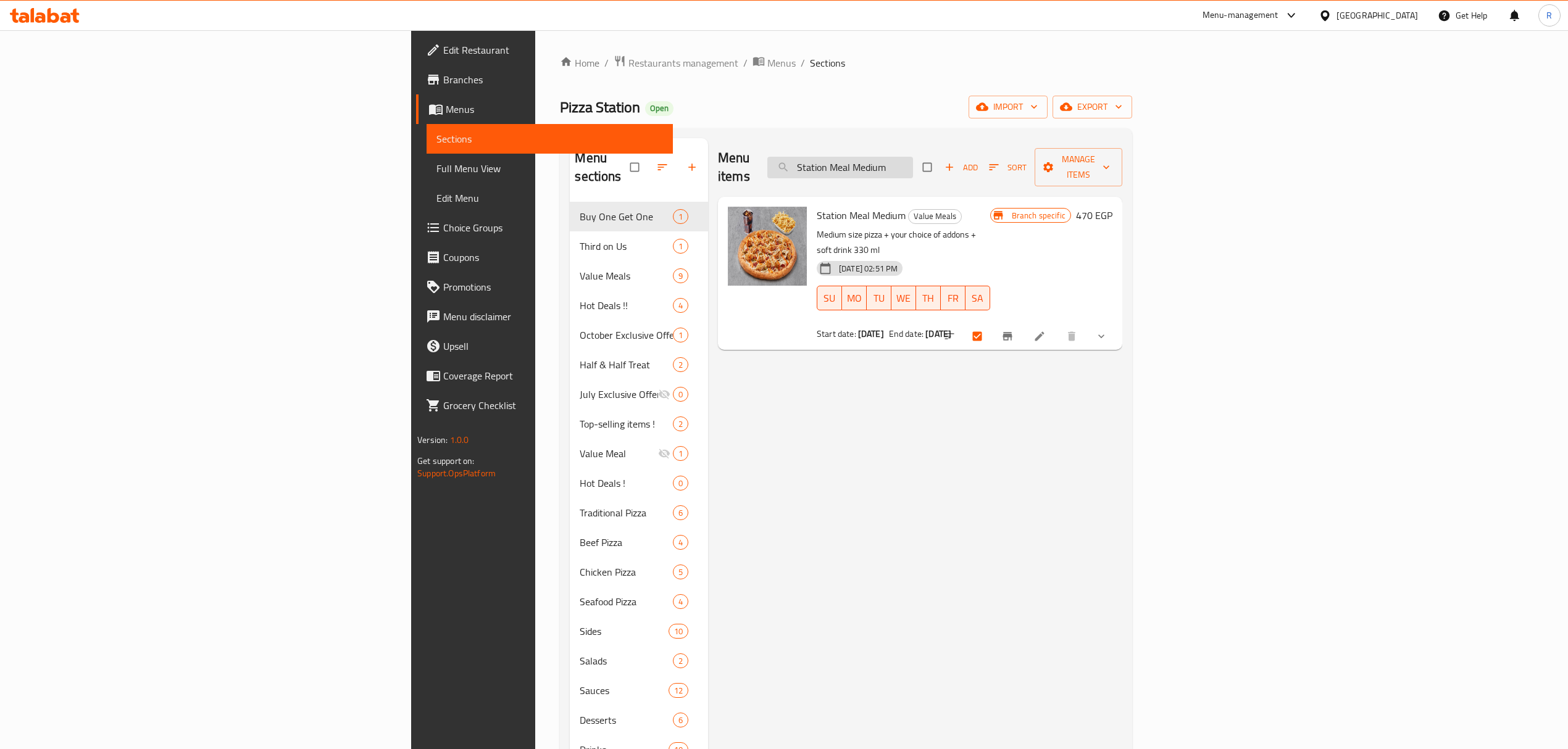
click at [913, 169] on input "Station Meal Medium" at bounding box center [841, 167] width 146 height 22
paste input "uper Double Deal"
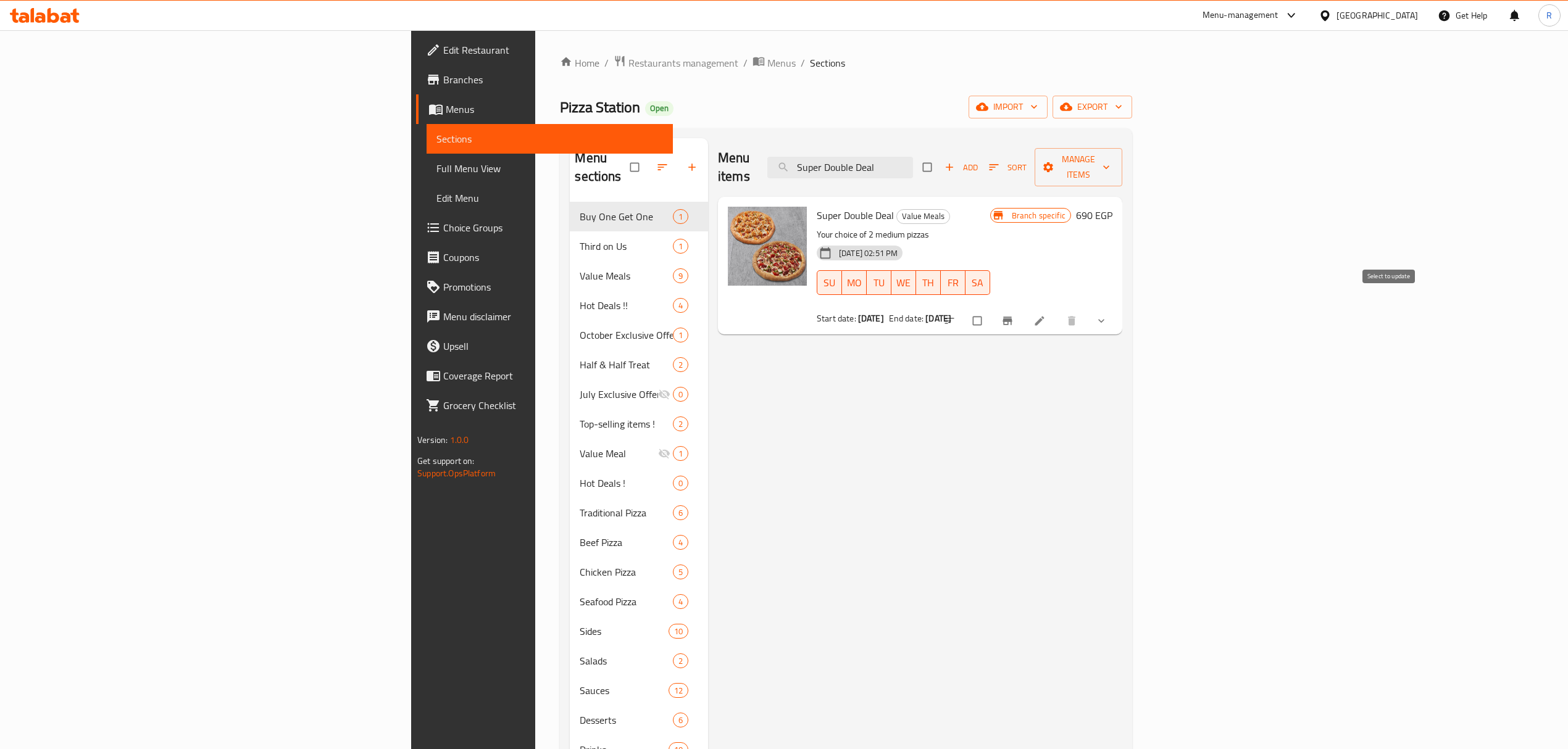
type input "Super Double Deal"
click at [991, 309] on input "checkbox" at bounding box center [978, 321] width 26 height 24
checkbox input "true"
click at [913, 156] on input "Super Double Deal" at bounding box center [841, 167] width 146 height 22
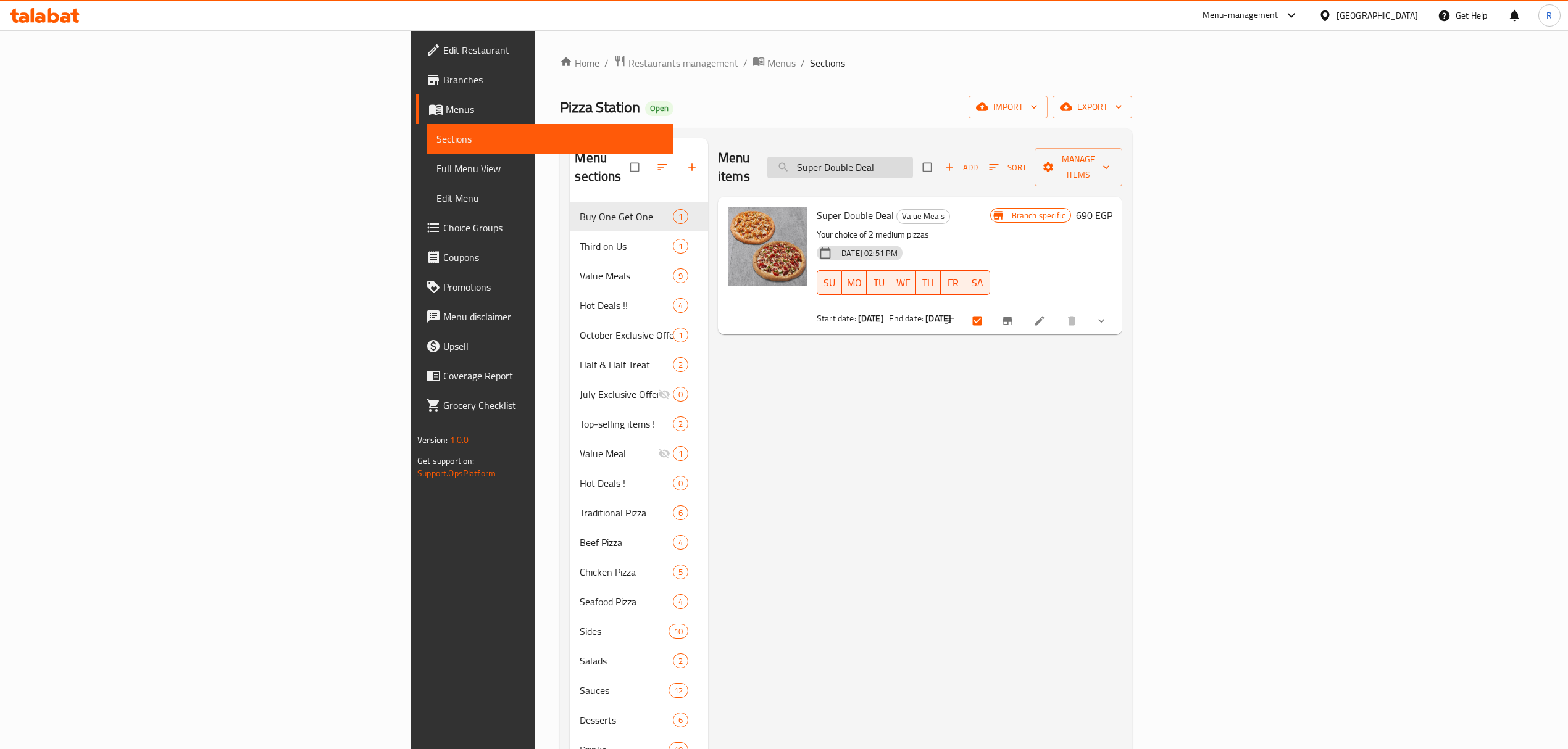
click at [913, 156] on input "Super Double Deal" at bounding box center [841, 167] width 146 height 22
paste input "Buy One Get One Offer"
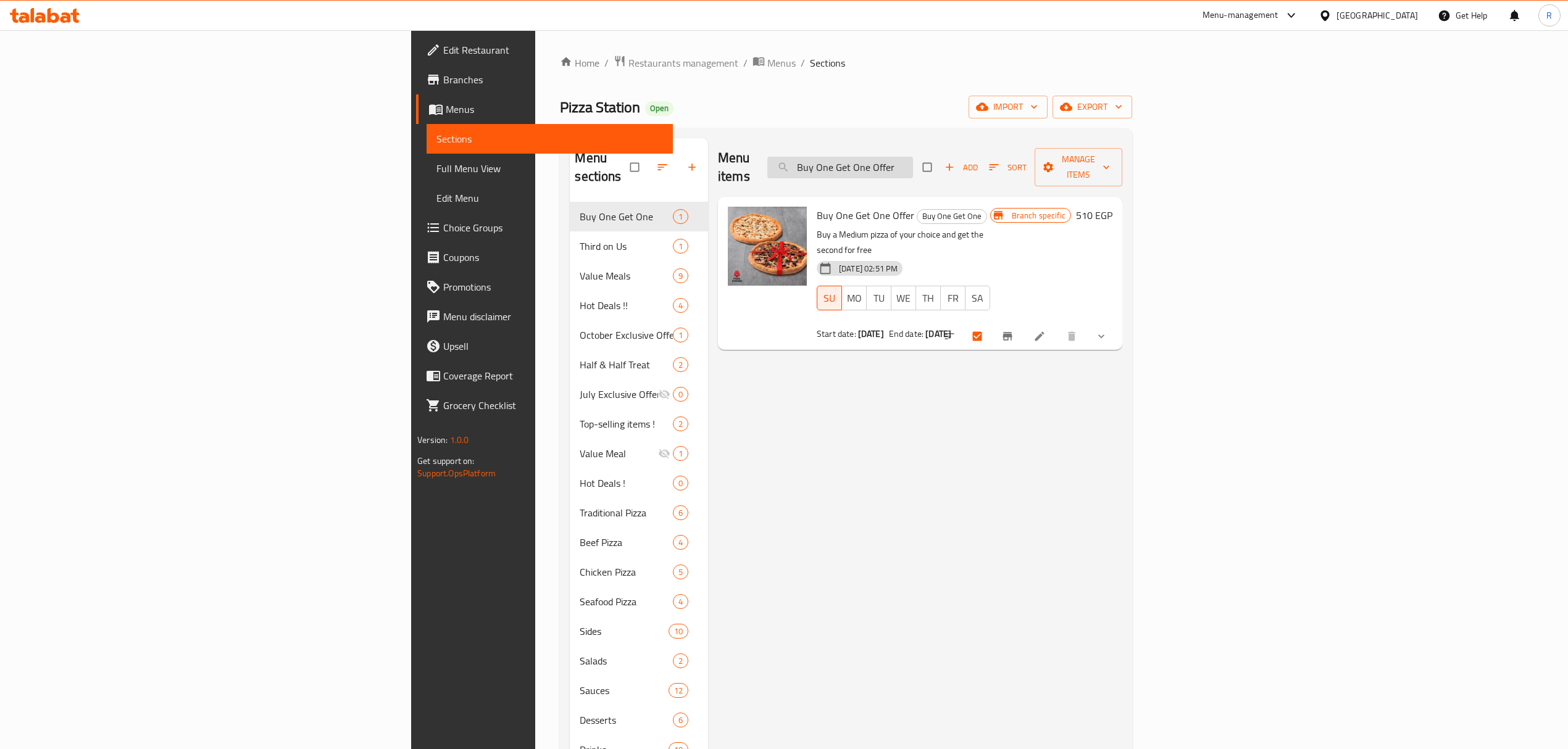
click at [913, 166] on input "Buy One Get One Offer" at bounding box center [841, 167] width 146 height 22
click at [913, 165] on input "Buy One Get One Offer" at bounding box center [841, 167] width 146 height 22
paste input "2 Medium Pizzas, Get 1 For Free"
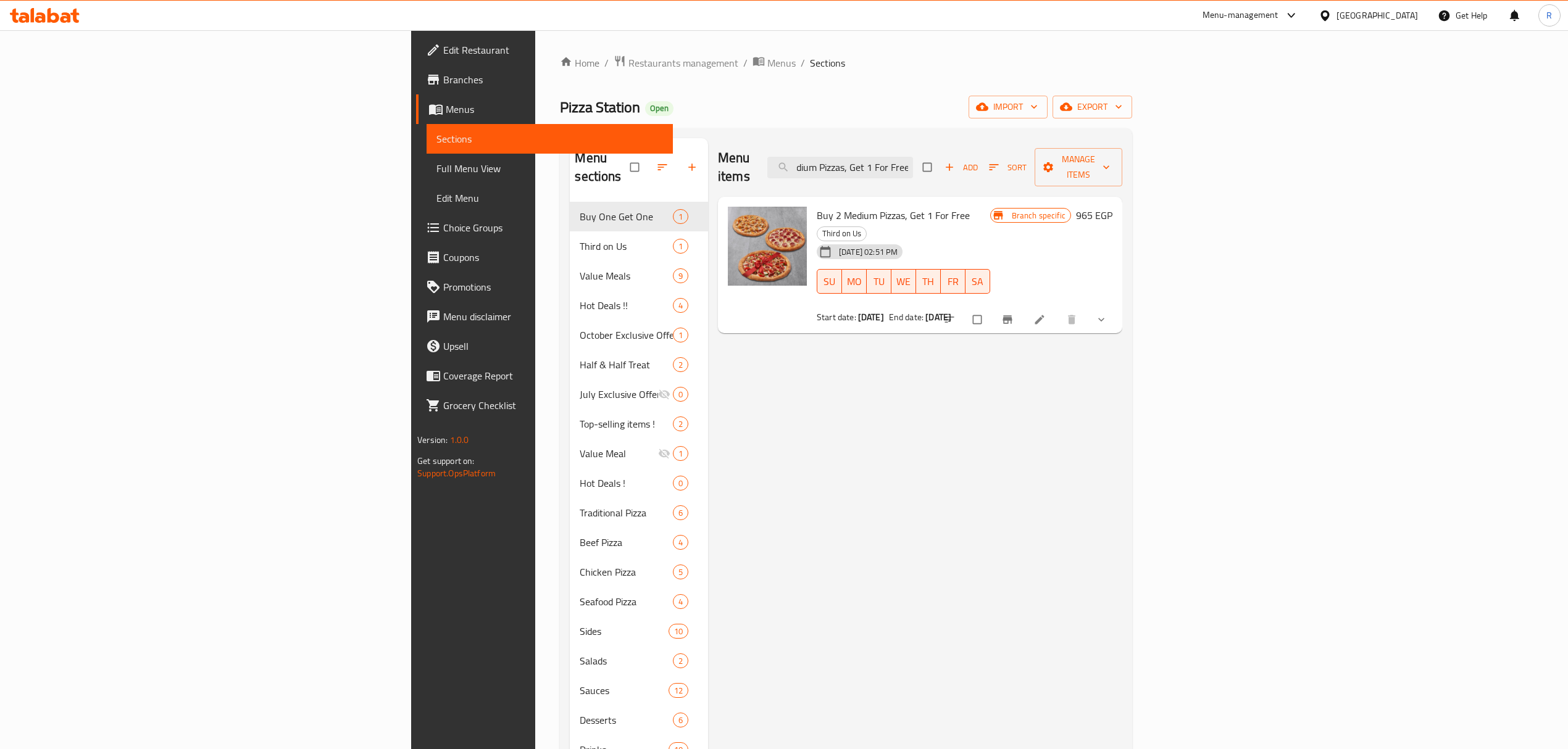
type input "Buy 2 Medium Pizzas, Get 1 For Free"
click at [991, 308] on input "checkbox" at bounding box center [978, 319] width 26 height 24
checkbox input "true"
click at [1112, 163] on span "Manage items" at bounding box center [1078, 167] width 68 height 31
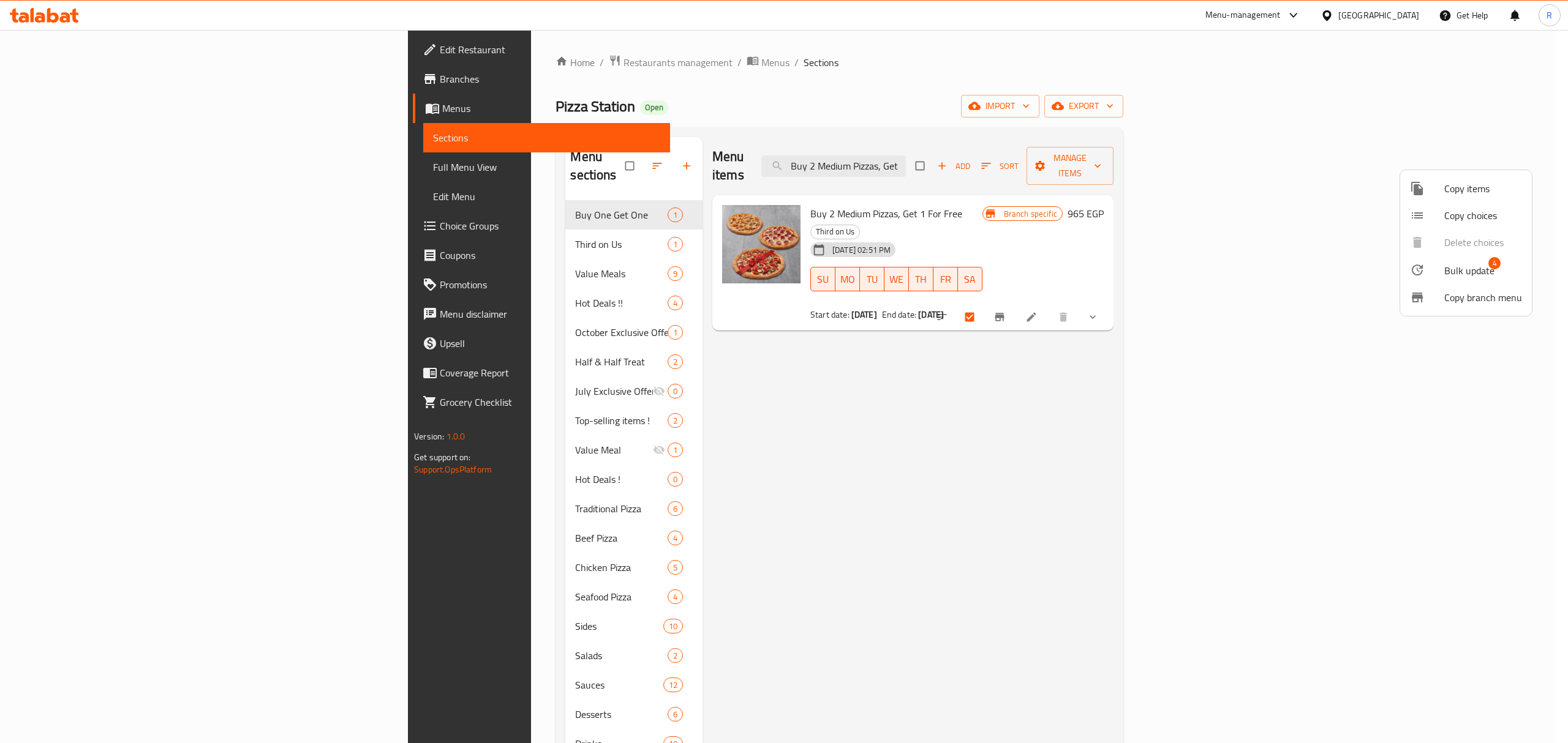
click at [1455, 272] on span "Bulk update" at bounding box center [1469, 270] width 51 height 15
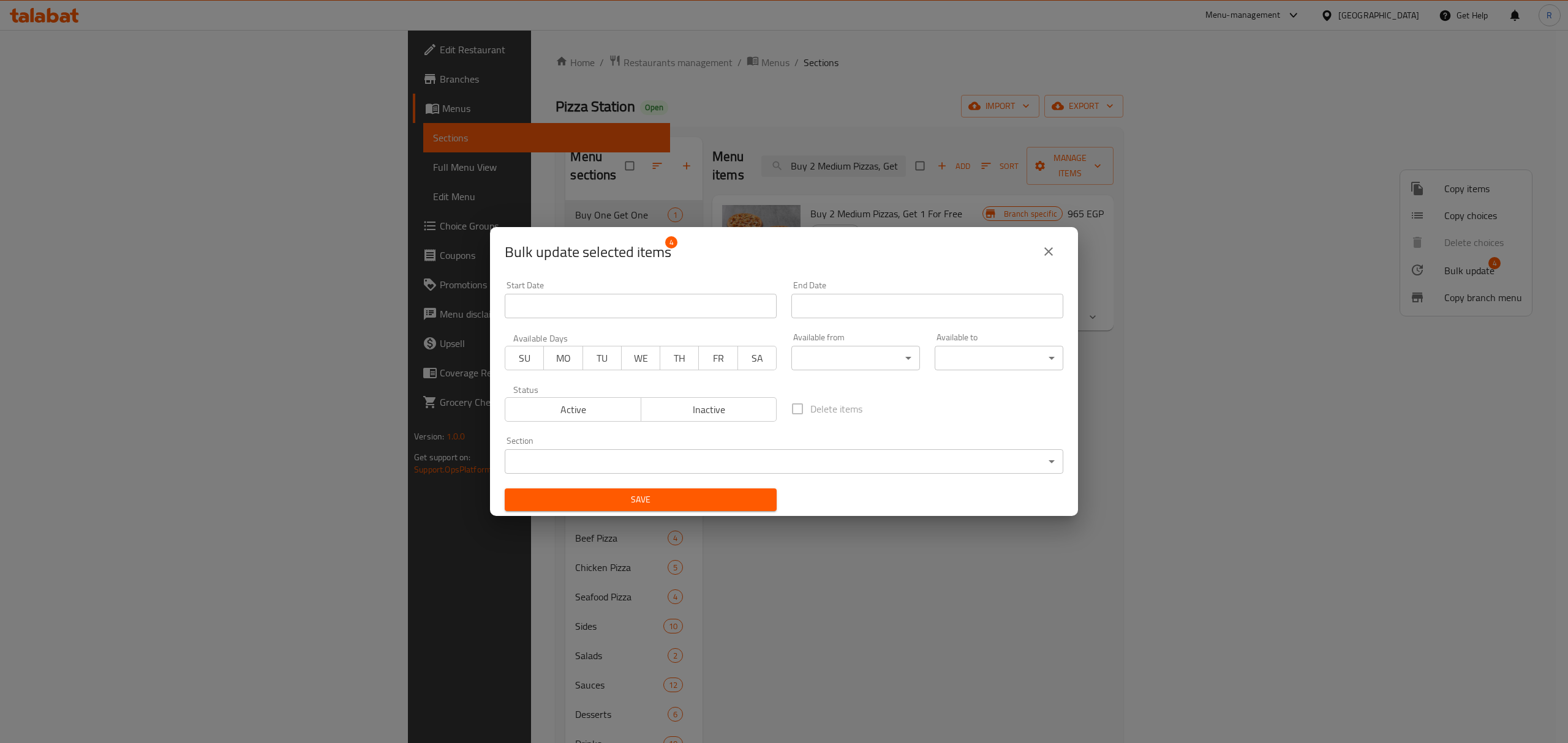
click at [701, 310] on input "Start Date" at bounding box center [640, 306] width 272 height 24
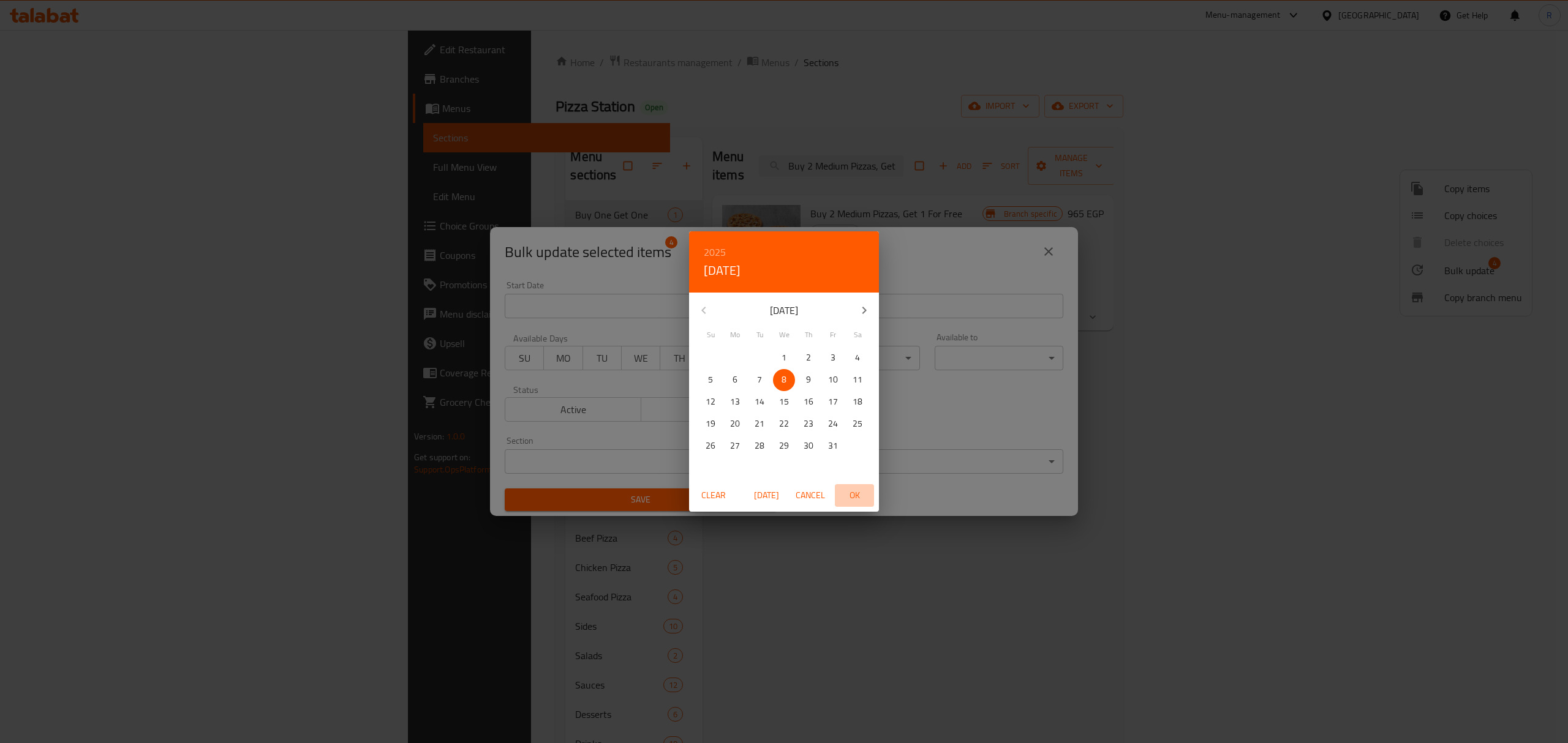
click at [852, 498] on span "OK" at bounding box center [854, 496] width 30 height 16
type input "[DATE]"
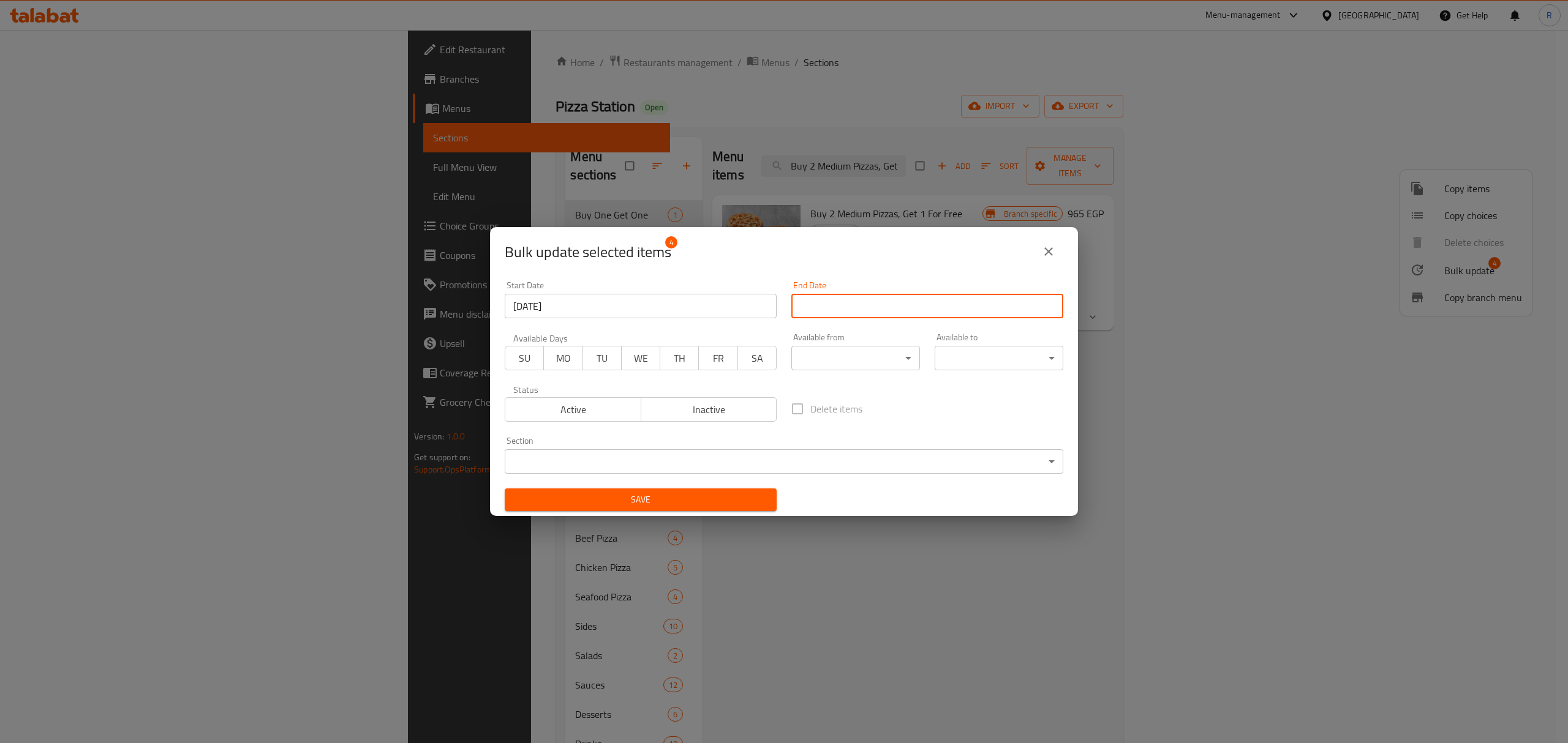
click at [883, 311] on input "Start Date" at bounding box center [928, 306] width 272 height 24
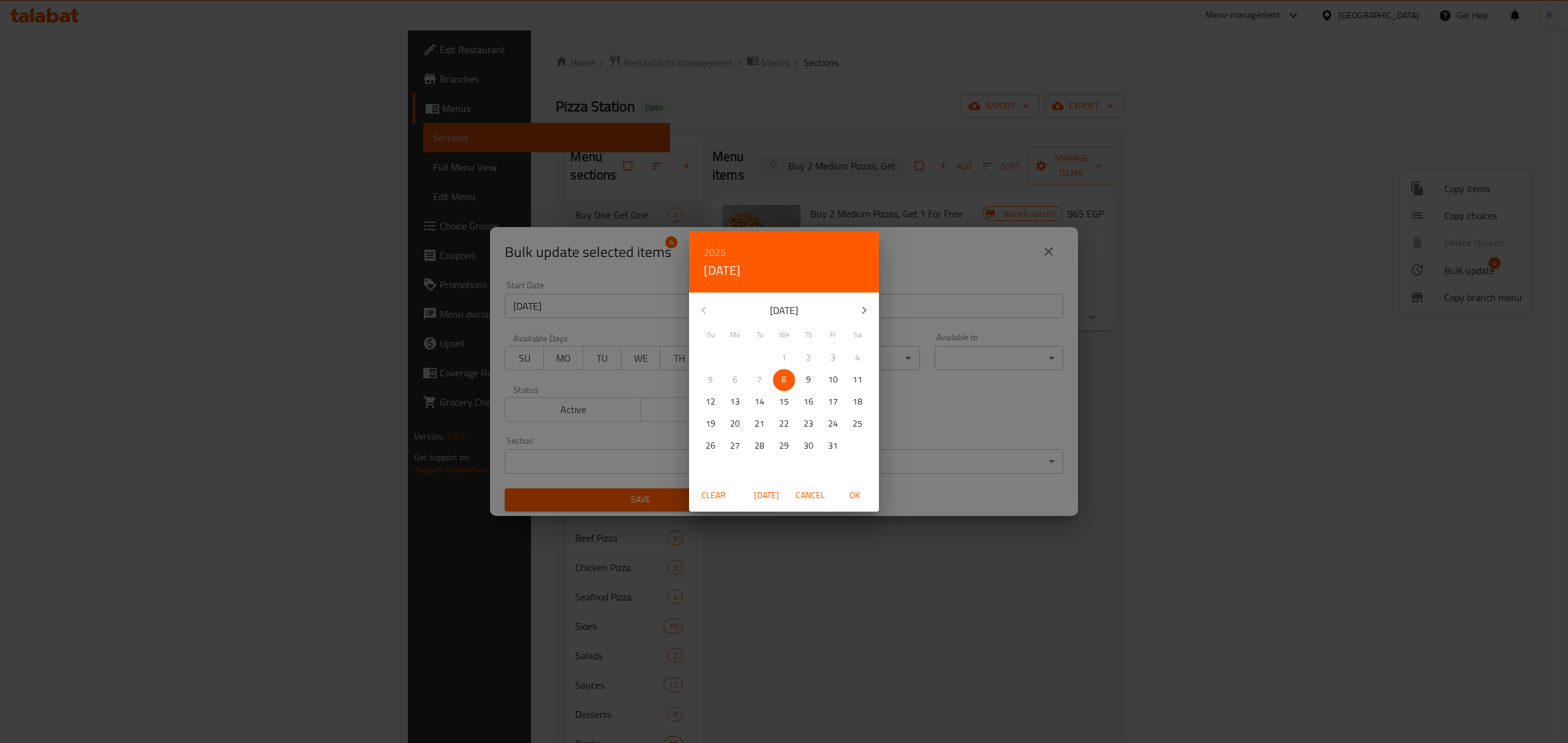
click at [722, 255] on h6 "2025" at bounding box center [715, 252] width 22 height 17
click at [780, 344] on div "2026" at bounding box center [784, 344] width 190 height 24
click at [814, 353] on span "1" at bounding box center [808, 358] width 22 height 16
click at [859, 494] on span "OK" at bounding box center [854, 496] width 30 height 16
type input "[DATE]"
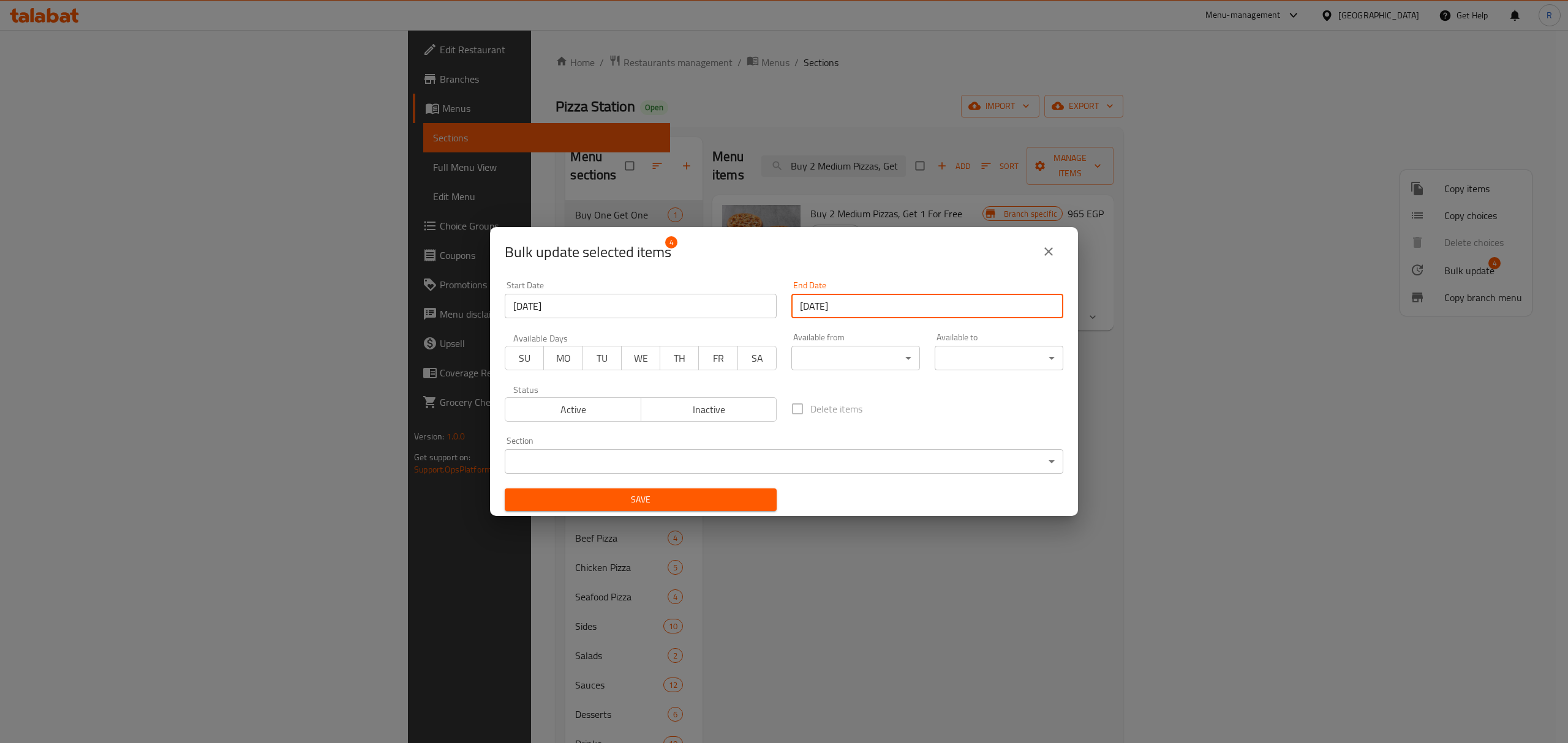
click at [757, 493] on span "Save" at bounding box center [640, 500] width 252 height 16
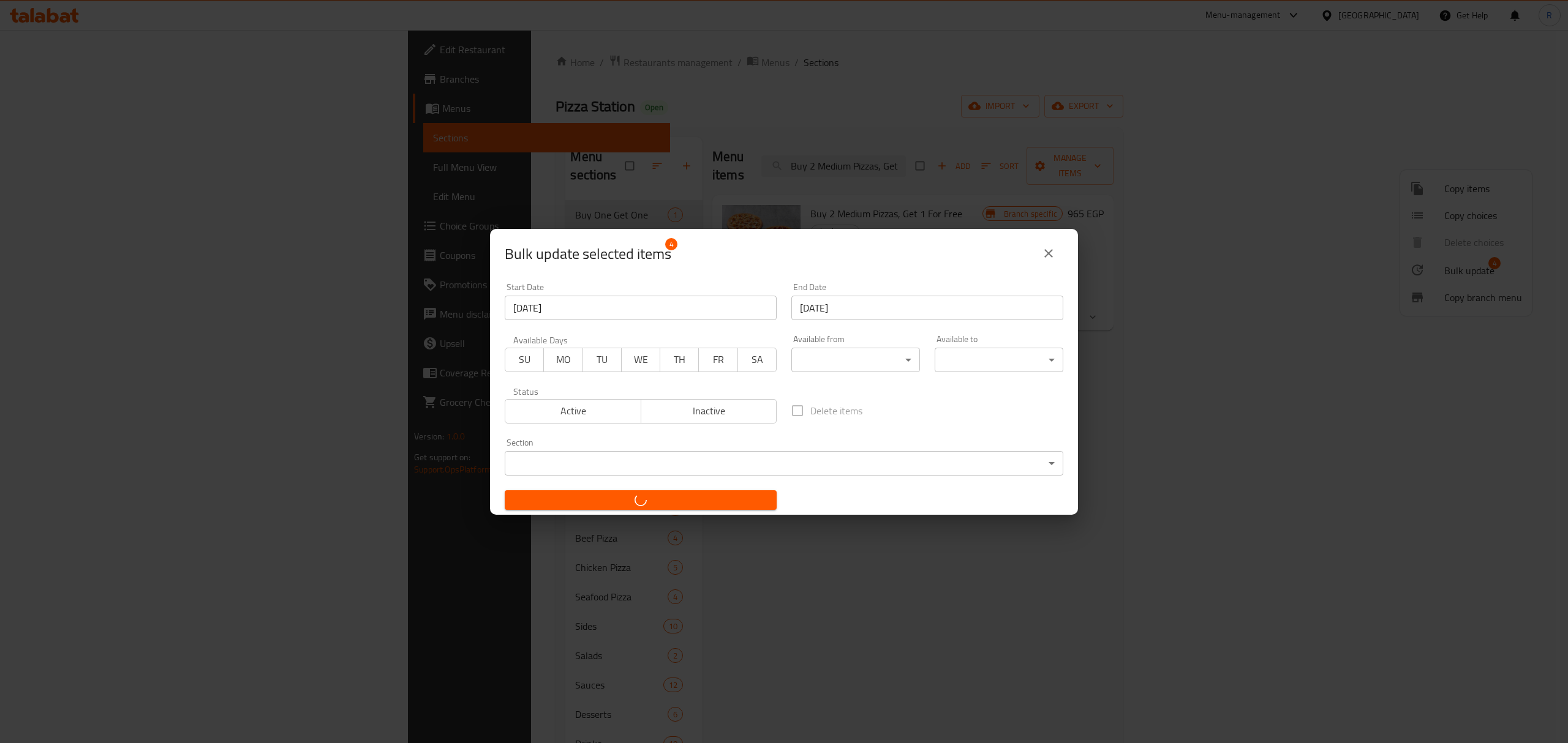
checkbox input "false"
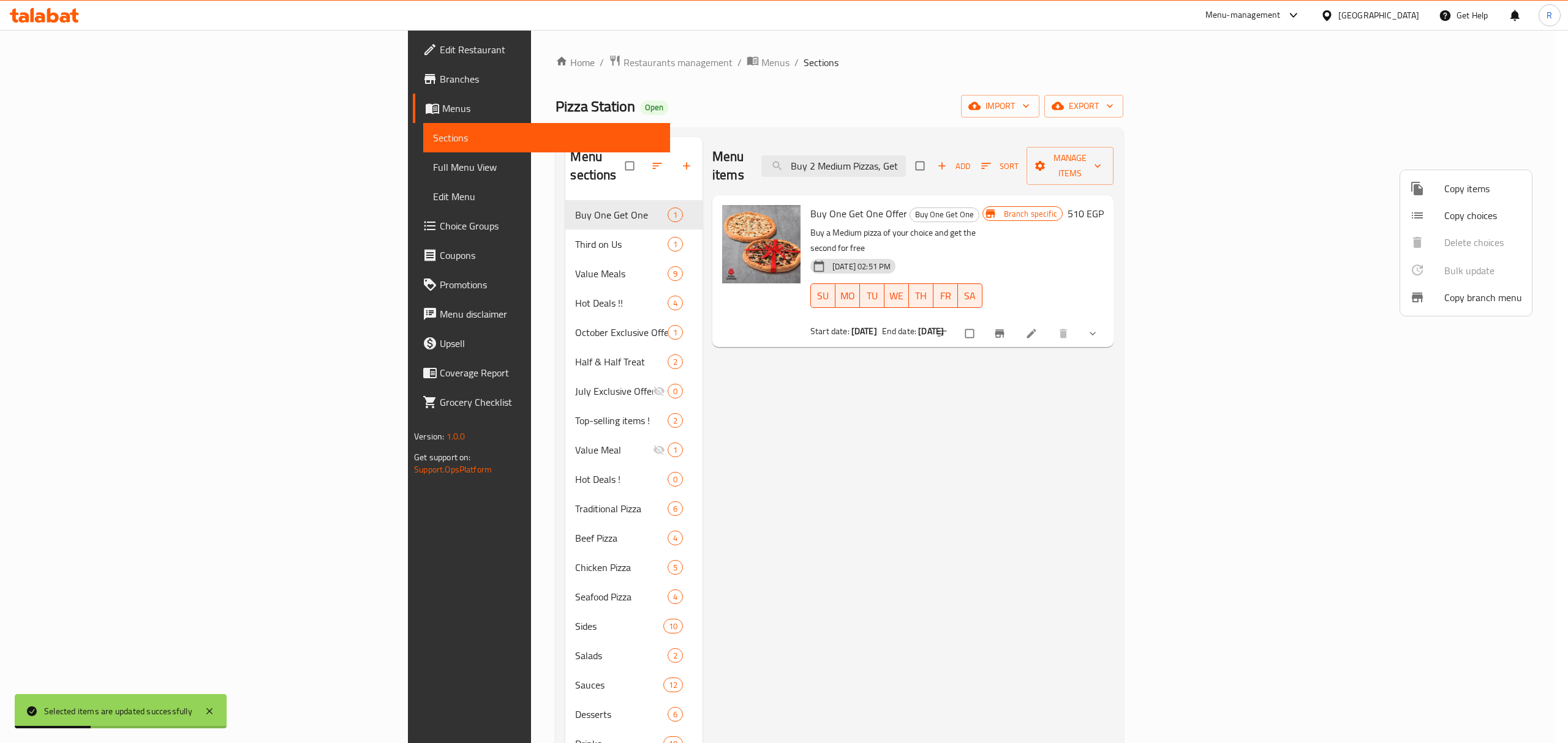
click at [1284, 369] on div at bounding box center [784, 372] width 1568 height 743
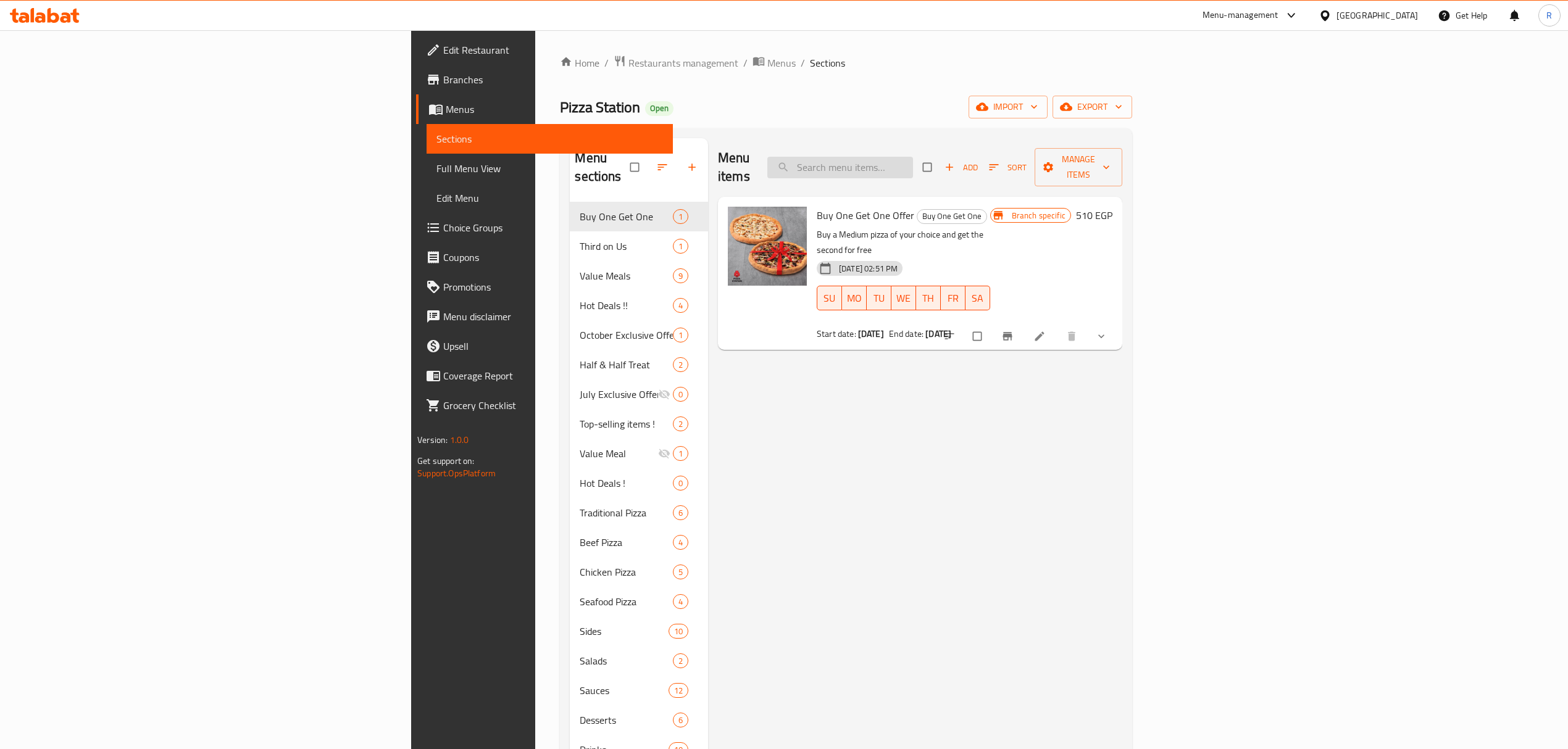
click at [913, 162] on input "search" at bounding box center [841, 167] width 146 height 22
paste input "Buy 2 Medium Pizzas, Get 1 For Free"
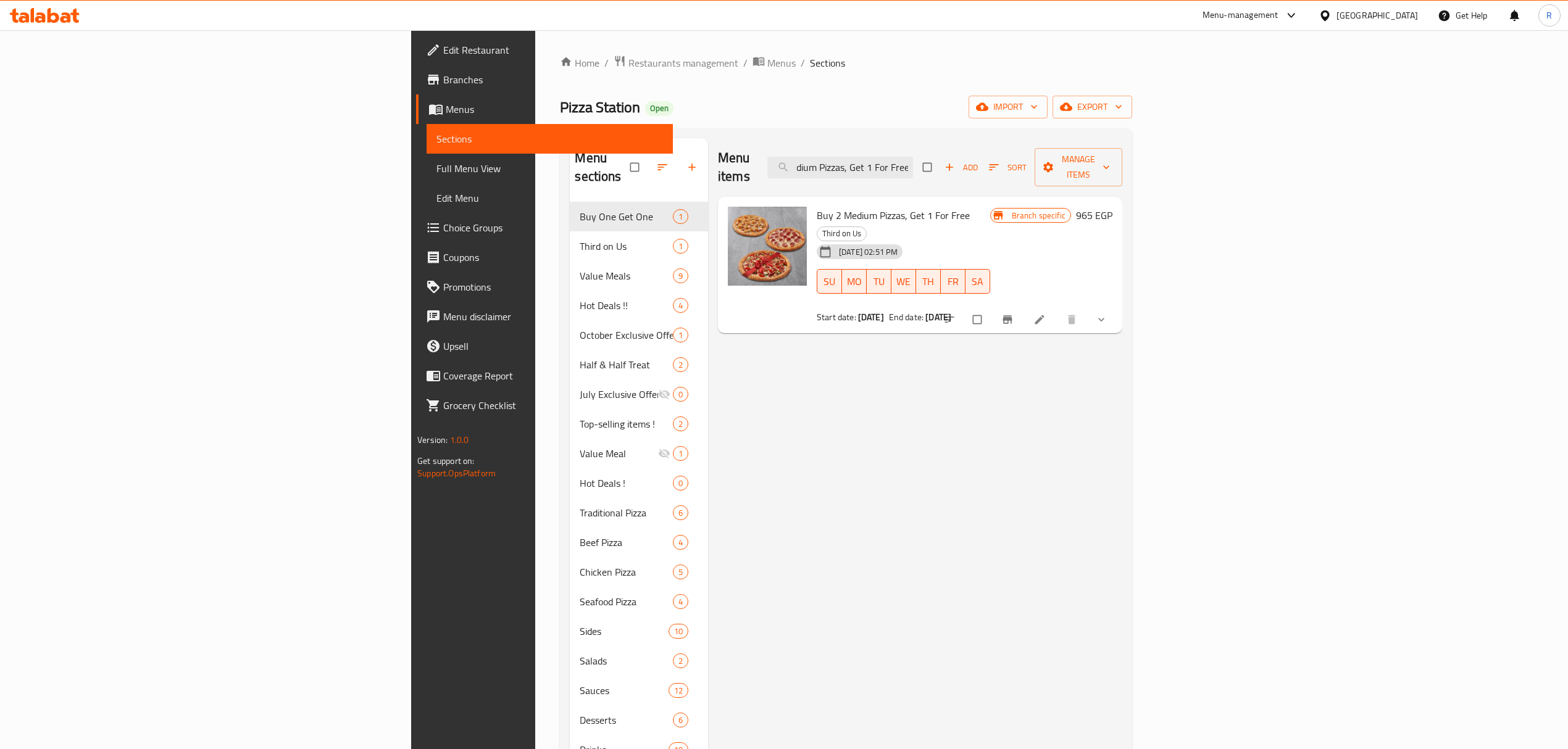
type input "Buy 2 Medium Pizzas, Get 1 For Free"
click at [1014, 314] on icon "Branch-specific-item" at bounding box center [1008, 320] width 12 height 12
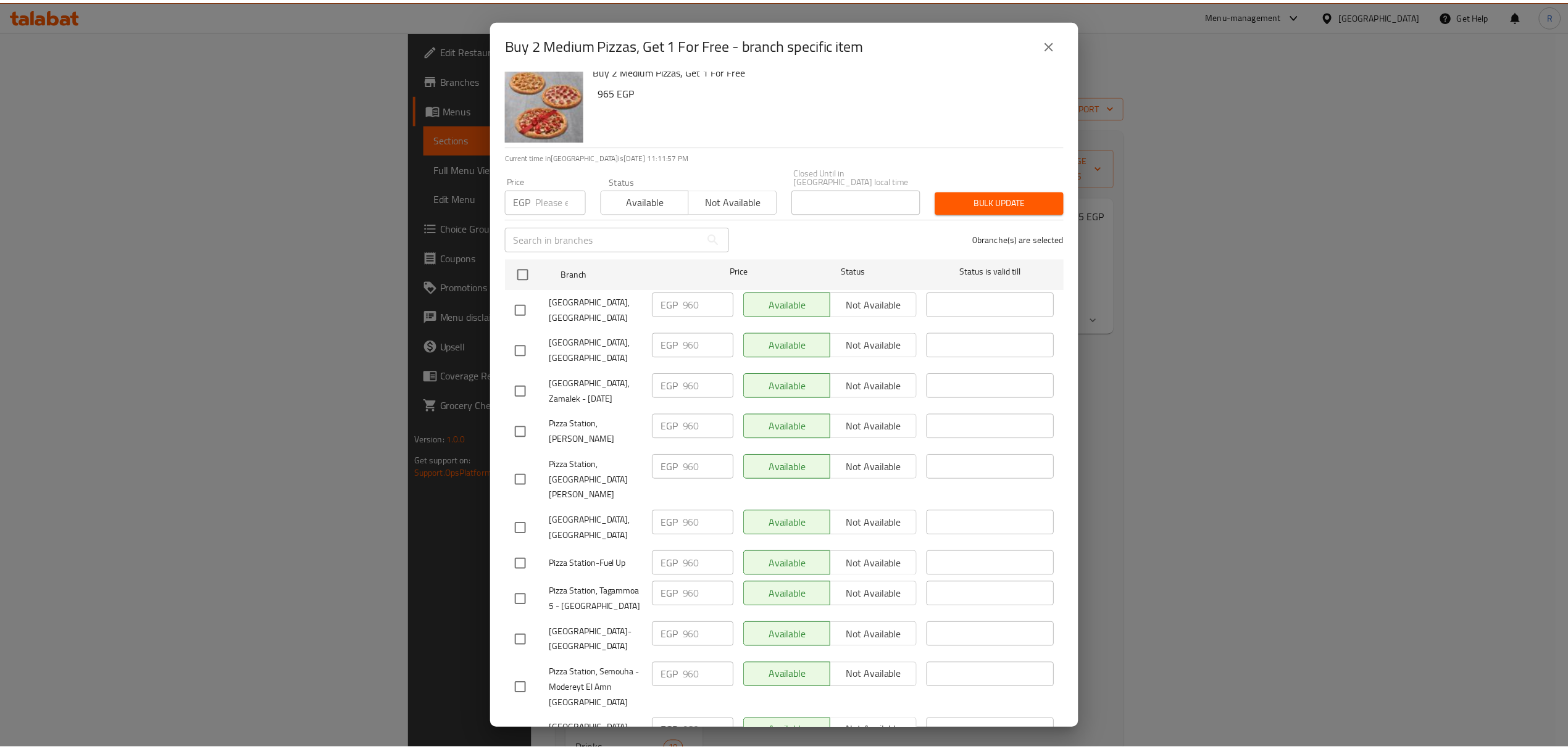
scroll to position [0, 0]
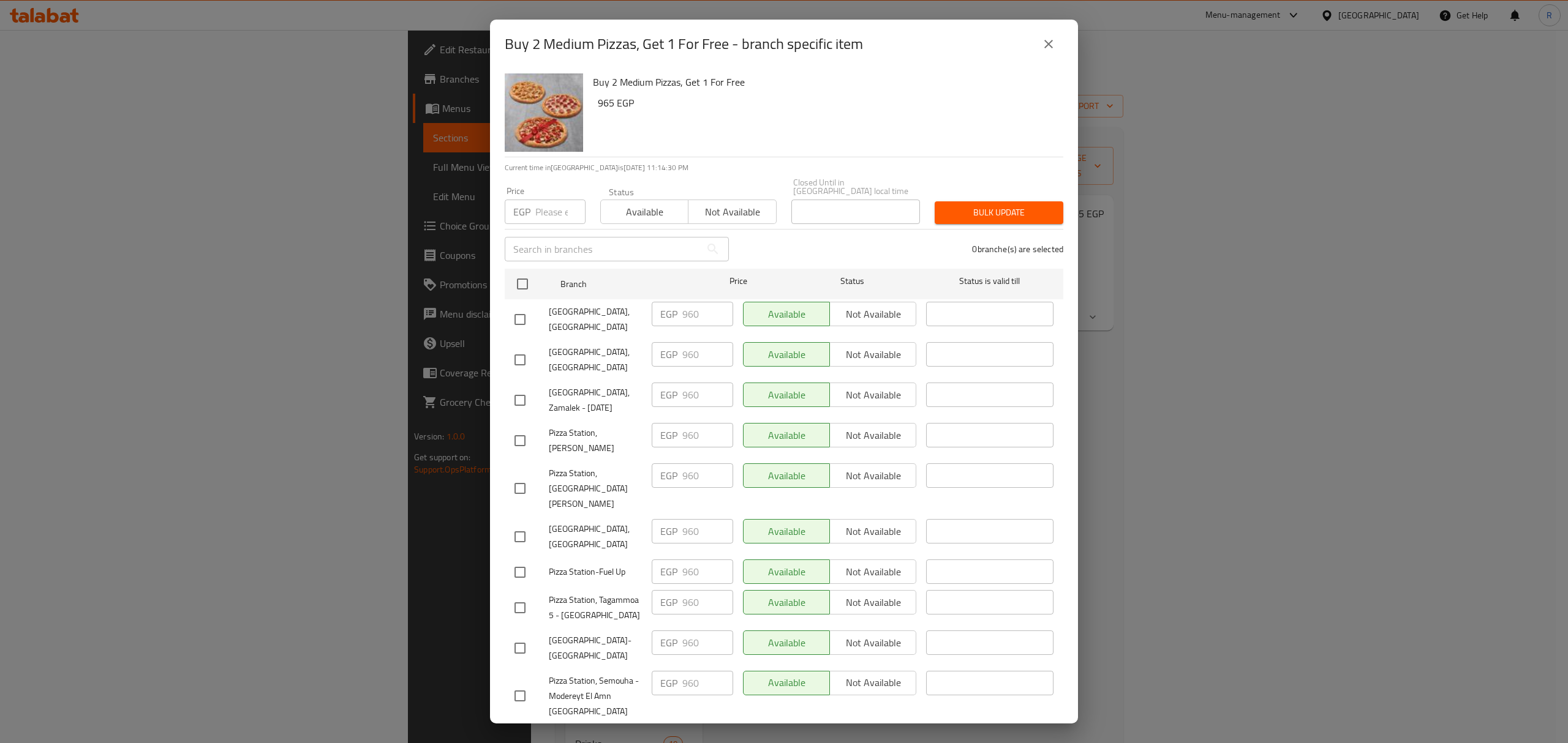
click at [558, 309] on span "Pizza Station, Heliopolis" at bounding box center [595, 319] width 93 height 31
drag, startPoint x: 558, startPoint y: 309, endPoint x: 613, endPoint y: 307, distance: 55.0
click at [613, 307] on span "Pizza Station, Heliopolis" at bounding box center [595, 319] width 93 height 31
click at [550, 344] on span "Pizza Station,El Rehab City" at bounding box center [595, 359] width 93 height 31
drag, startPoint x: 550, startPoint y: 338, endPoint x: 552, endPoint y: 349, distance: 11.2
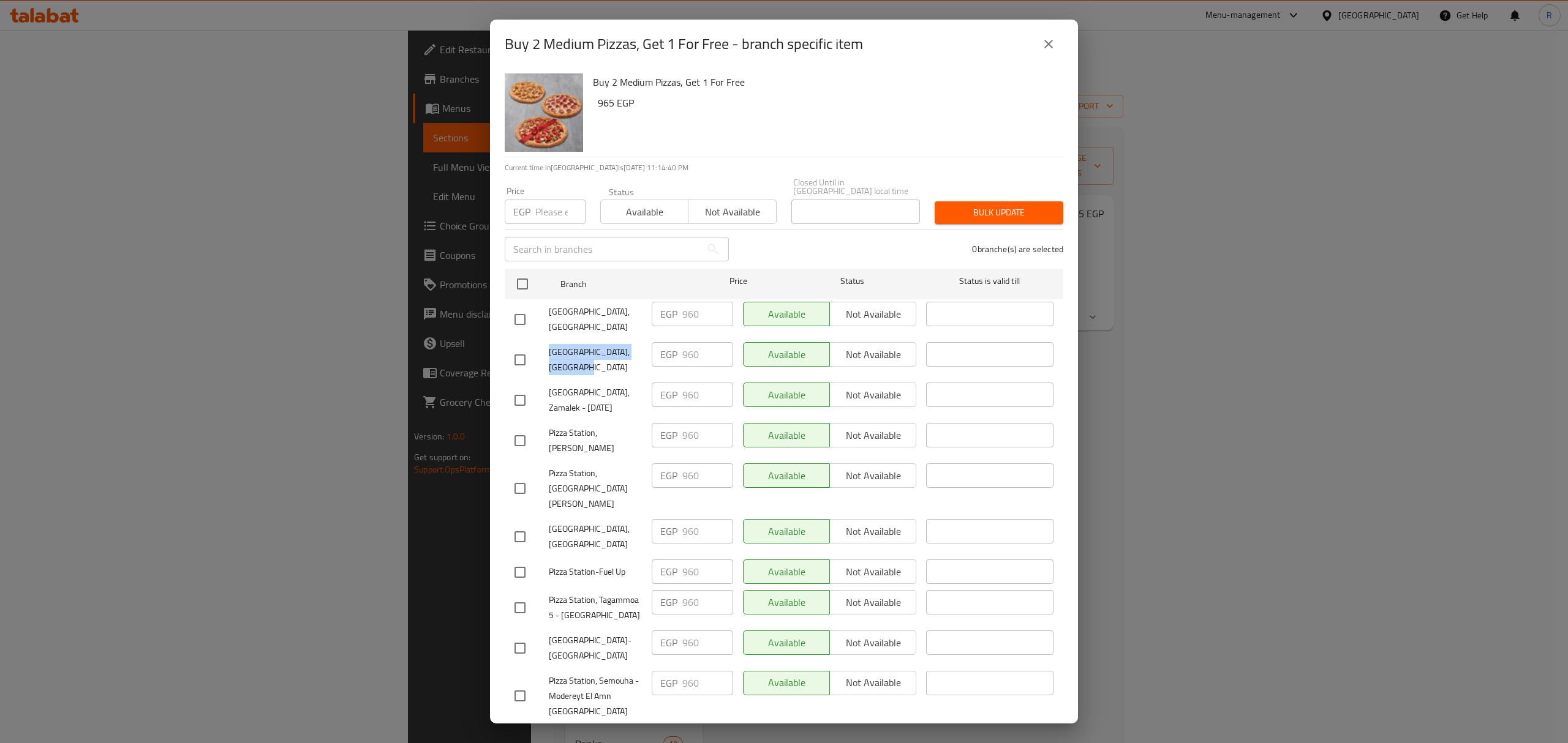
click at [552, 349] on span "Pizza Station,El Rehab City" at bounding box center [595, 359] width 93 height 31
click at [561, 466] on span "Pizza Station, El Mahrosa" at bounding box center [595, 488] width 93 height 46
drag, startPoint x: 561, startPoint y: 455, endPoint x: 566, endPoint y: 470, distance: 15.8
click at [566, 470] on span "Pizza Station, El Mahrosa" at bounding box center [595, 488] width 93 height 46
click at [554, 521] on span "Pizza Station, New Semouha" at bounding box center [595, 536] width 93 height 31
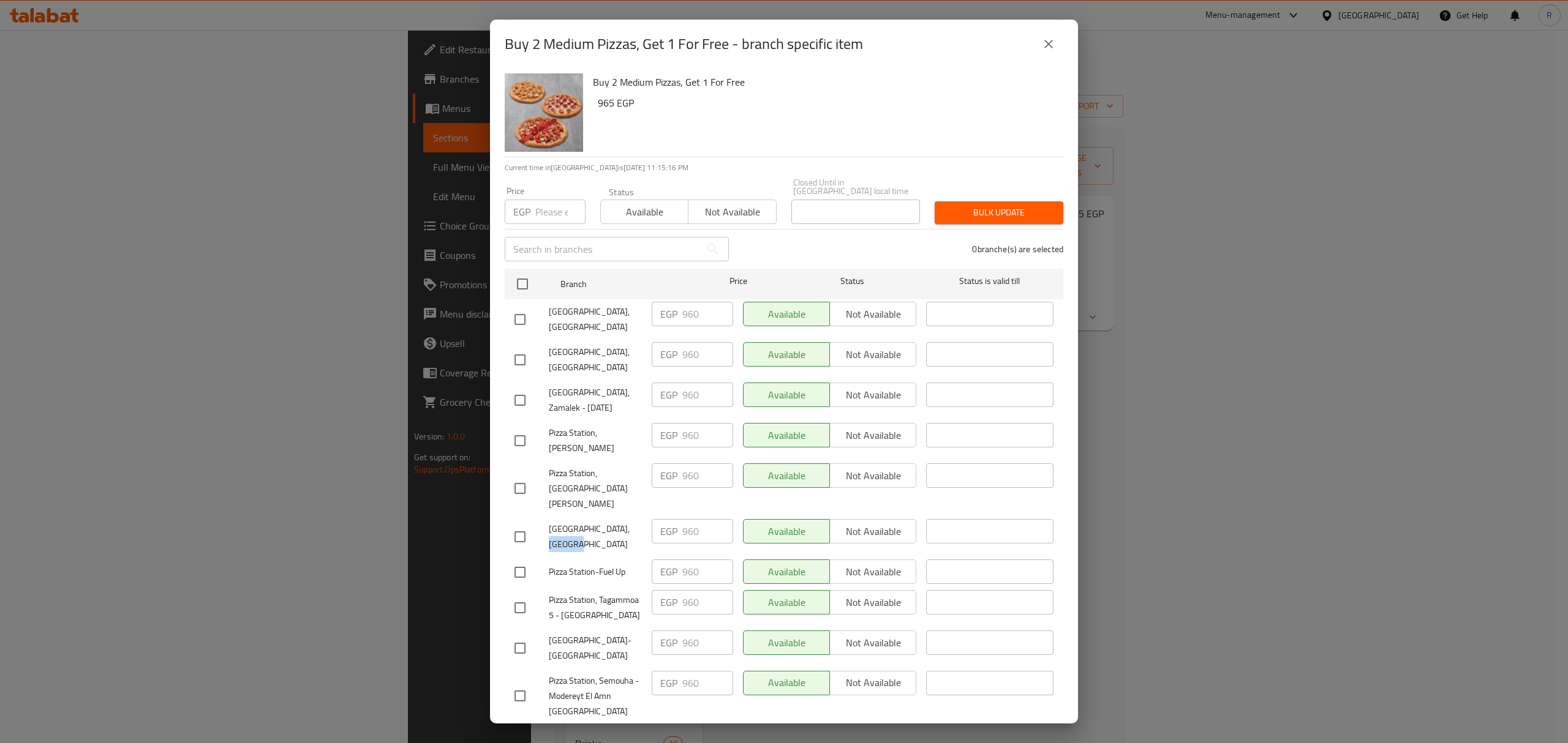
click at [557, 521] on span "Pizza Station, New Semouha" at bounding box center [595, 536] width 93 height 31
click at [518, 45] on h2 "Buy 2 Medium Pizzas, Get 1 For Free - branch specific item" at bounding box center [683, 44] width 359 height 19
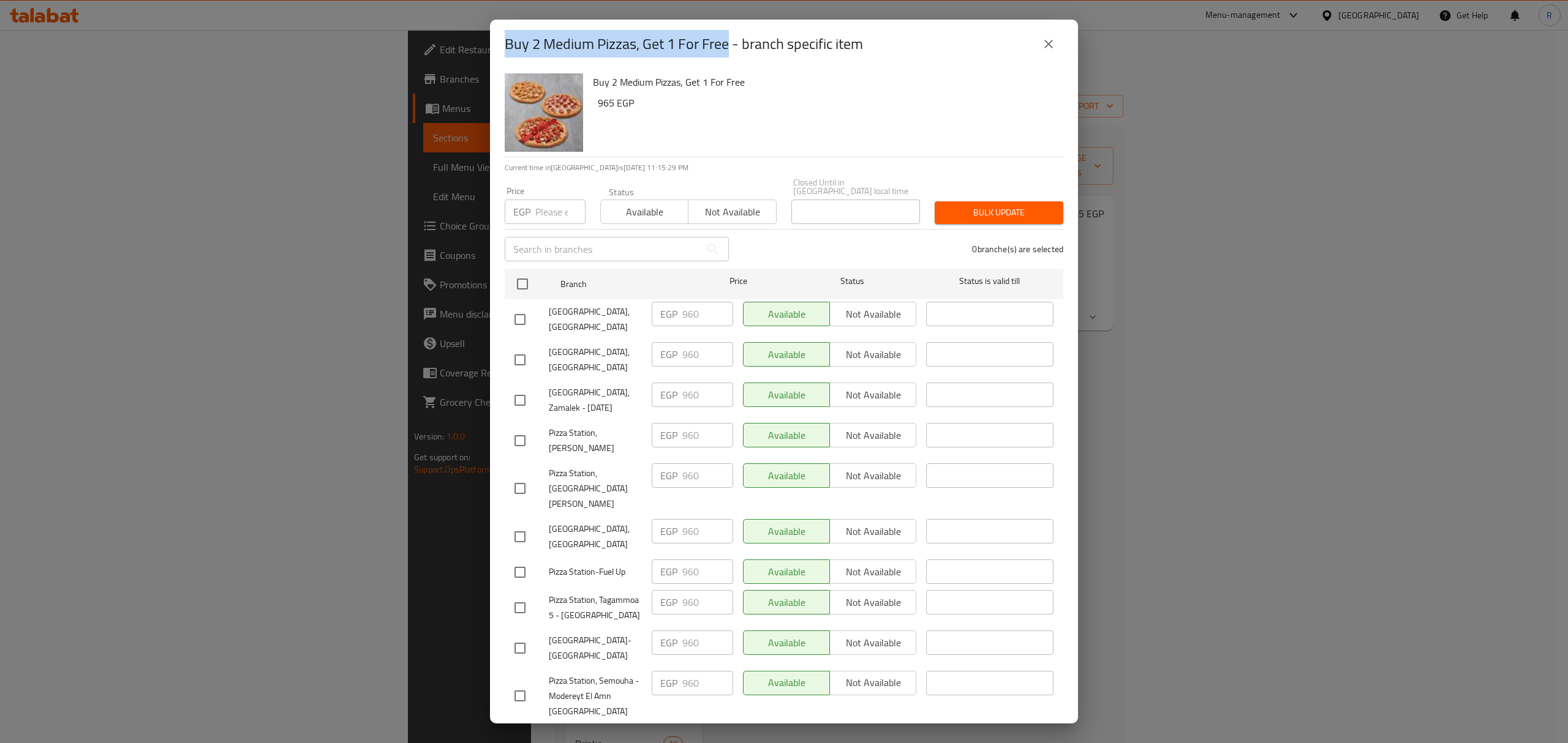
drag, startPoint x: 518, startPoint y: 45, endPoint x: 709, endPoint y: 39, distance: 191.1
click at [709, 39] on h2 "Buy 2 Medium Pizzas, Get 1 For Free - branch specific item" at bounding box center [683, 44] width 359 height 19
copy h2 "Buy 2 Medium Pizzas, Get 1 For Free"
click at [1241, 406] on div "Buy 2 Medium Pizzas, Get 1 For Free - branch specific item Buy 2 Medium Pizzas,…" at bounding box center [784, 372] width 1568 height 743
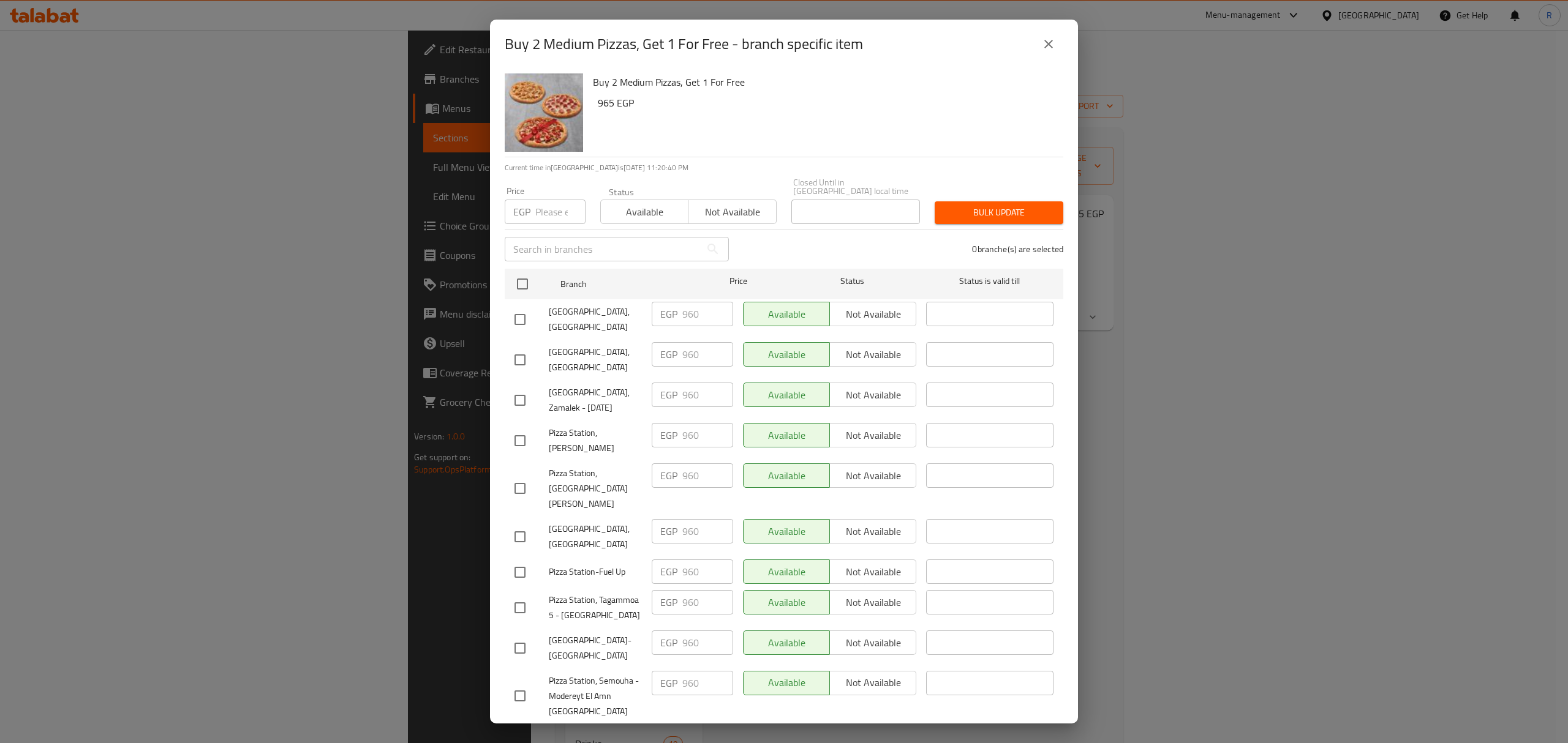
click at [1045, 45] on icon "close" at bounding box center [1048, 44] width 15 height 15
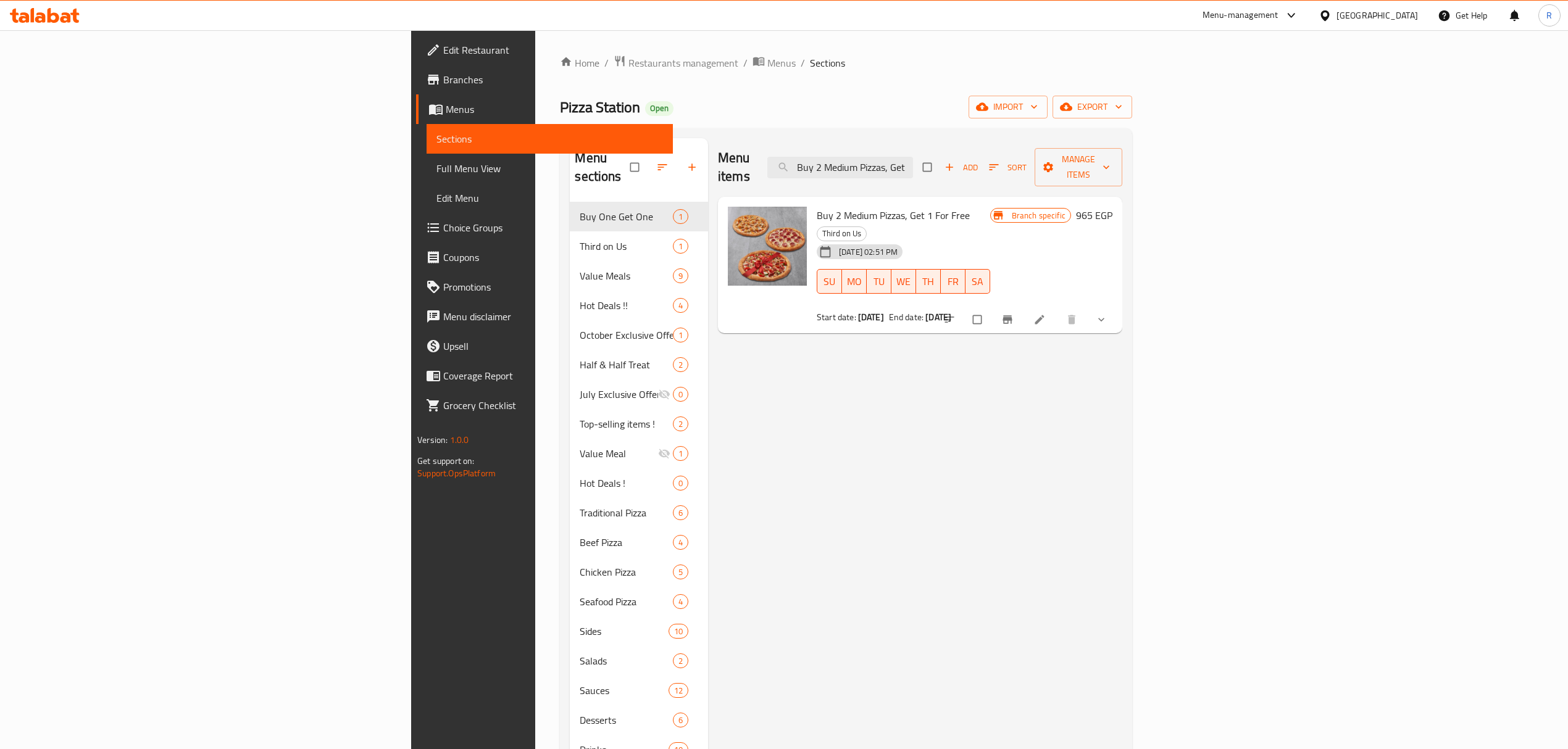
click at [1122, 440] on div "Menu items Buy 2 Medium Pizzas, Get 1 For Free Add Sort Manage items Buy 2 Medi…" at bounding box center [915, 542] width 414 height 809
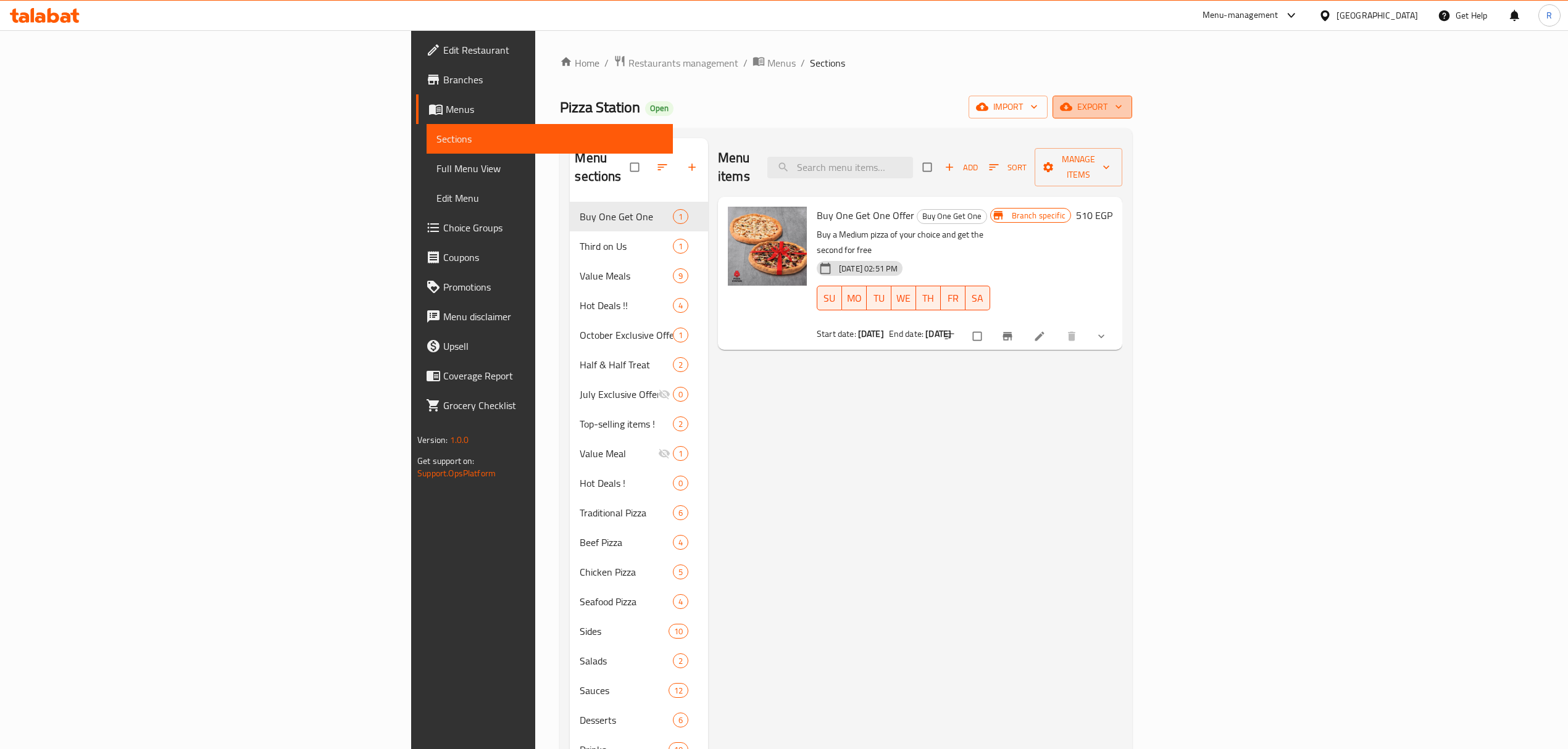
click at [1132, 117] on button "export" at bounding box center [1092, 107] width 80 height 23
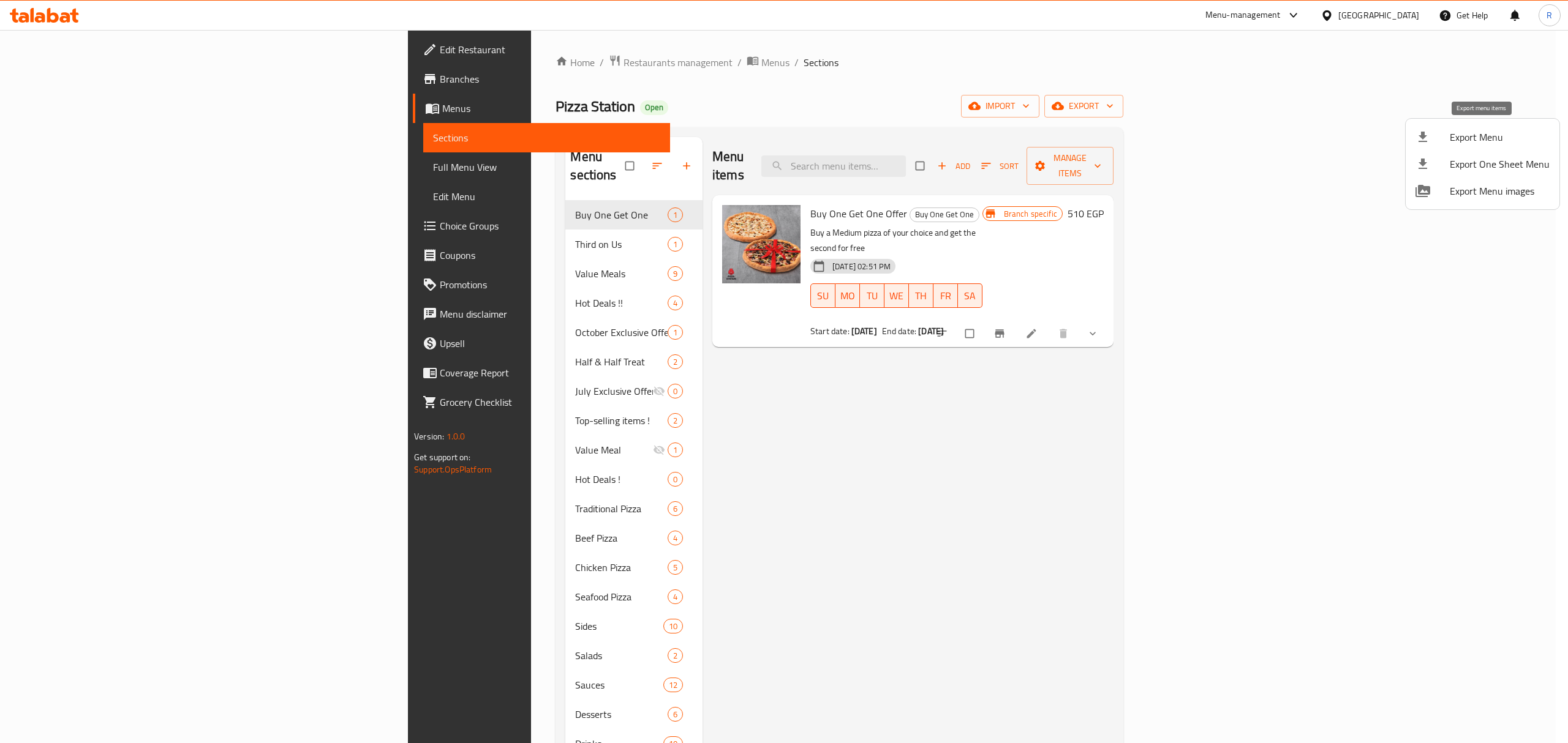
click at [1491, 139] on span "Export Menu" at bounding box center [1500, 137] width 99 height 15
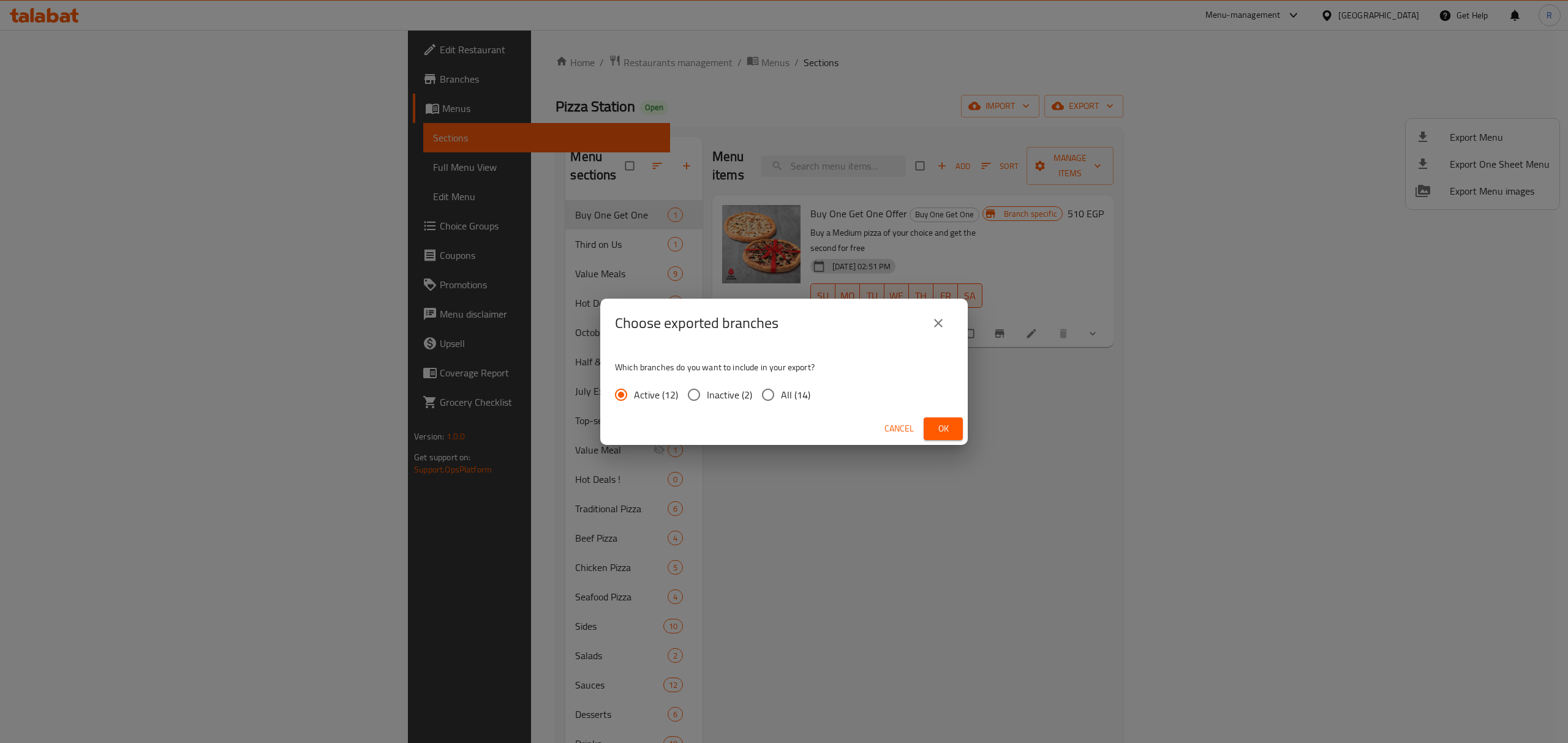
click at [792, 395] on span "All (14)" at bounding box center [796, 394] width 30 height 15
click at [781, 395] on input "All (14)" at bounding box center [768, 394] width 25 height 25
radio input "true"
click at [946, 426] on span "Ok" at bounding box center [943, 429] width 19 height 16
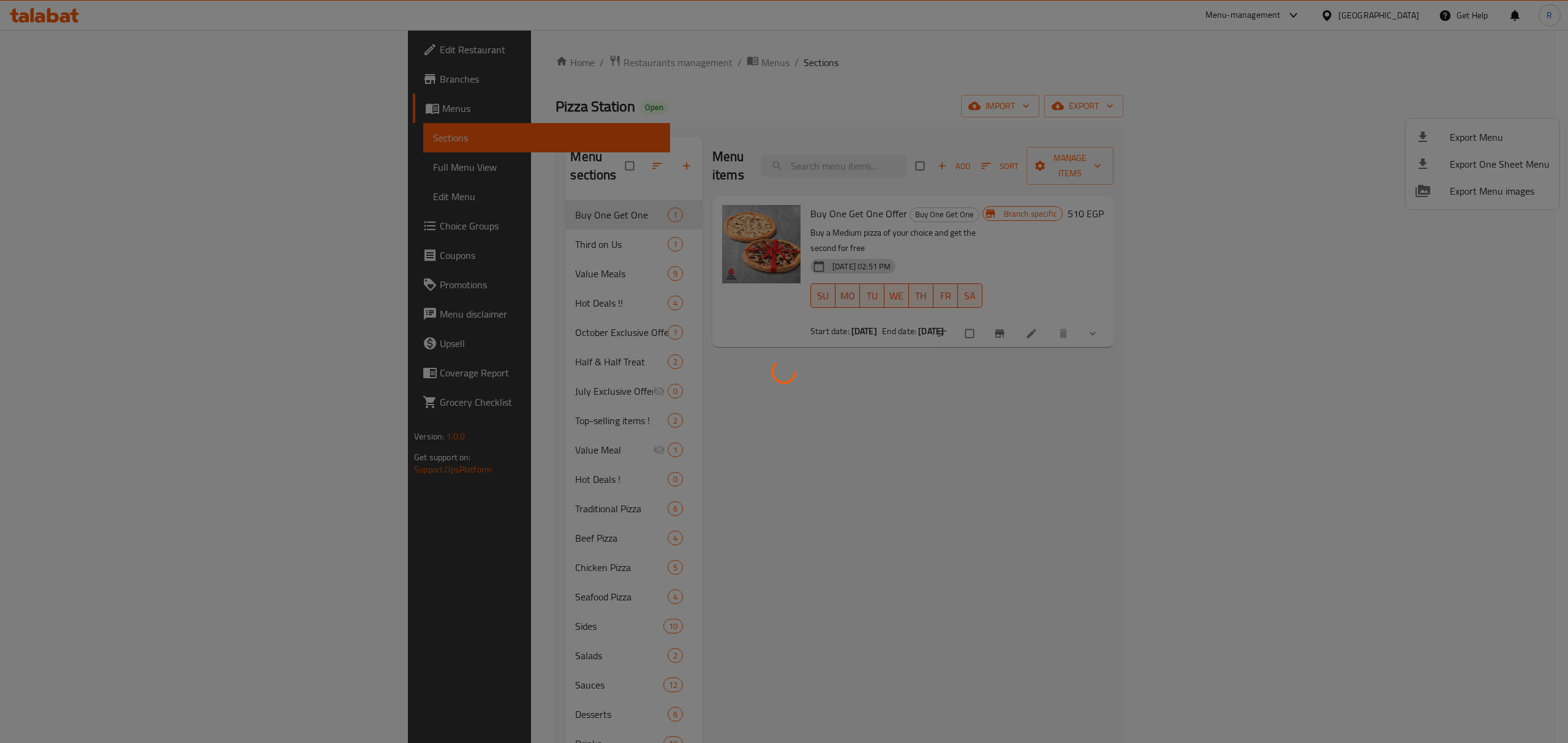
click at [1015, 537] on div at bounding box center [784, 372] width 1568 height 743
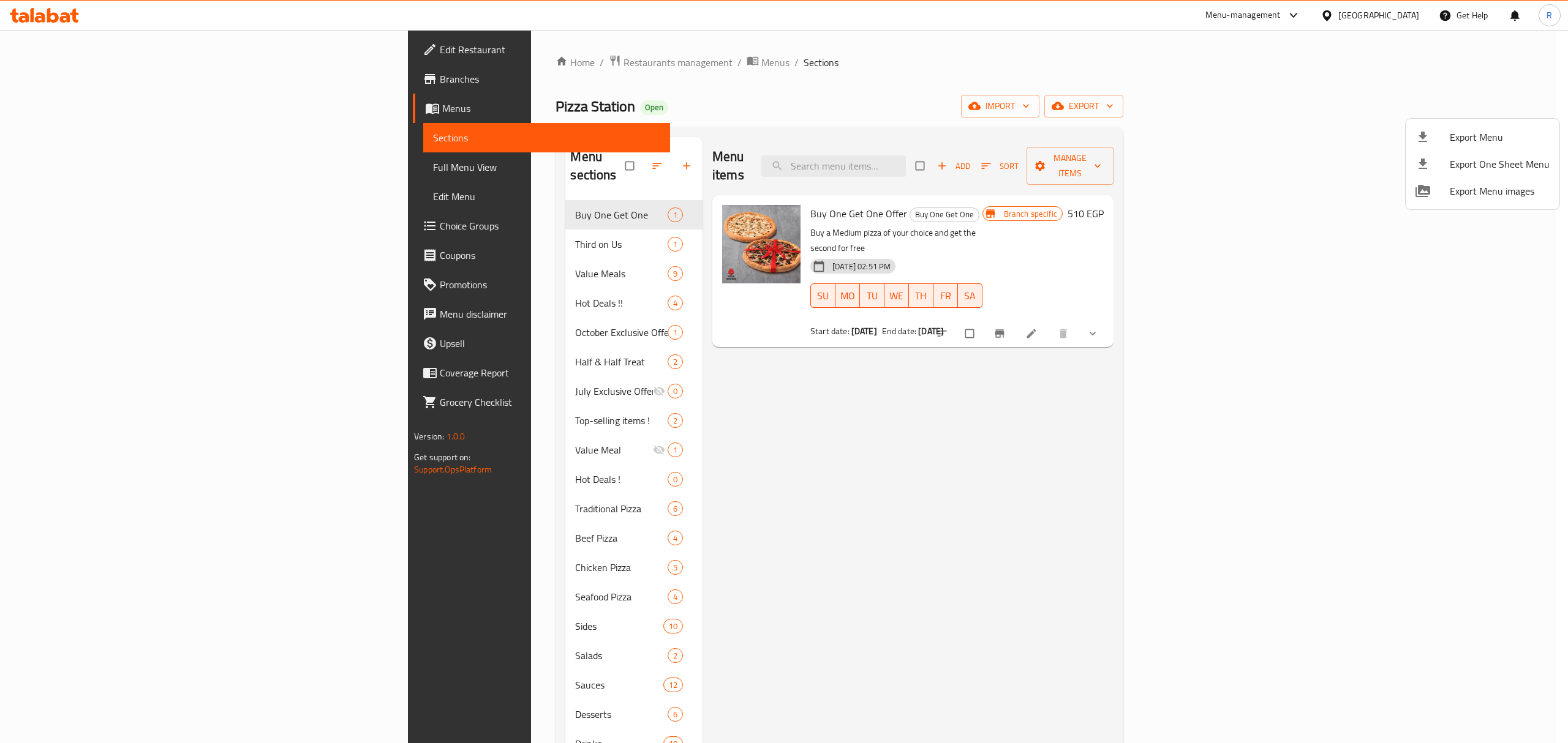
click at [852, 383] on div at bounding box center [784, 372] width 1568 height 743
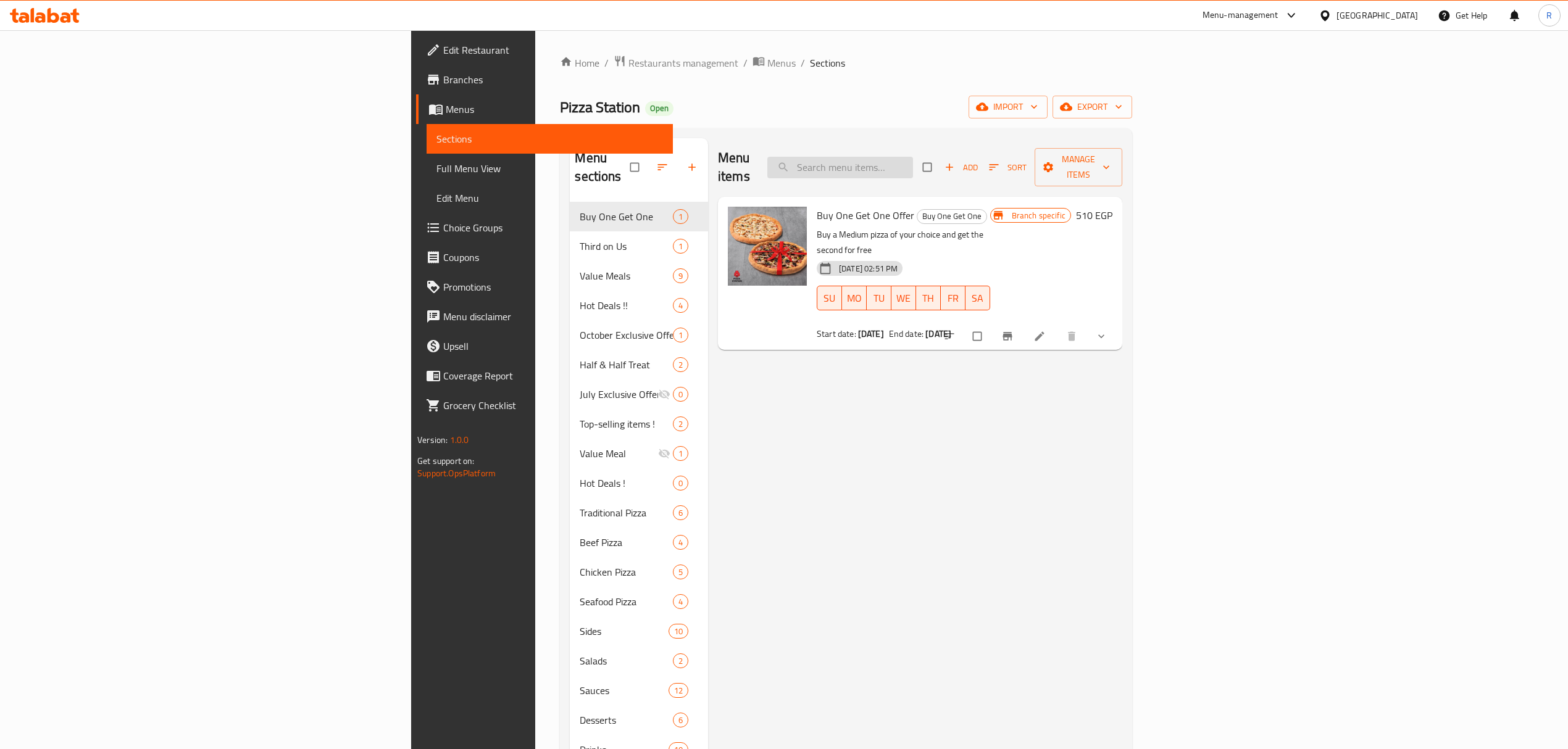
click at [913, 161] on input "search" at bounding box center [841, 167] width 146 height 22
click at [966, 171] on div "Menu items Add Sort Manage items" at bounding box center [920, 167] width 405 height 59
paste input "Buy 2 Medium Pizzas, Get 1 For Free"
click at [913, 167] on input "search" at bounding box center [841, 167] width 146 height 22
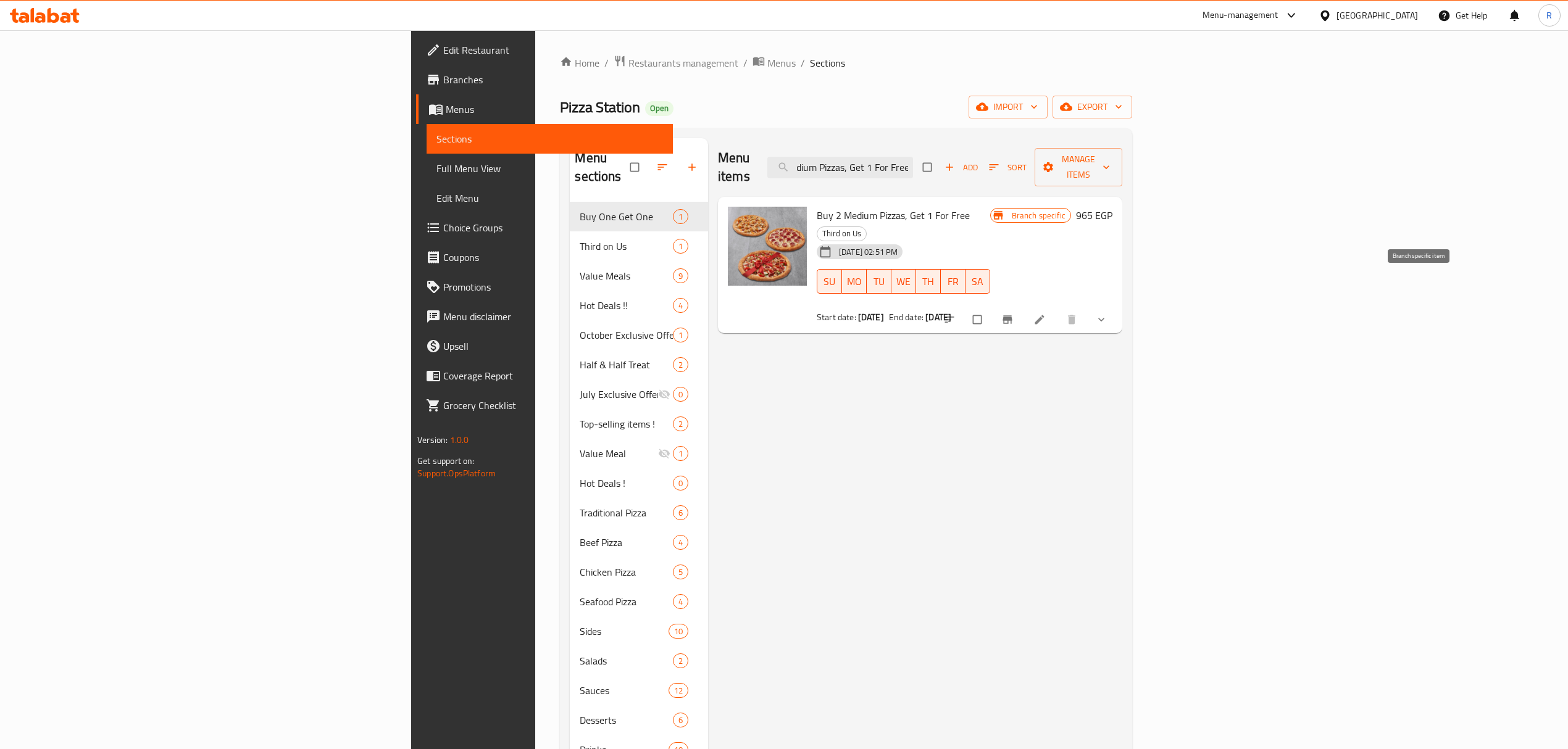
type input "Buy 2 Medium Pizzas, Get 1 For Free"
click at [1012, 316] on icon "Branch-specific-item" at bounding box center [1007, 319] width 10 height 8
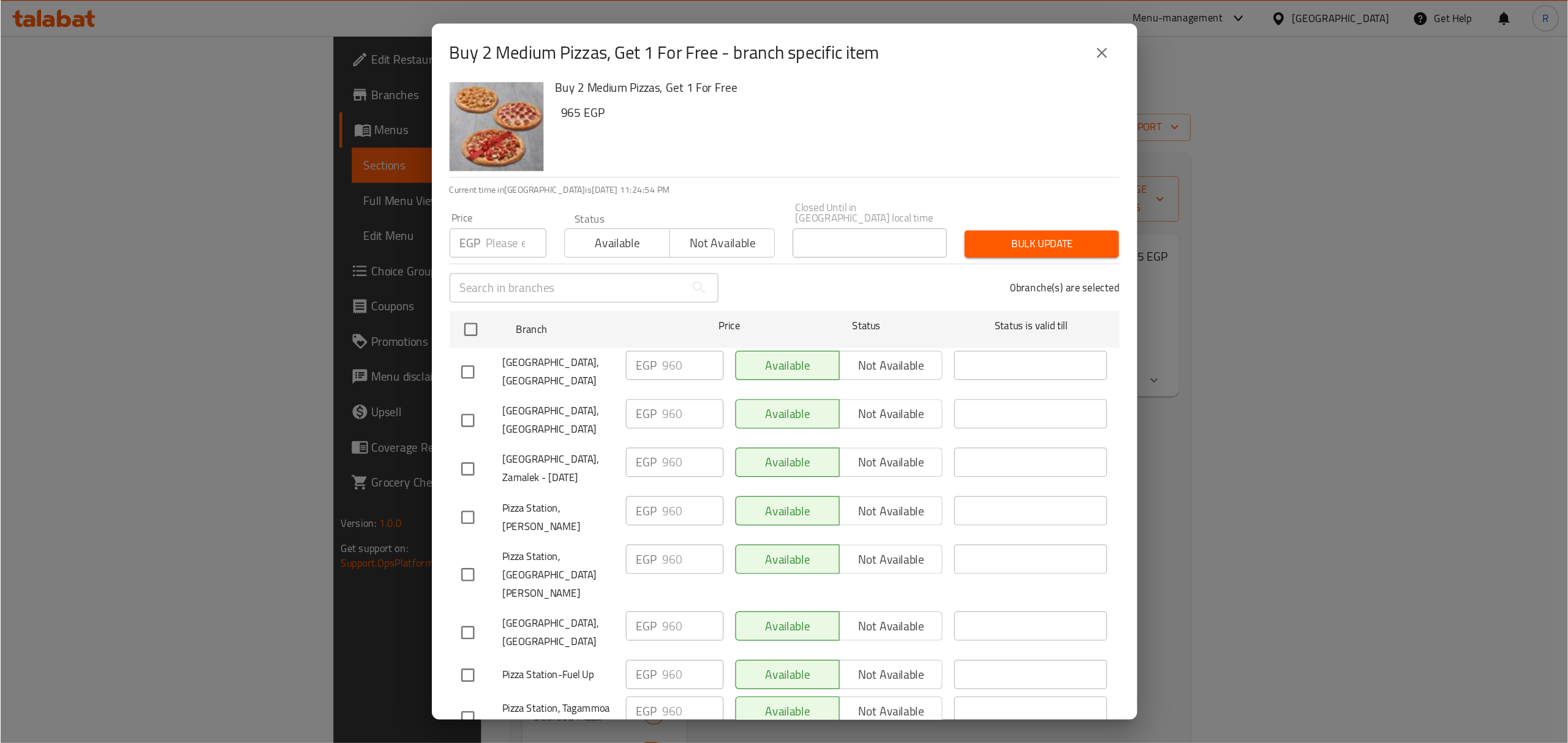
scroll to position [0, 0]
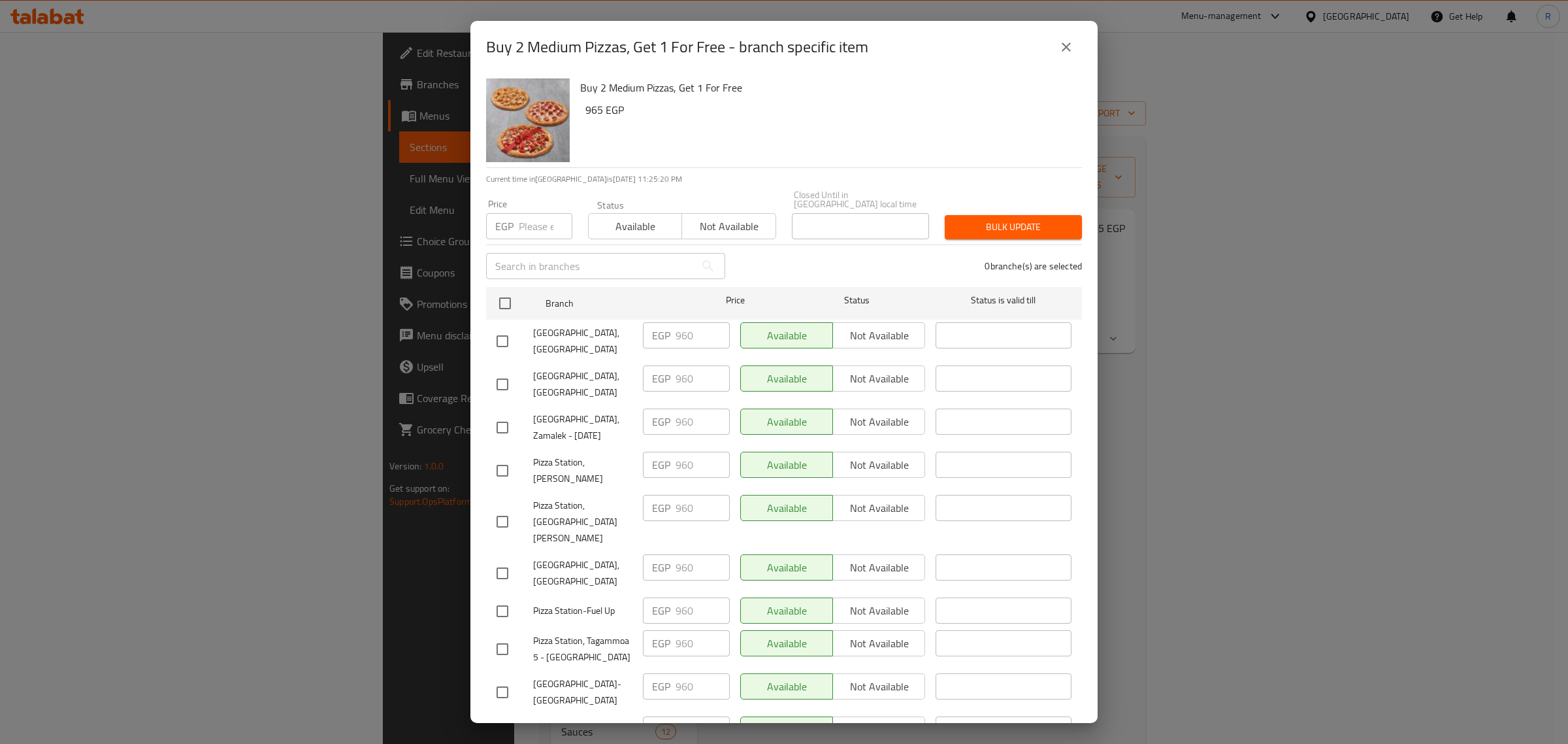
click at [501, 47] on h2 "Buy 2 Medium Pizzas, Get 1 For Free - branch specific item" at bounding box center [677, 47] width 382 height 20
drag, startPoint x: 501, startPoint y: 47, endPoint x: 707, endPoint y: 47, distance: 206.0
click at [705, 47] on h2 "Buy 2 Medium Pizzas, Get 1 For Free - branch specific item" at bounding box center [677, 47] width 382 height 20
copy h2 "Buy 2 Medium Pizzas, Get 1 For Free"
click at [931, 592] on div "​" at bounding box center [1003, 611] width 146 height 38
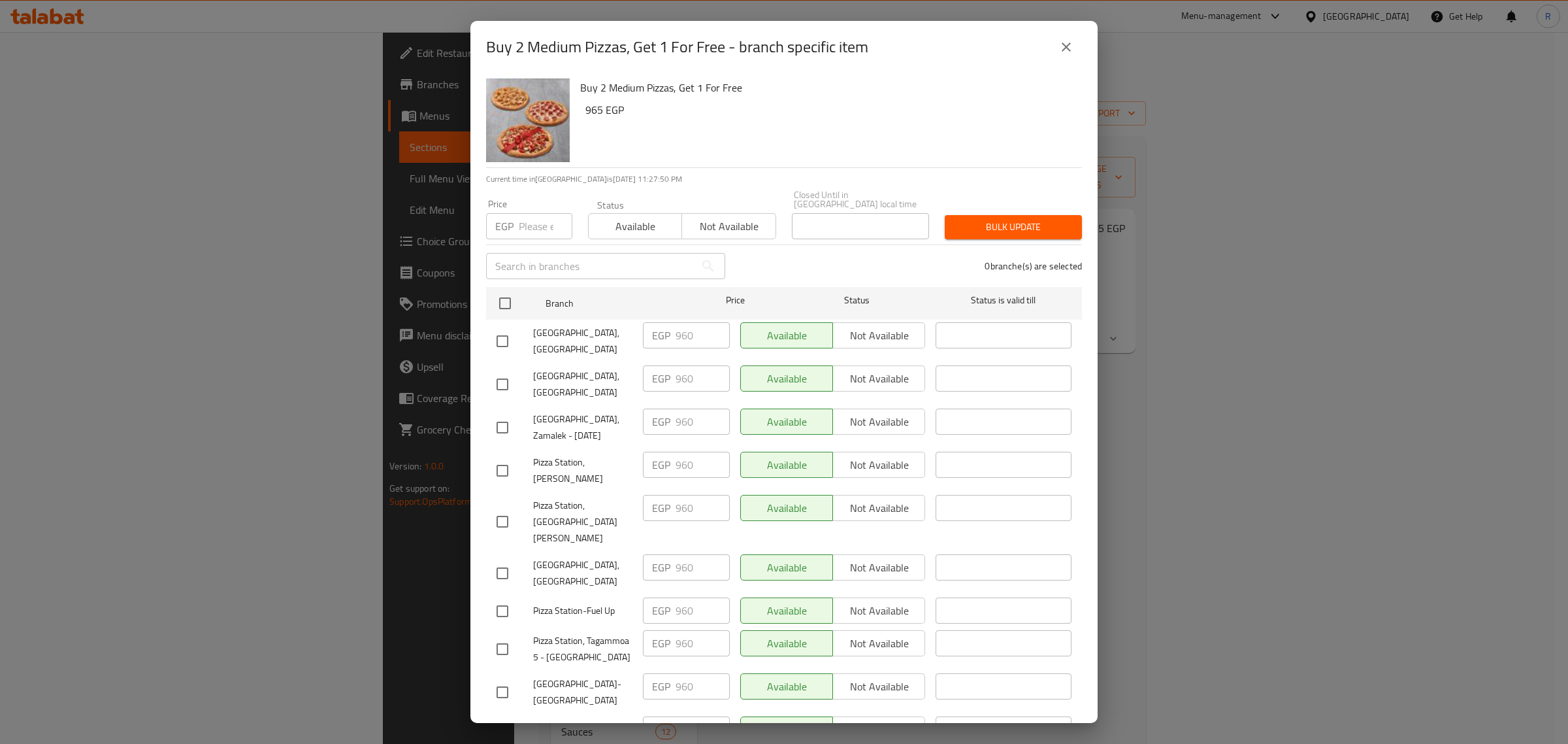
click at [491, 44] on h2 "Buy 2 Medium Pizzas, Get 1 For Free - branch specific item" at bounding box center [677, 47] width 382 height 20
drag, startPoint x: 491, startPoint y: 44, endPoint x: 701, endPoint y: 41, distance: 210.0
click at [701, 41] on h2 "Buy 2 Medium Pizzas, Get 1 For Free - branch specific item" at bounding box center [677, 47] width 382 height 20
copy h2 "Buy 2 Medium Pizzas, Get 1 For Free"
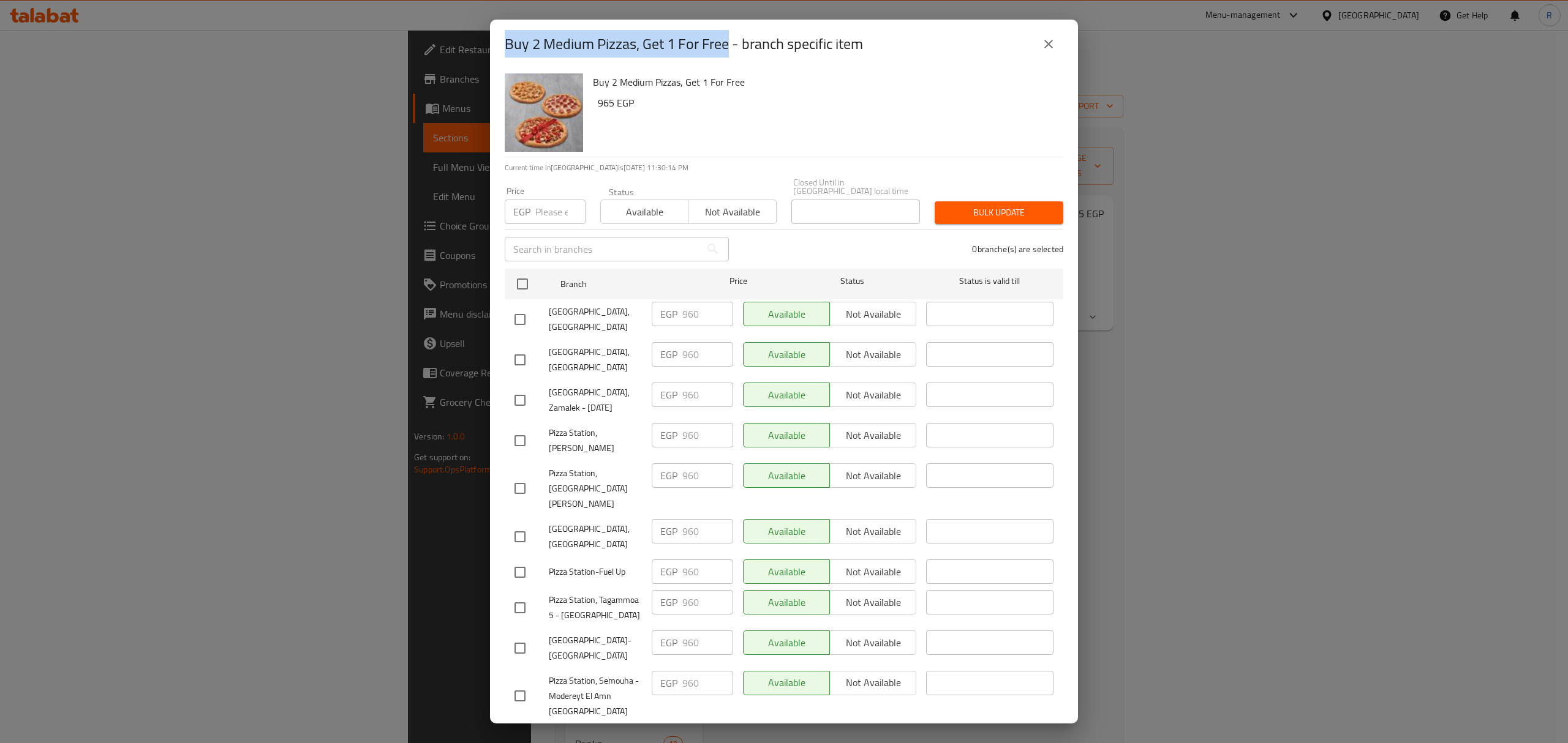
copy h2 "Buy 2 Medium Pizzas, Get 1 For Free"
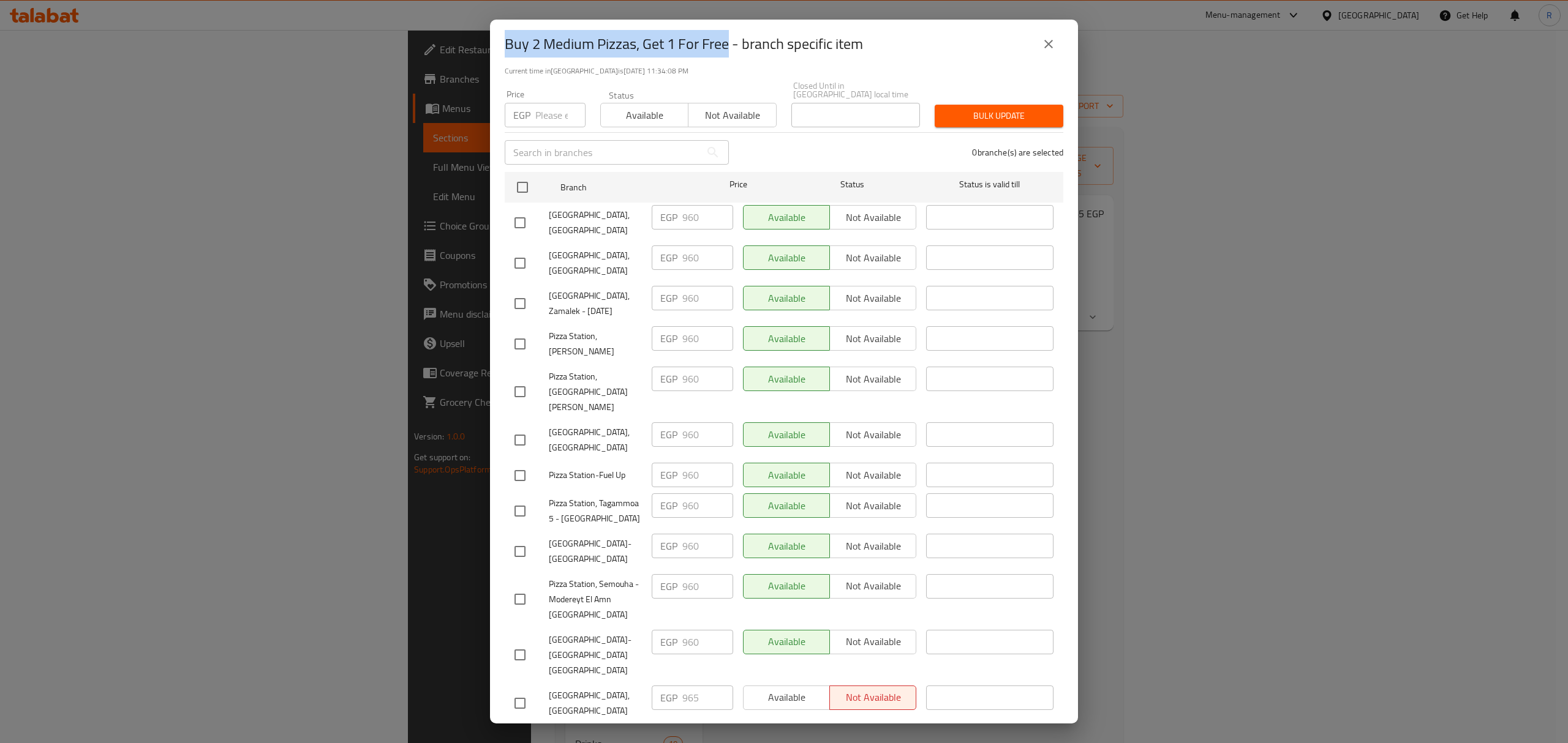
scroll to position [175, 0]
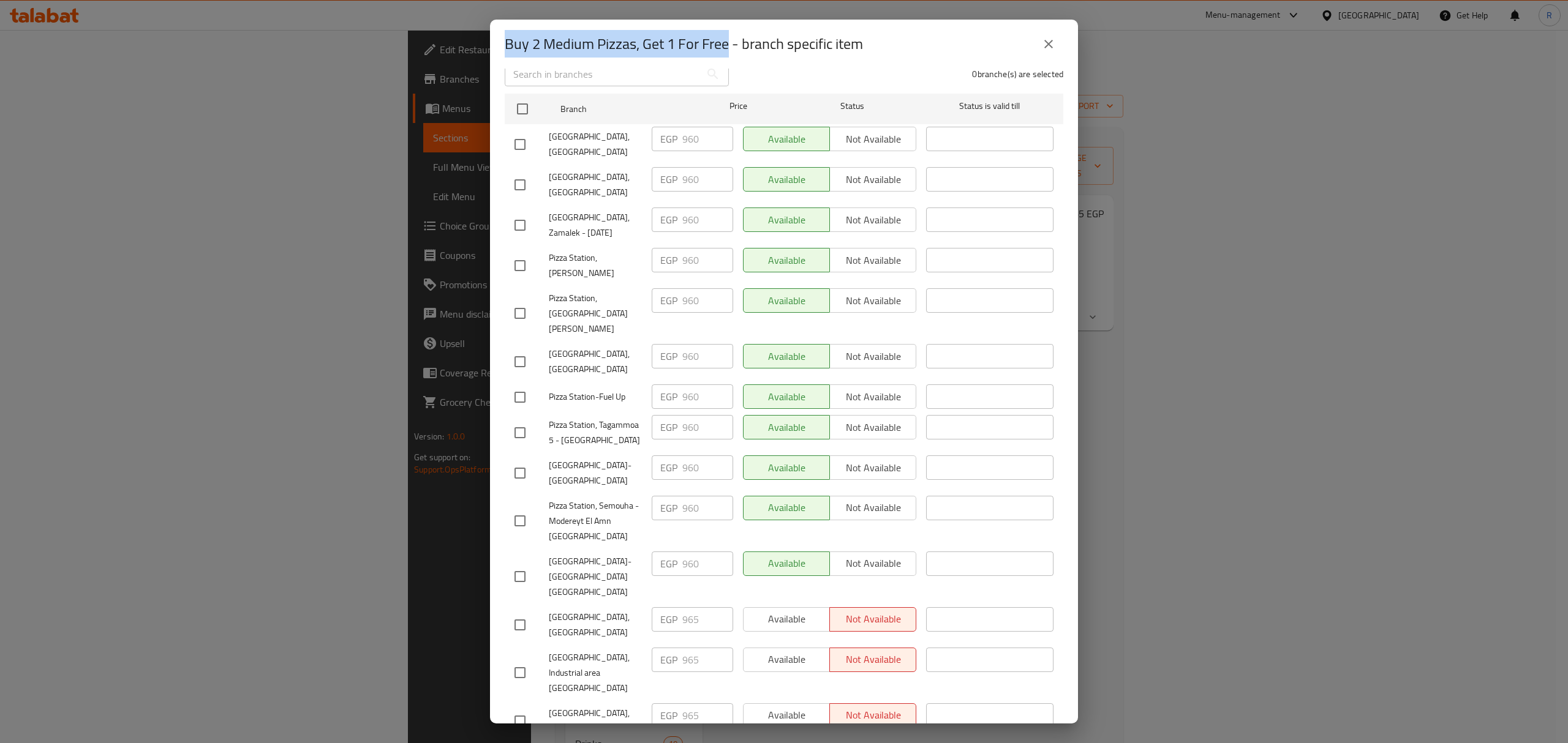
copy h2 "Buy 2 Medium Pizzas, Get 1 For Free"
